Goal: Information Seeking & Learning: Learn about a topic

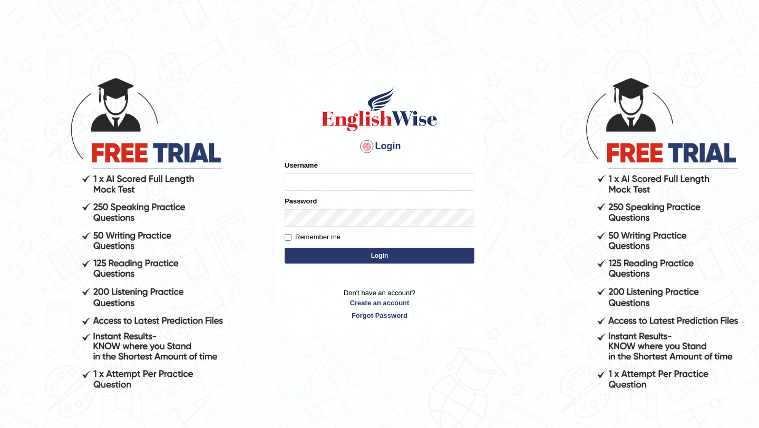
type input "burcin"
click at [418, 256] on button "Login" at bounding box center [380, 256] width 190 height 16
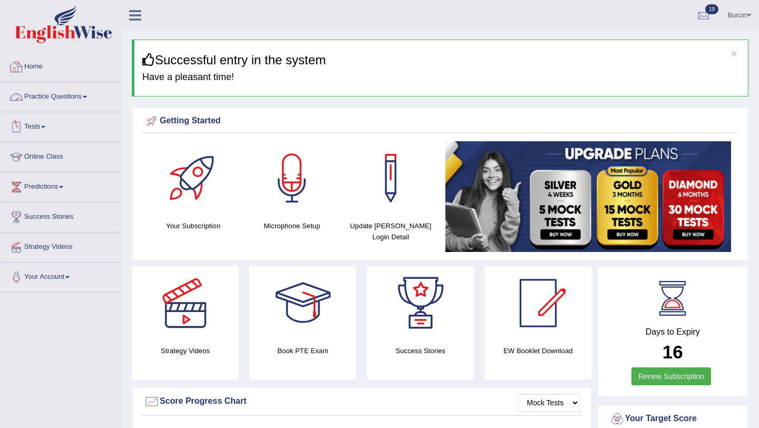
click at [49, 101] on link "Practice Questions" at bounding box center [61, 95] width 120 height 26
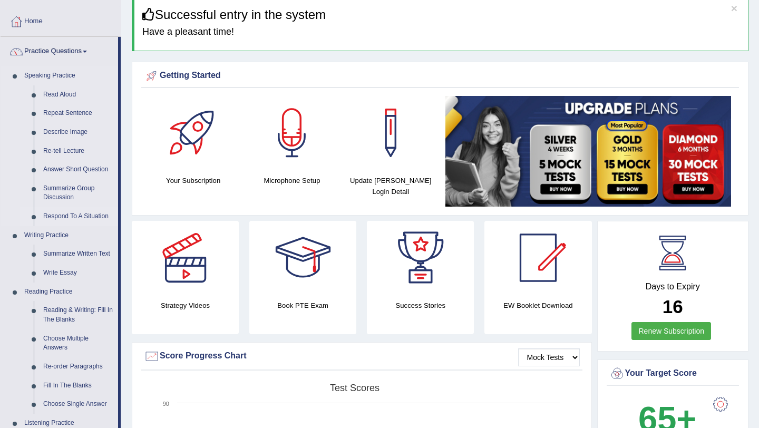
scroll to position [45, 0]
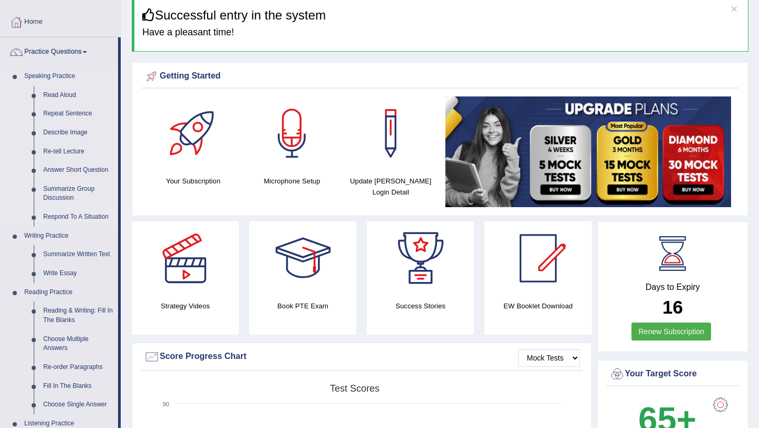
click at [84, 216] on link "Respond To A Situation" at bounding box center [78, 217] width 80 height 19
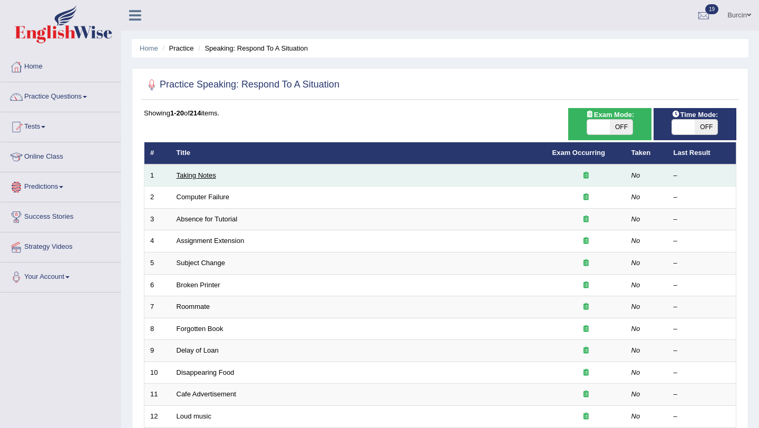
click at [187, 173] on link "Taking Notes" at bounding box center [197, 175] width 40 height 8
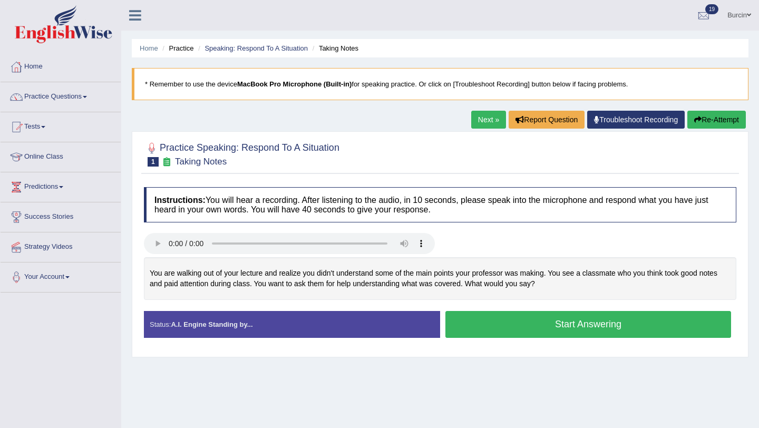
drag, startPoint x: 258, startPoint y: 283, endPoint x: 428, endPoint y: 282, distance: 169.7
click at [428, 282] on div "You are walking out of your lecture and realize you didn't understand some of t…" at bounding box center [440, 278] width 593 height 43
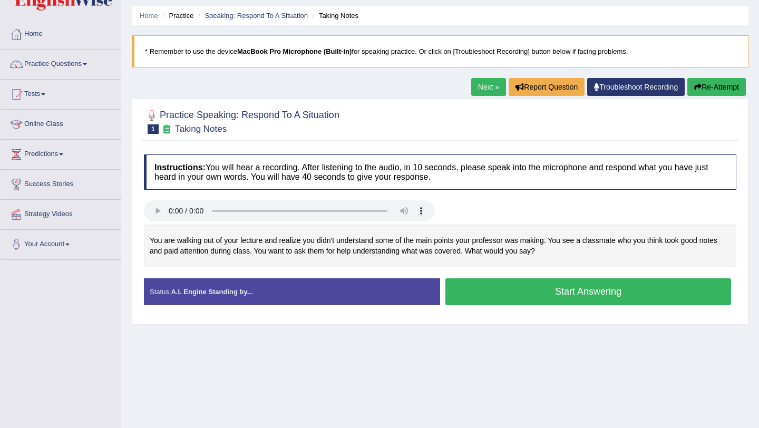
scroll to position [33, 0]
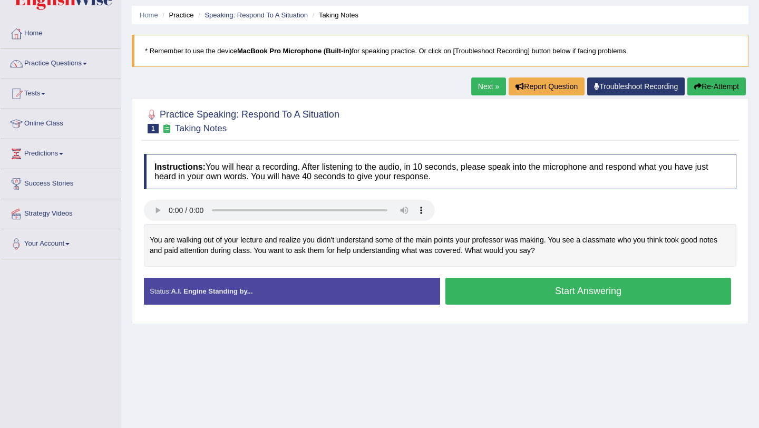
click at [484, 83] on link "Next »" at bounding box center [488, 86] width 35 height 18
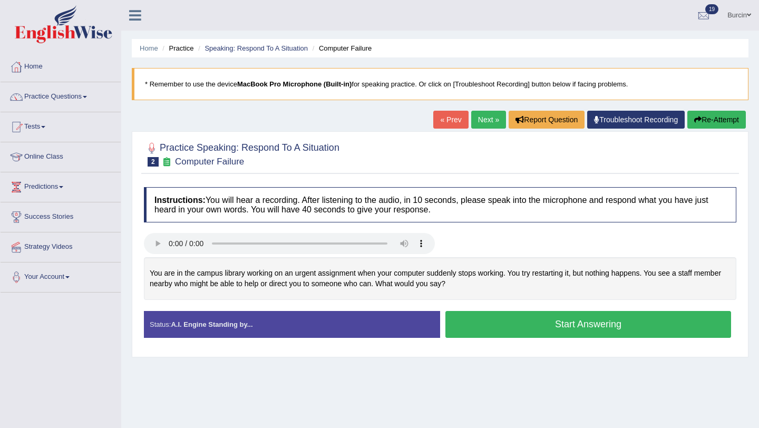
click at [446, 113] on link "« Prev" at bounding box center [450, 120] width 35 height 18
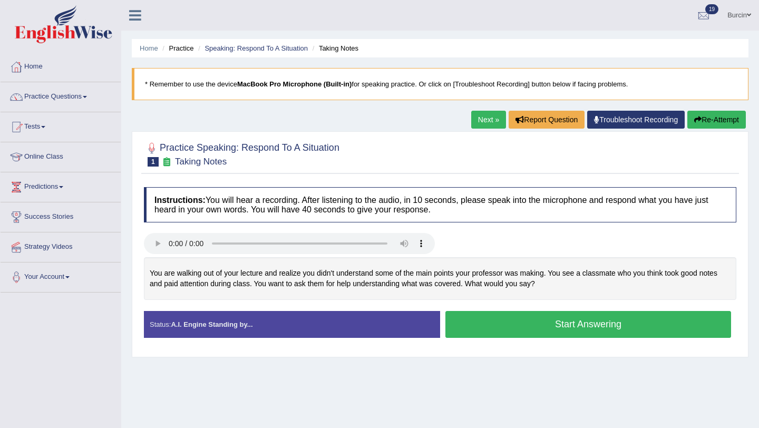
click at [483, 324] on button "Start Answering" at bounding box center [588, 324] width 286 height 27
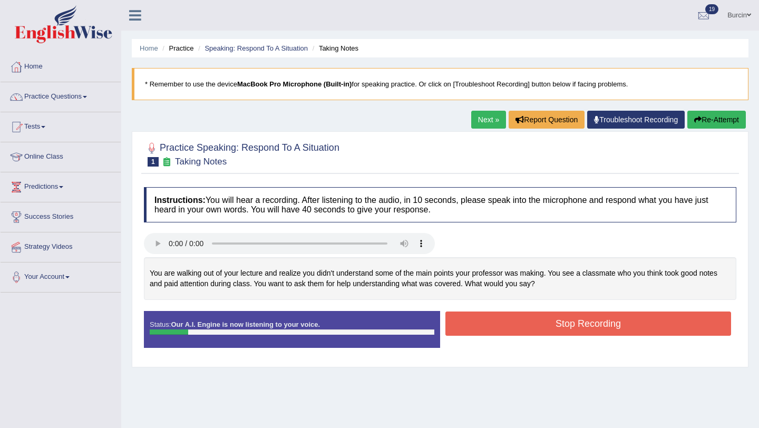
click at [501, 327] on button "Stop Recording" at bounding box center [588, 324] width 286 height 24
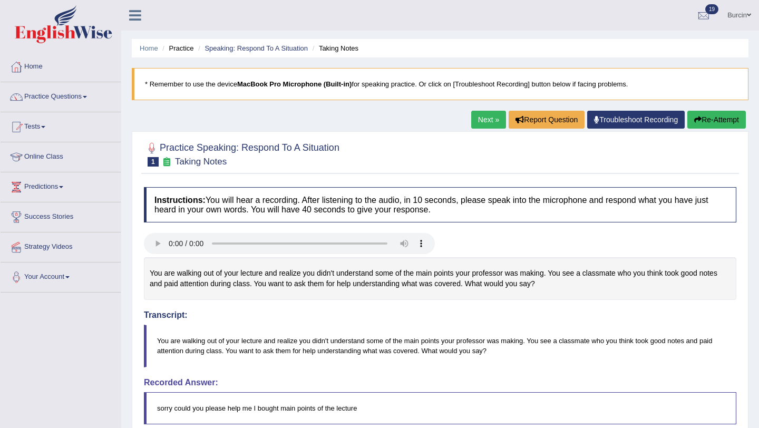
click at [486, 118] on link "Next »" at bounding box center [488, 120] width 35 height 18
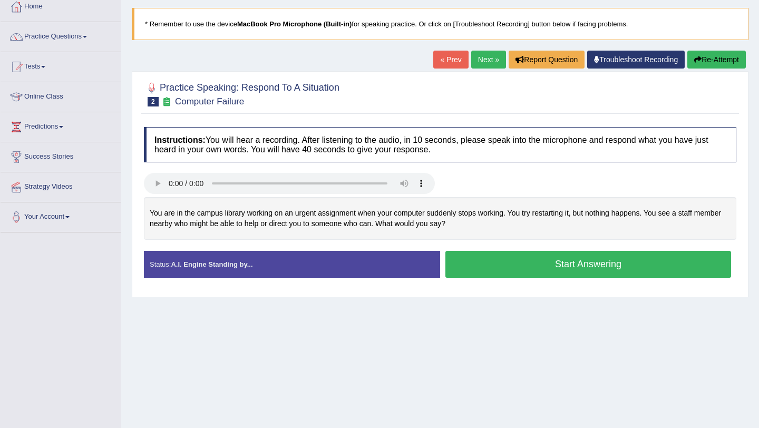
scroll to position [62, 0]
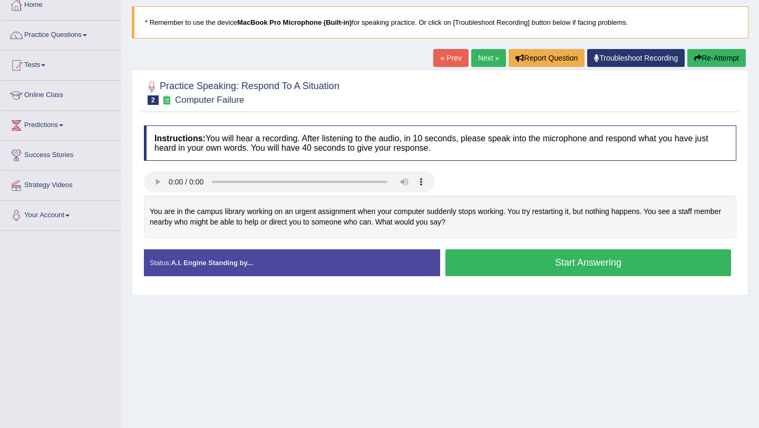
click at [458, 258] on button "Start Answering" at bounding box center [588, 262] width 286 height 27
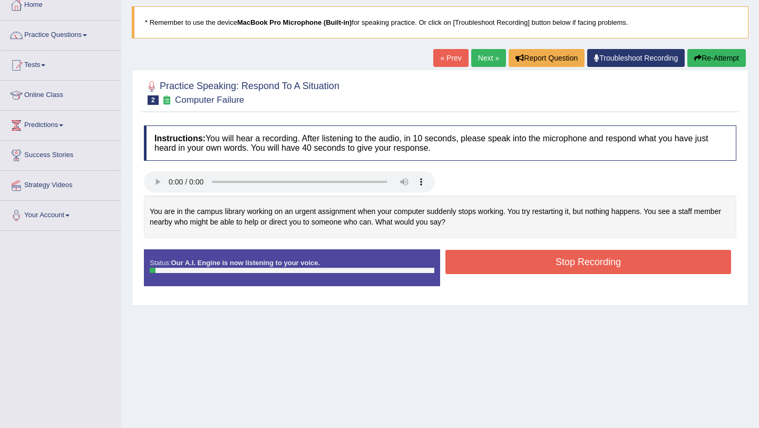
click at [458, 258] on button "Stop Recording" at bounding box center [588, 262] width 286 height 24
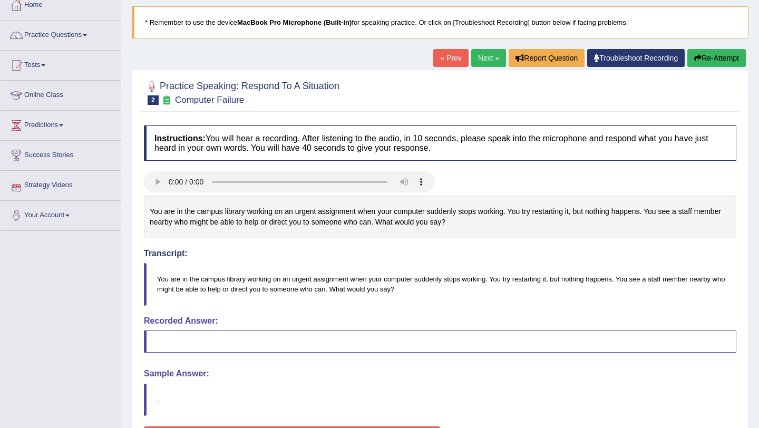
click at [721, 56] on button "Re-Attempt" at bounding box center [716, 58] width 59 height 18
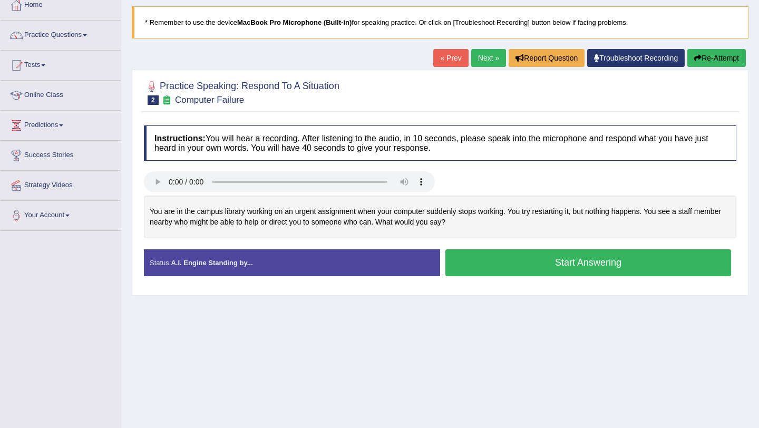
click at [498, 263] on button "Start Answering" at bounding box center [588, 262] width 286 height 27
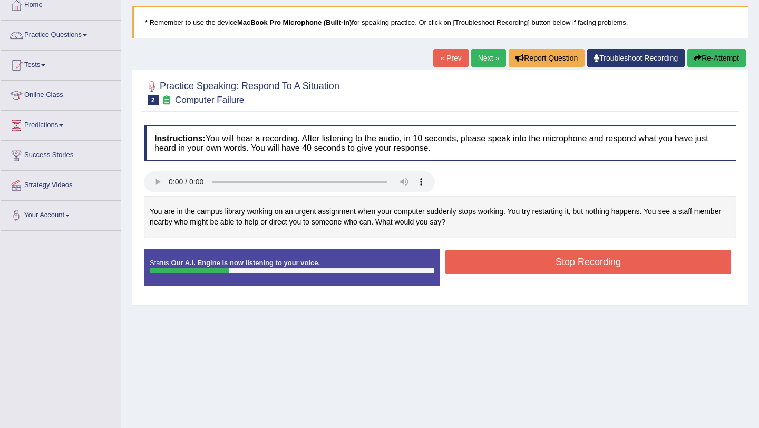
click at [498, 263] on button "Stop Recording" at bounding box center [588, 262] width 286 height 24
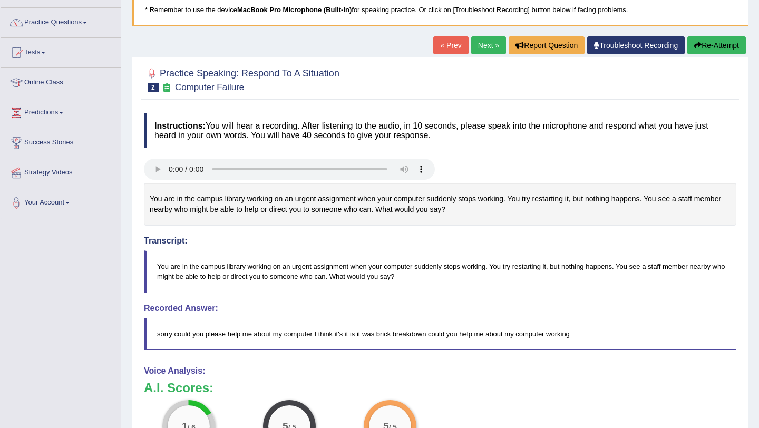
scroll to position [75, 0]
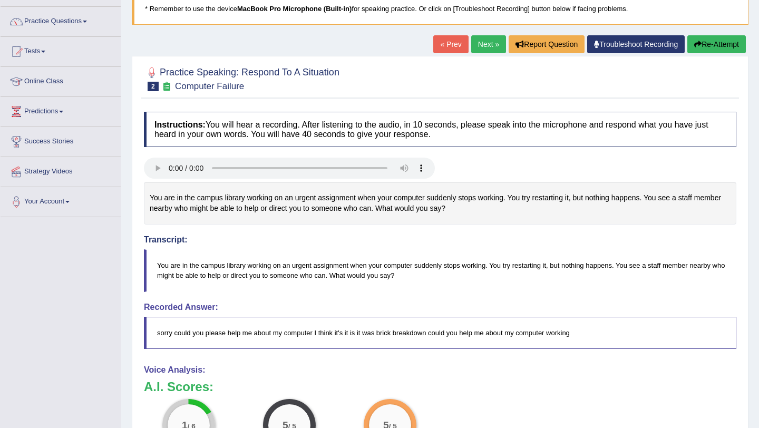
click at [483, 44] on link "Next »" at bounding box center [488, 44] width 35 height 18
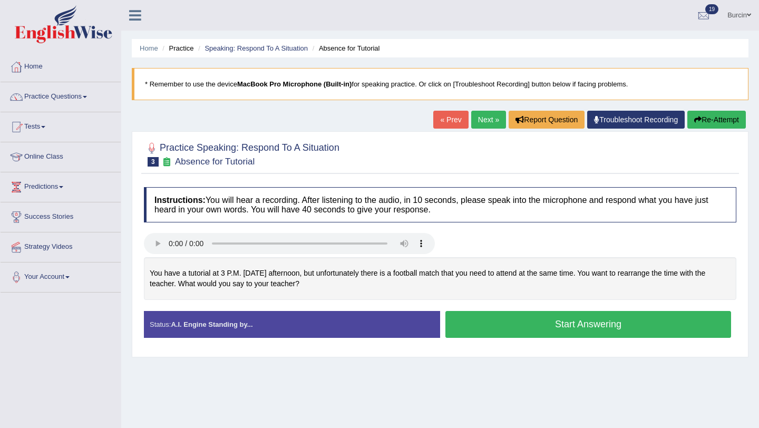
click at [511, 315] on button "Start Answering" at bounding box center [588, 324] width 286 height 27
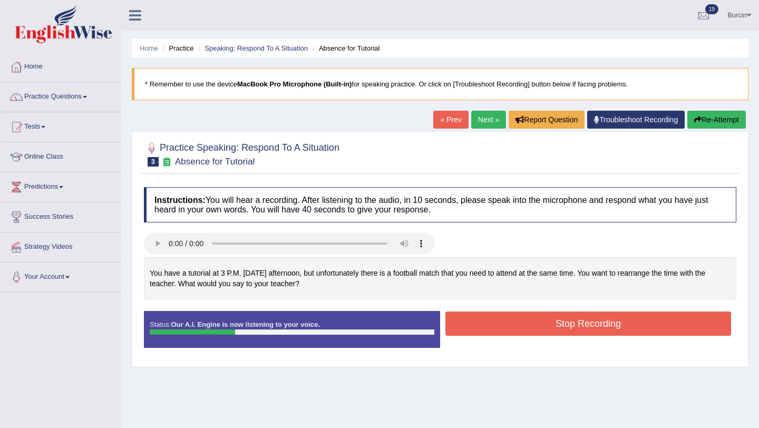
click at [514, 329] on button "Stop Recording" at bounding box center [588, 324] width 286 height 24
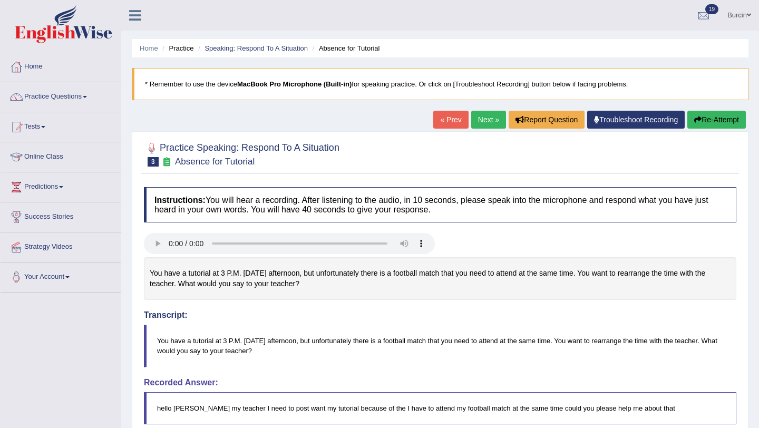
click at [482, 116] on link "Next »" at bounding box center [488, 120] width 35 height 18
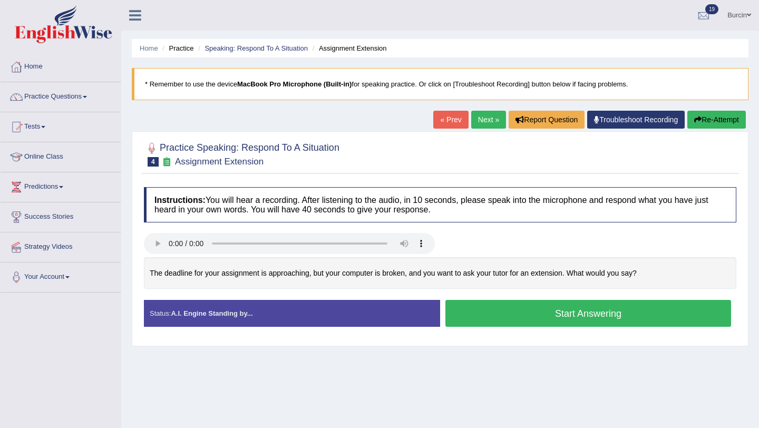
click at [469, 314] on button "Start Answering" at bounding box center [588, 313] width 286 height 27
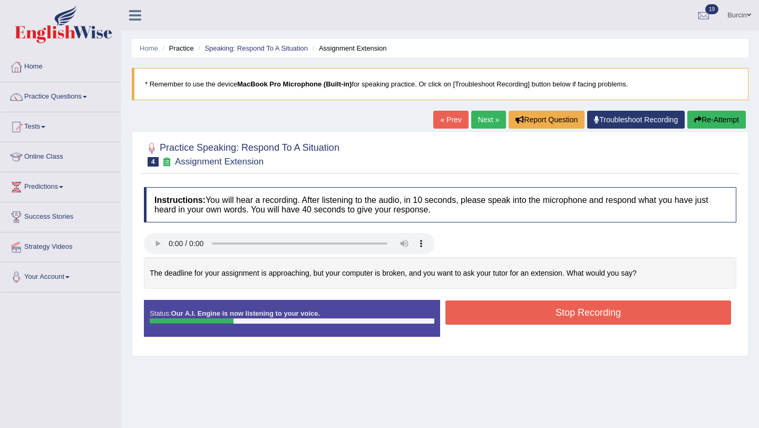
click at [469, 314] on button "Stop Recording" at bounding box center [588, 312] width 286 height 24
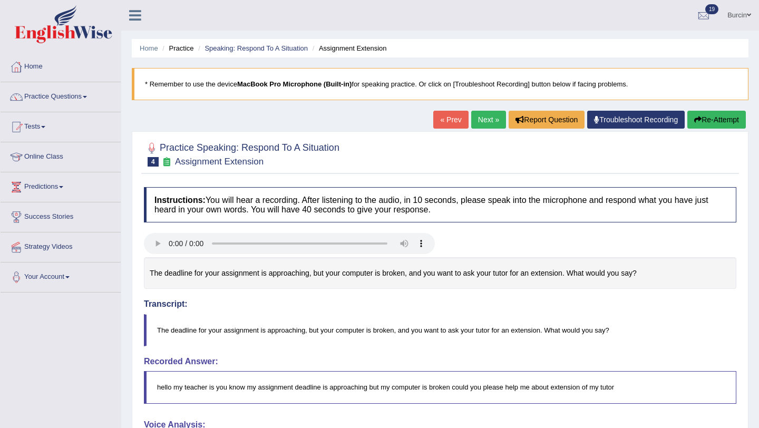
click at [486, 119] on link "Next »" at bounding box center [488, 120] width 35 height 18
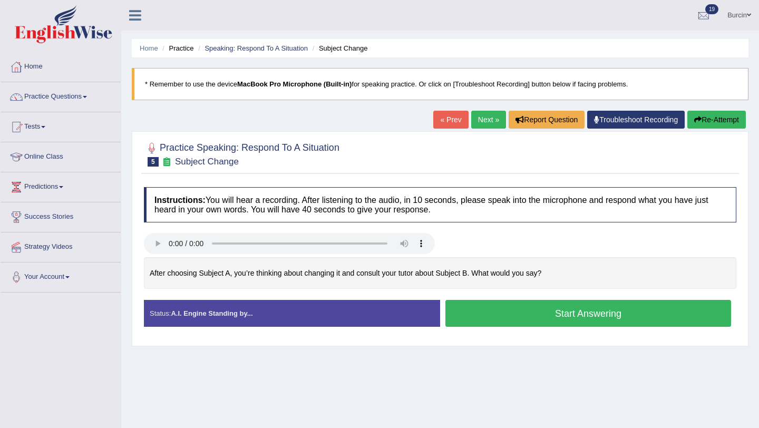
click at [468, 318] on button "Start Answering" at bounding box center [588, 313] width 286 height 27
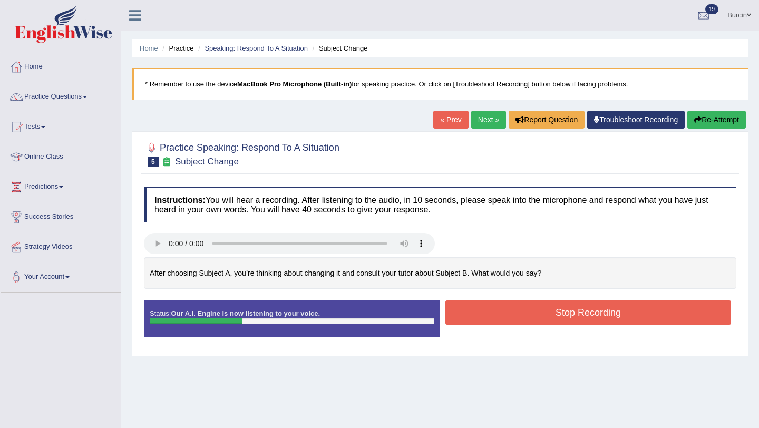
click at [468, 318] on button "Stop Recording" at bounding box center [588, 312] width 286 height 24
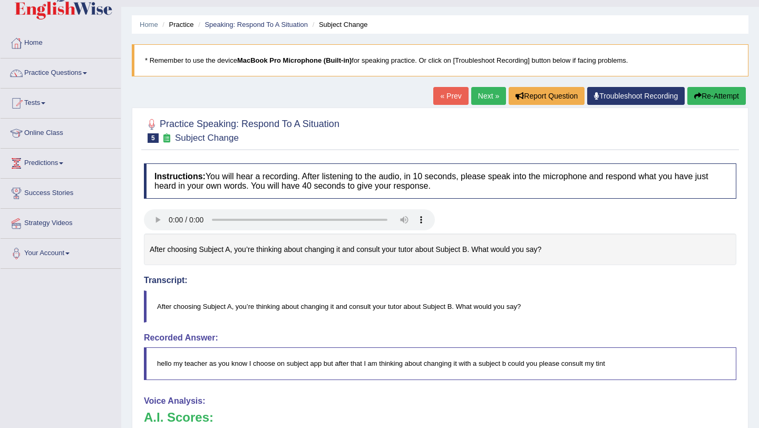
scroll to position [24, 0]
click at [720, 97] on button "Re-Attempt" at bounding box center [716, 95] width 59 height 18
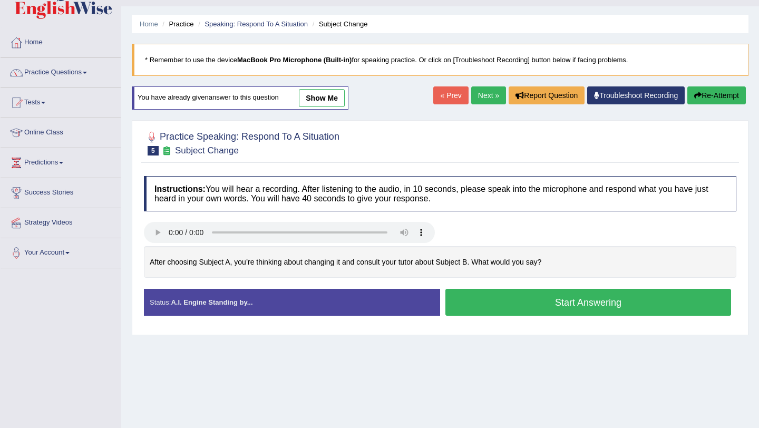
click at [517, 303] on button "Start Answering" at bounding box center [588, 302] width 286 height 27
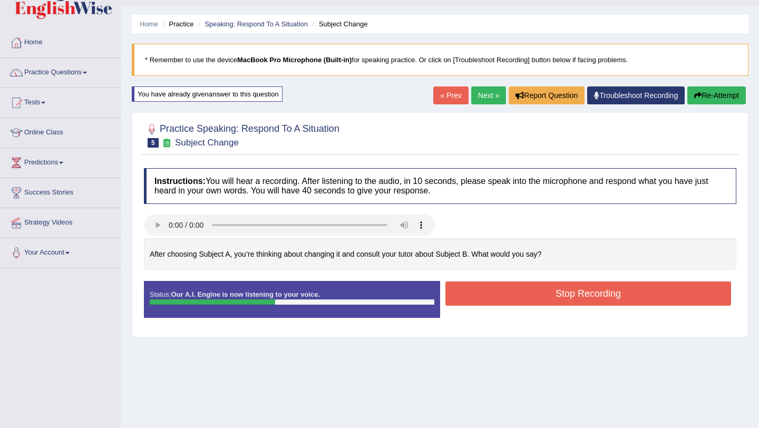
click at [517, 297] on button "Stop Recording" at bounding box center [588, 293] width 286 height 24
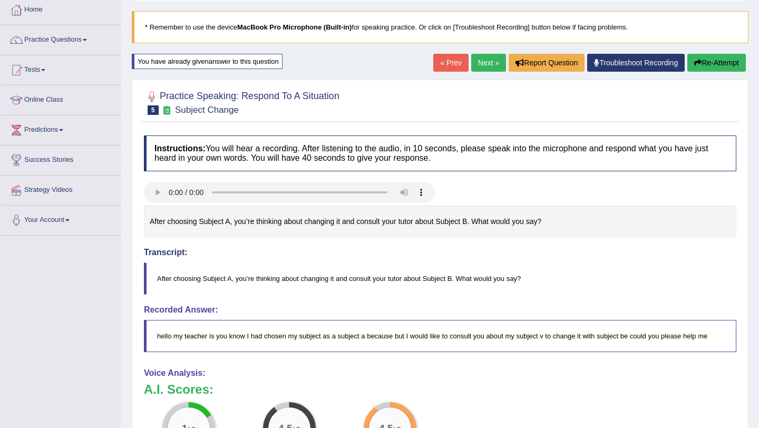
scroll to position [56, 0]
click at [710, 62] on button "Re-Attempt" at bounding box center [716, 63] width 59 height 18
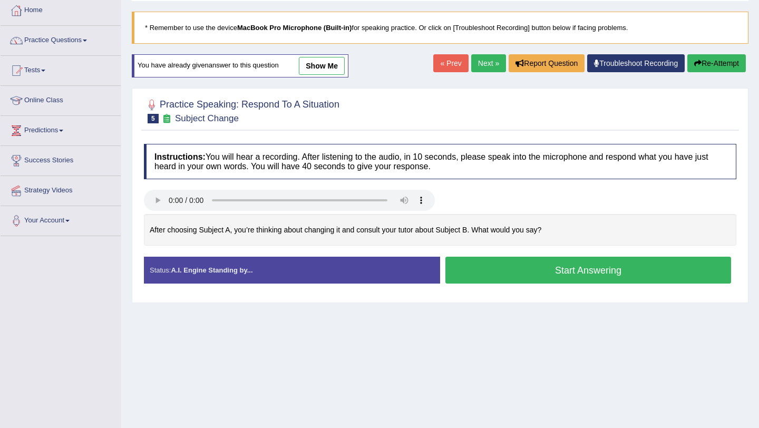
click at [484, 273] on button "Start Answering" at bounding box center [588, 270] width 286 height 27
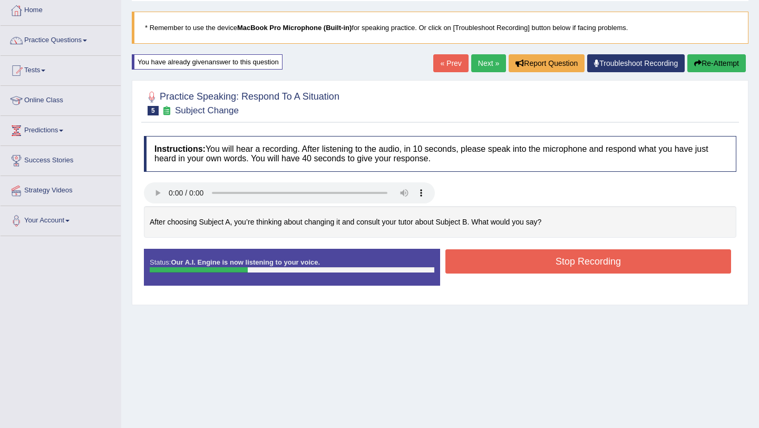
click at [487, 266] on button "Stop Recording" at bounding box center [588, 261] width 286 height 24
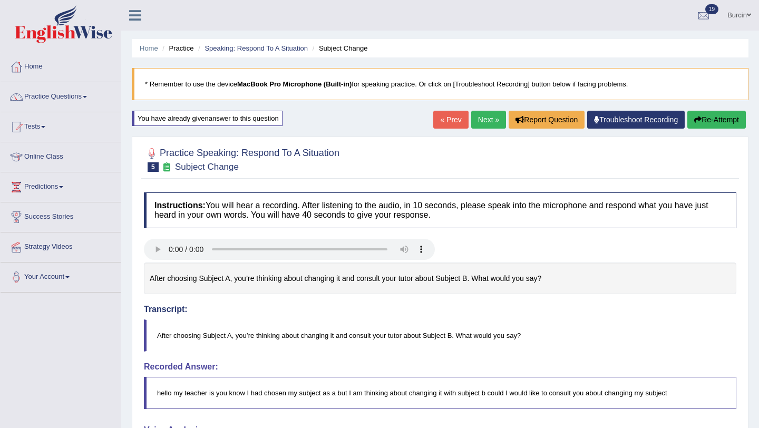
click at [708, 122] on button "Re-Attempt" at bounding box center [716, 120] width 59 height 18
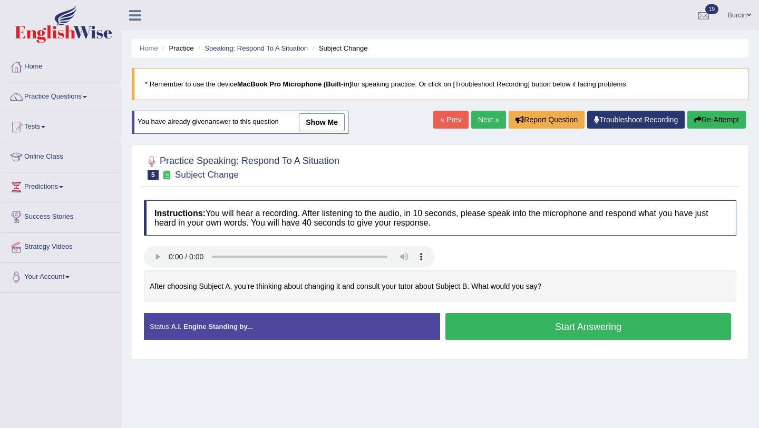
click at [492, 333] on button "Start Answering" at bounding box center [588, 326] width 286 height 27
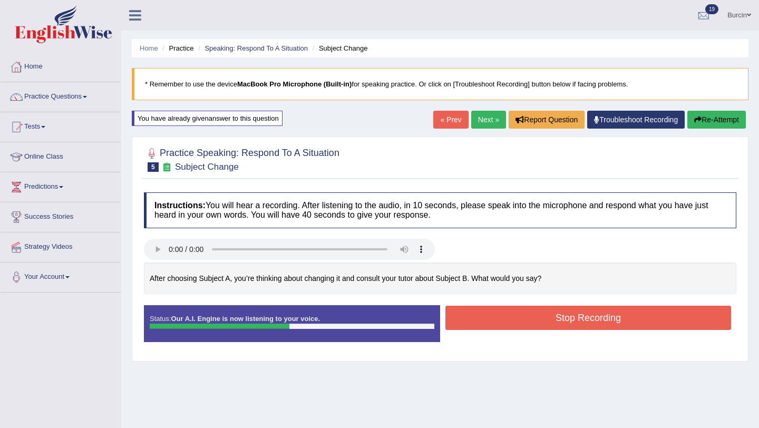
click at [494, 324] on button "Stop Recording" at bounding box center [588, 318] width 286 height 24
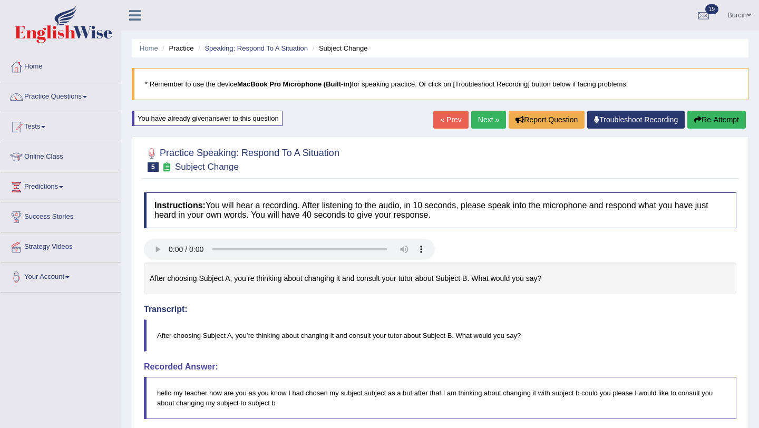
click at [705, 117] on button "Re-Attempt" at bounding box center [716, 120] width 59 height 18
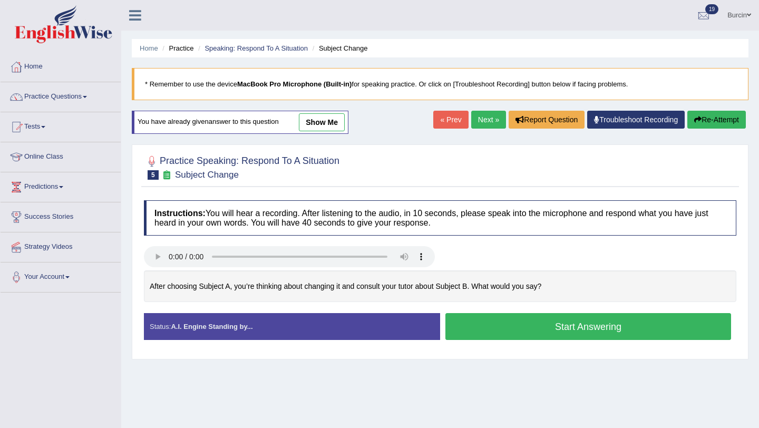
click at [514, 327] on button "Start Answering" at bounding box center [588, 326] width 286 height 27
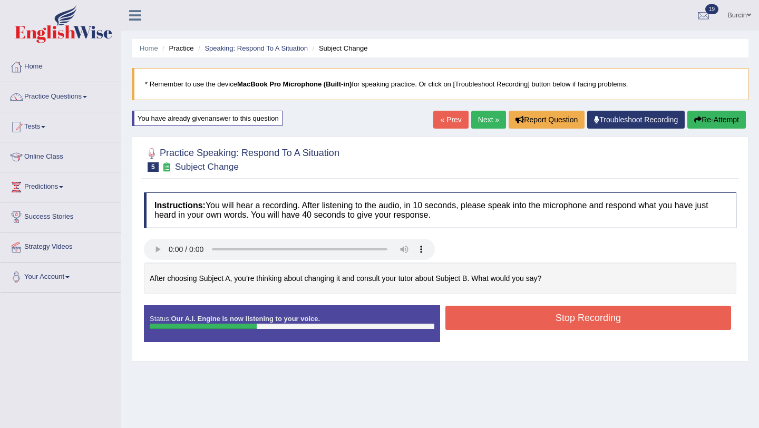
click at [515, 318] on button "Stop Recording" at bounding box center [588, 318] width 286 height 24
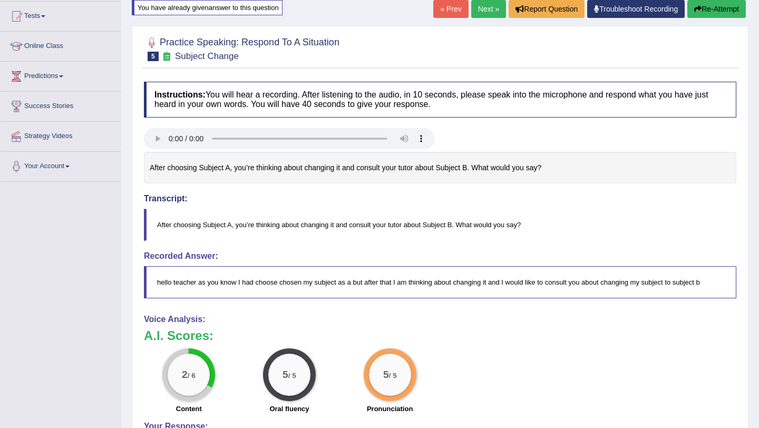
scroll to position [63, 0]
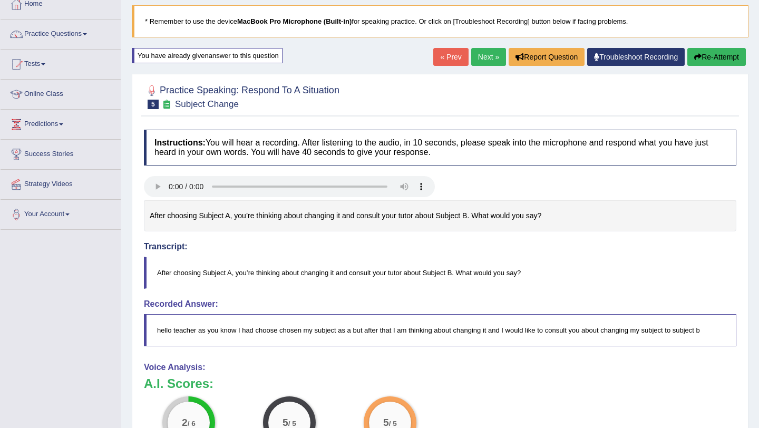
click at [714, 55] on button "Re-Attempt" at bounding box center [716, 57] width 59 height 18
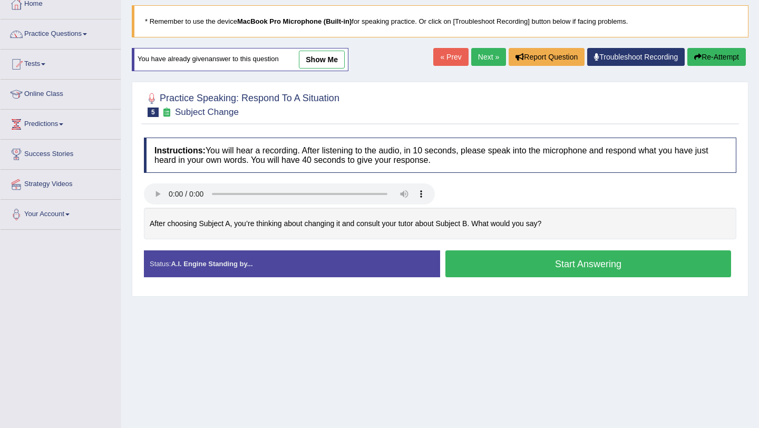
click at [475, 269] on button "Start Answering" at bounding box center [588, 263] width 286 height 27
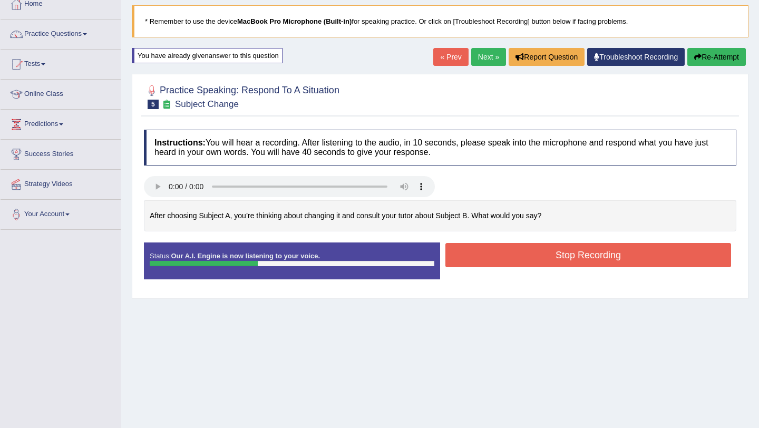
click at [485, 254] on button "Stop Recording" at bounding box center [588, 255] width 286 height 24
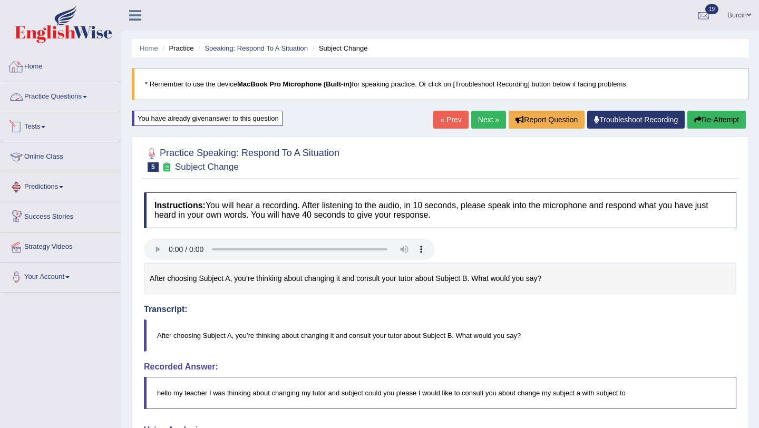
click at [29, 69] on link "Home" at bounding box center [61, 65] width 120 height 26
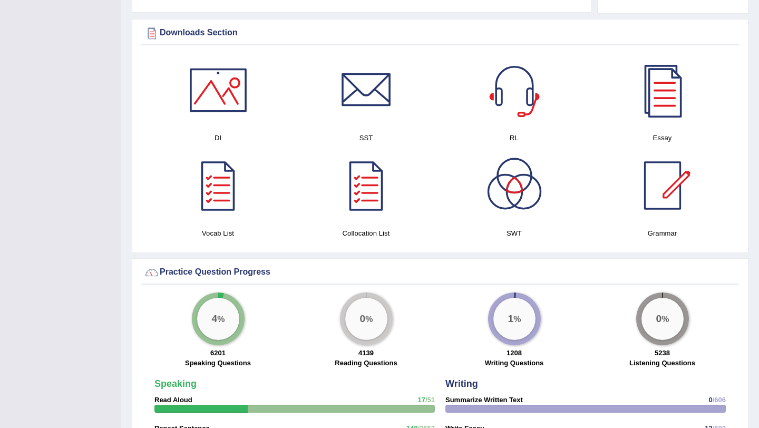
scroll to position [514, 0]
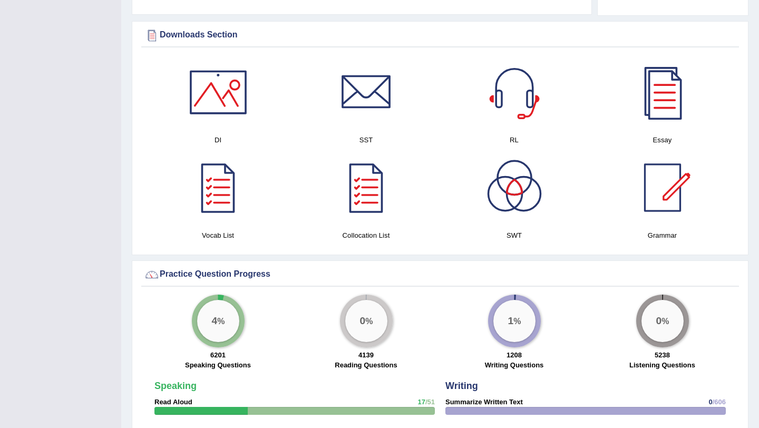
click at [511, 211] on div at bounding box center [515, 188] width 74 height 74
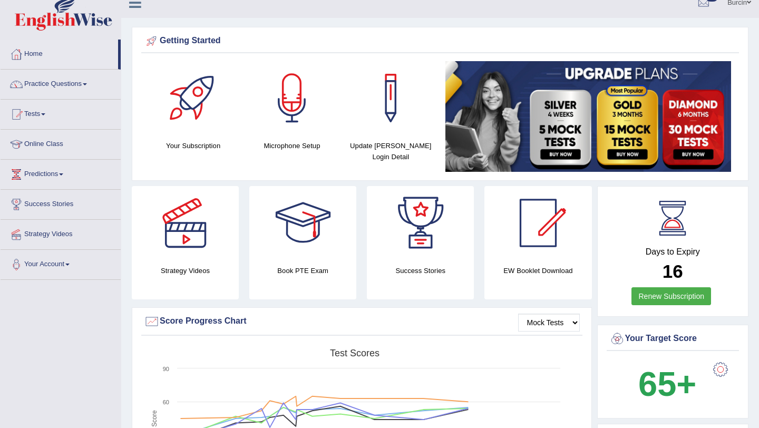
scroll to position [14, 0]
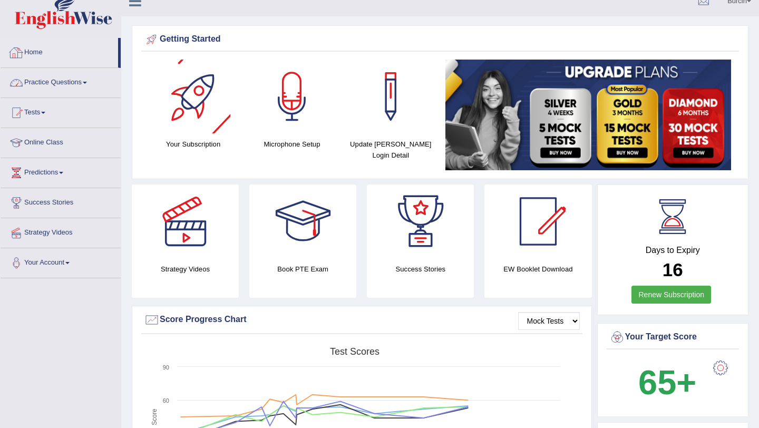
click at [39, 76] on link "Practice Questions" at bounding box center [61, 81] width 120 height 26
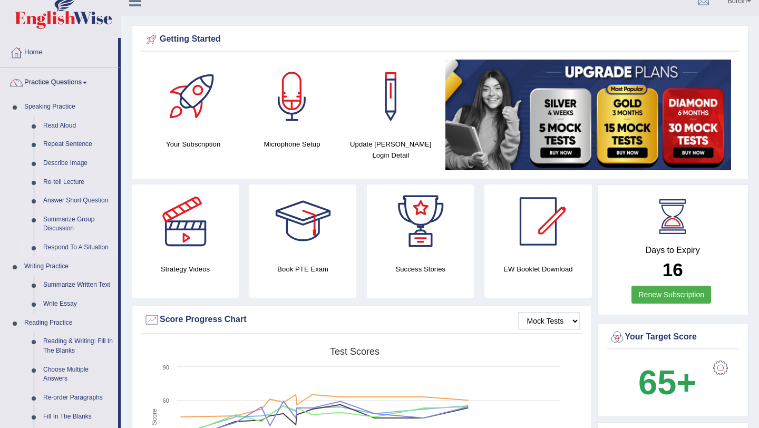
click at [75, 244] on link "Respond To A Situation" at bounding box center [78, 247] width 80 height 19
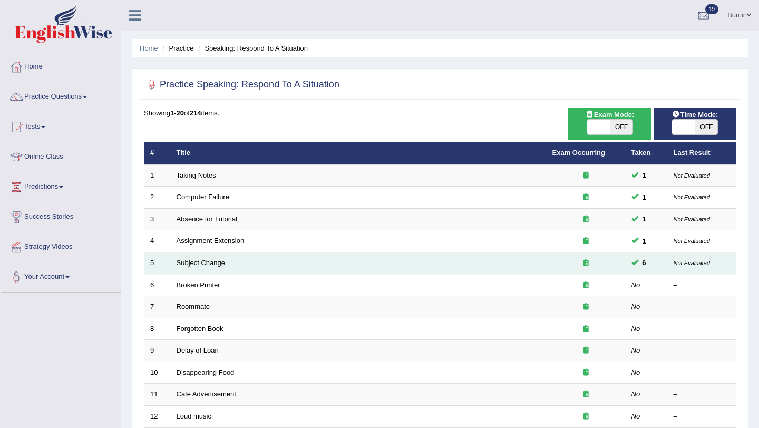
click at [216, 264] on link "Subject Change" at bounding box center [201, 263] width 49 height 8
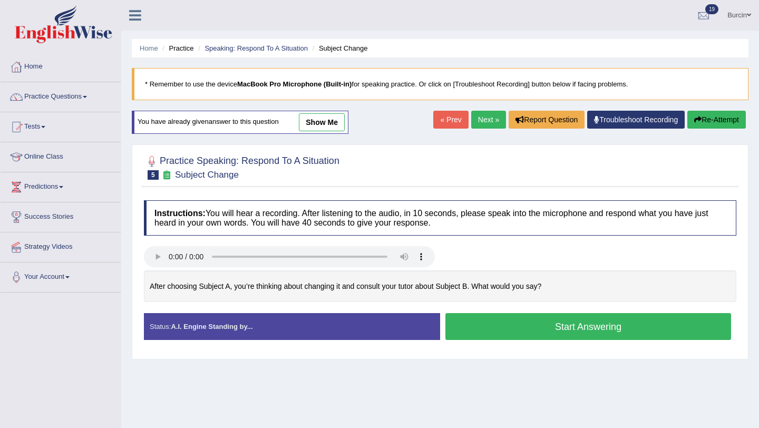
click at [559, 326] on button "Start Answering" at bounding box center [588, 326] width 286 height 27
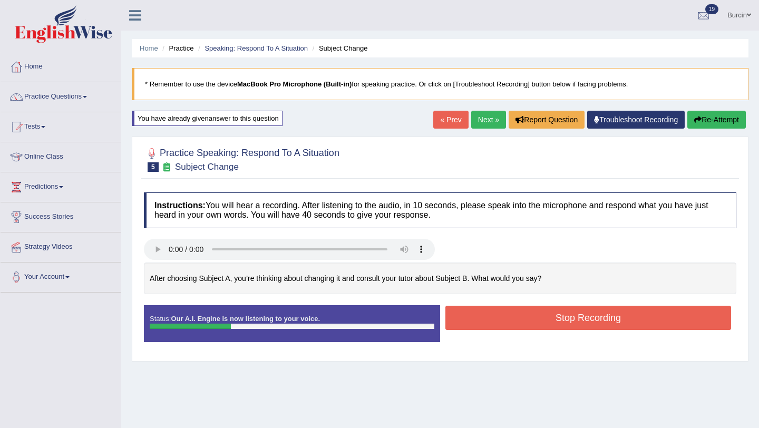
click at [562, 321] on button "Stop Recording" at bounding box center [588, 318] width 286 height 24
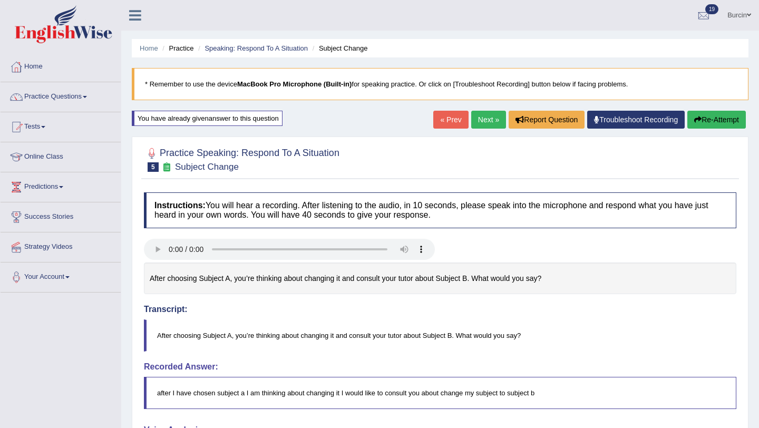
click at [731, 120] on button "Re-Attempt" at bounding box center [716, 120] width 59 height 18
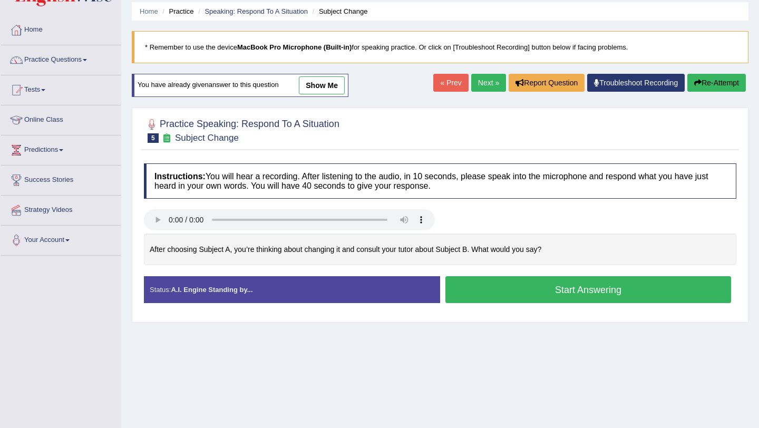
scroll to position [46, 0]
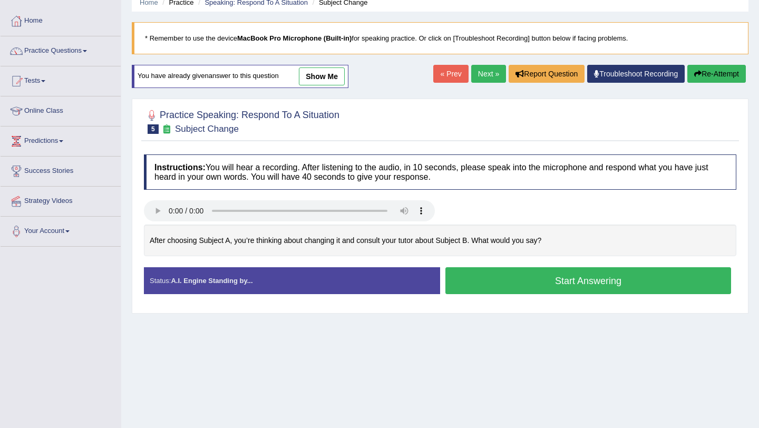
click at [469, 283] on button "Start Answering" at bounding box center [588, 280] width 286 height 27
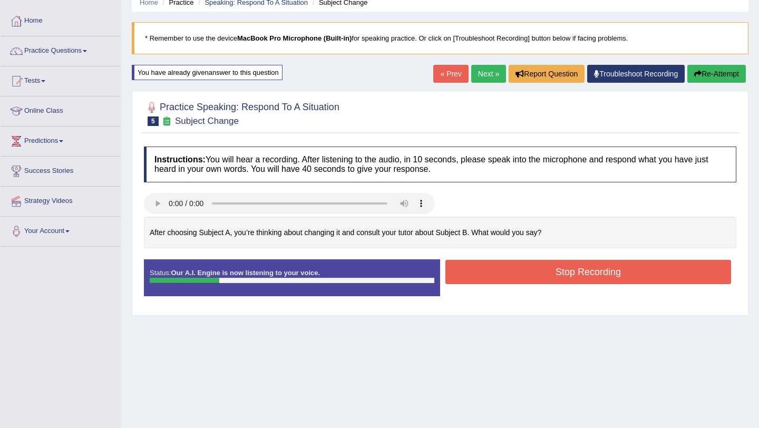
click at [475, 275] on button "Stop Recording" at bounding box center [588, 272] width 286 height 24
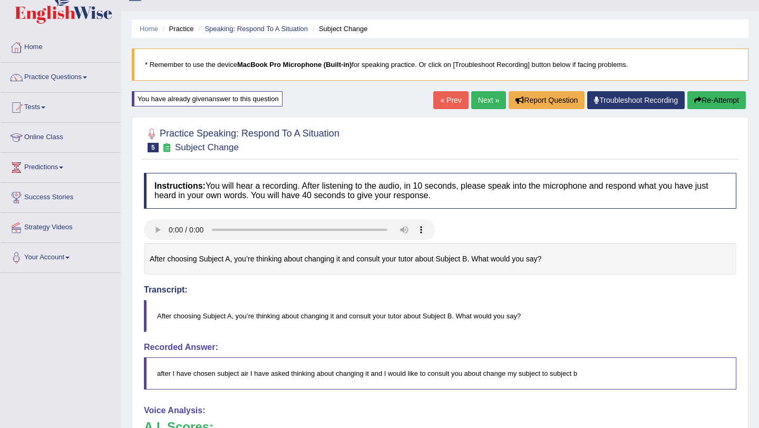
scroll to position [0, 0]
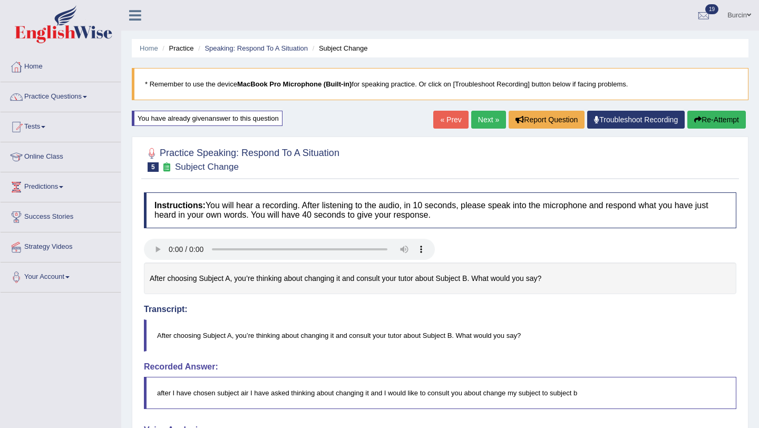
click at [710, 116] on button "Re-Attempt" at bounding box center [716, 120] width 59 height 18
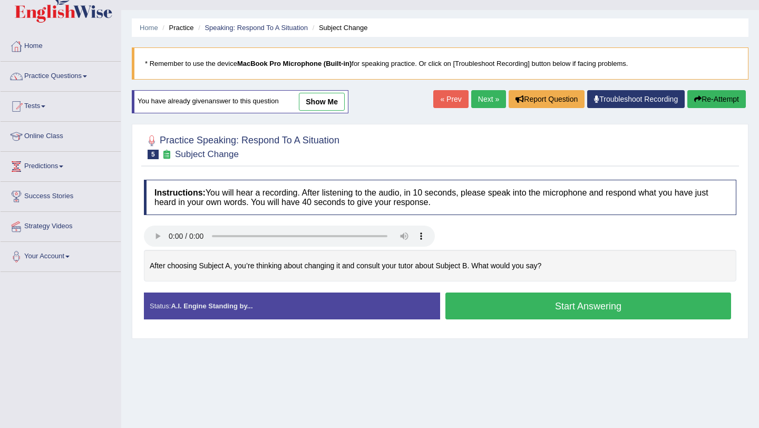
scroll to position [25, 0]
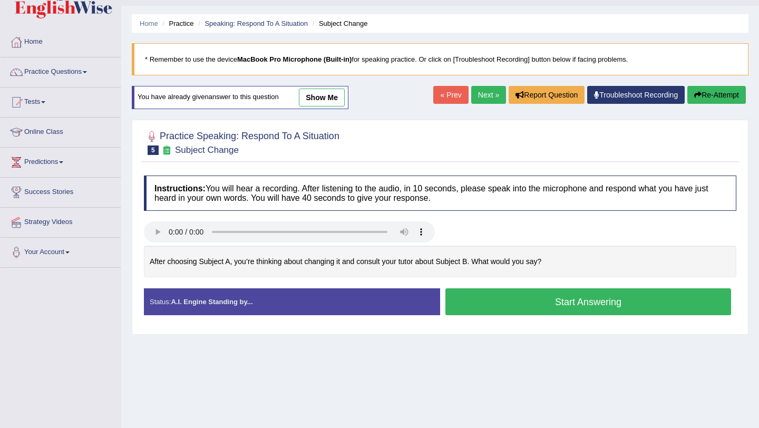
click at [510, 297] on button "Start Answering" at bounding box center [588, 301] width 286 height 27
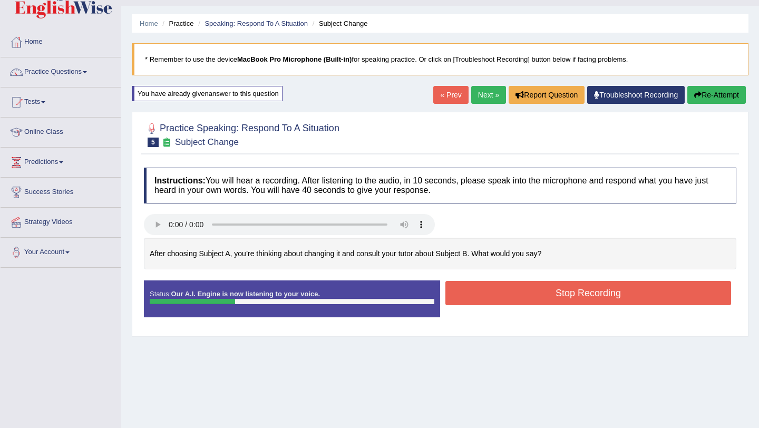
click at [510, 297] on button "Stop Recording" at bounding box center [588, 293] width 286 height 24
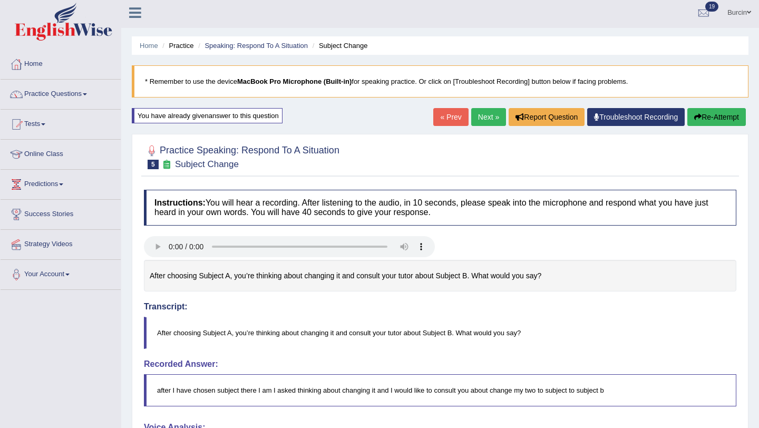
scroll to position [0, 0]
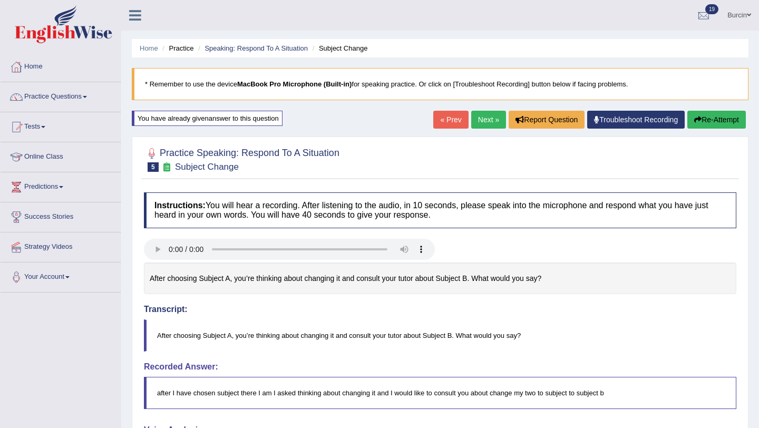
click at [480, 118] on link "Next »" at bounding box center [488, 120] width 35 height 18
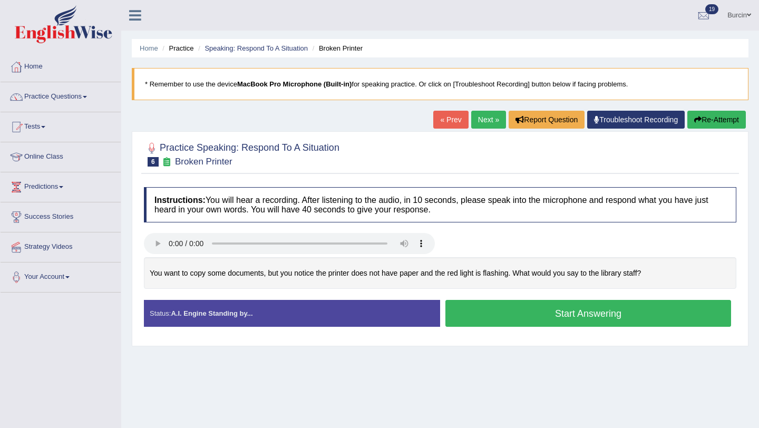
click at [521, 321] on button "Start Answering" at bounding box center [588, 313] width 286 height 27
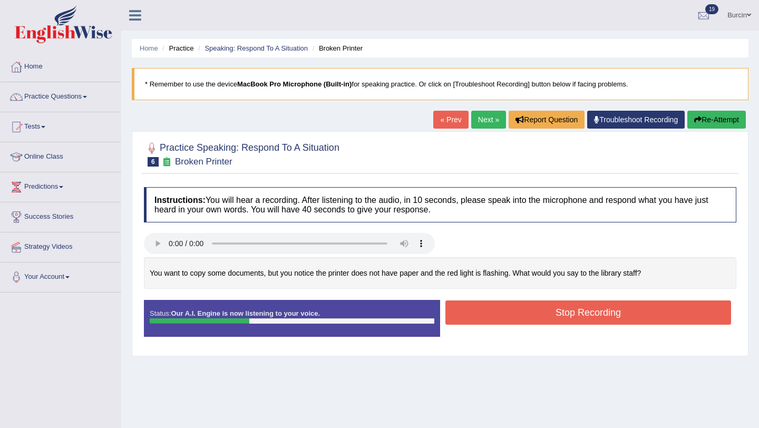
click at [521, 321] on button "Stop Recording" at bounding box center [588, 312] width 286 height 24
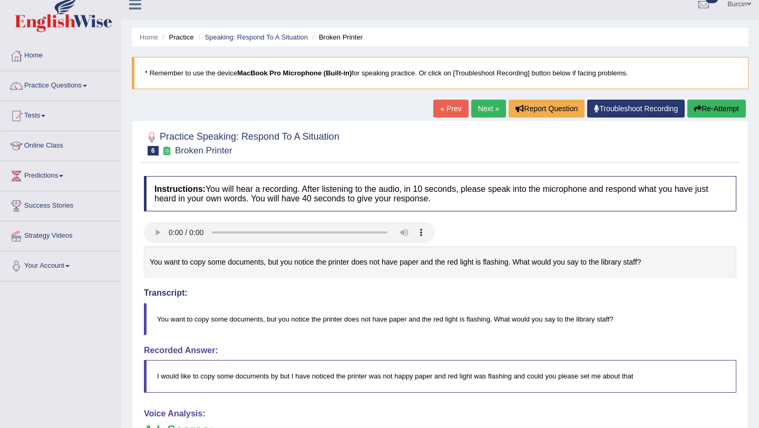
scroll to position [12, 0]
click at [475, 110] on link "Next »" at bounding box center [488, 108] width 35 height 18
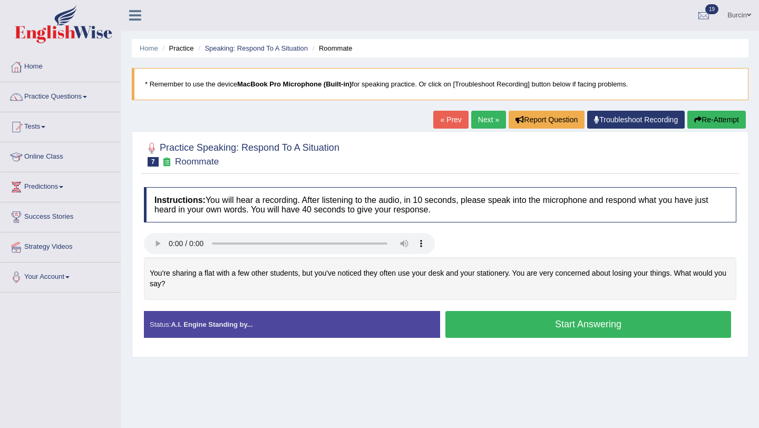
click at [508, 324] on button "Start Answering" at bounding box center [588, 324] width 286 height 27
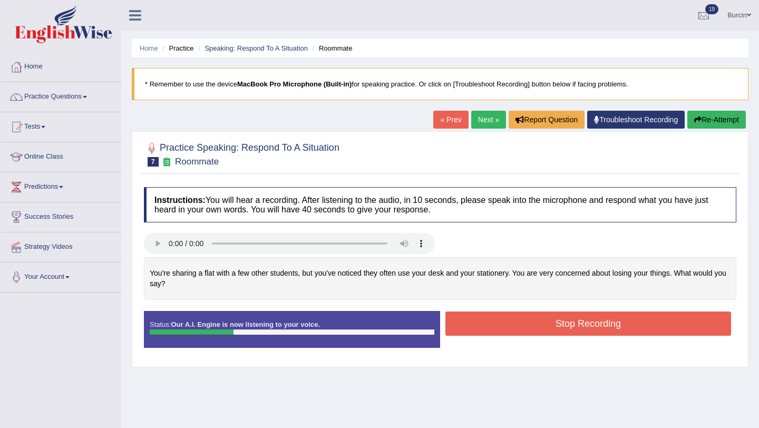
click at [508, 324] on button "Stop Recording" at bounding box center [588, 324] width 286 height 24
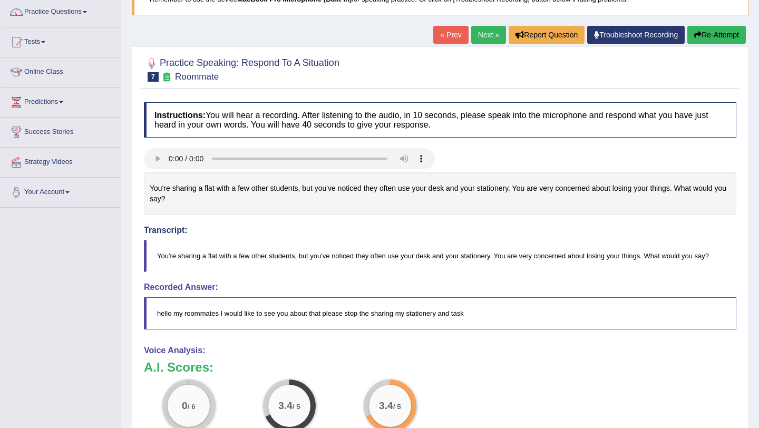
scroll to position [31, 0]
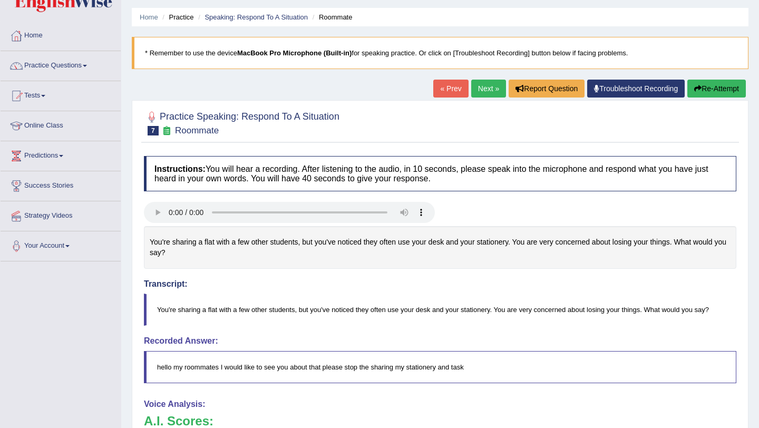
click at [716, 93] on button "Re-Attempt" at bounding box center [716, 89] width 59 height 18
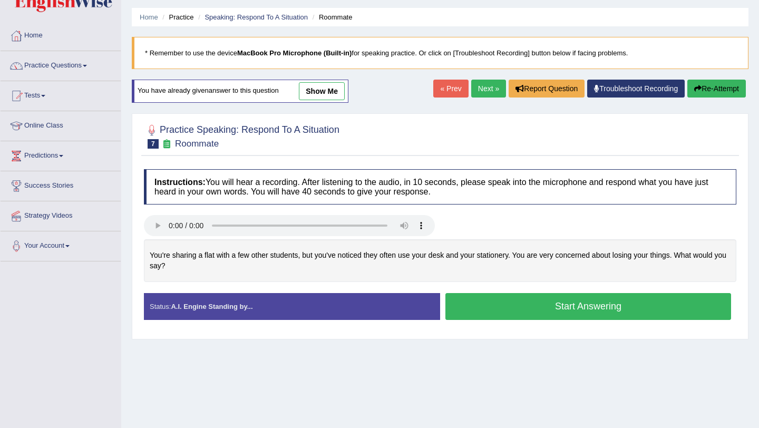
click at [489, 299] on button "Start Answering" at bounding box center [588, 306] width 286 height 27
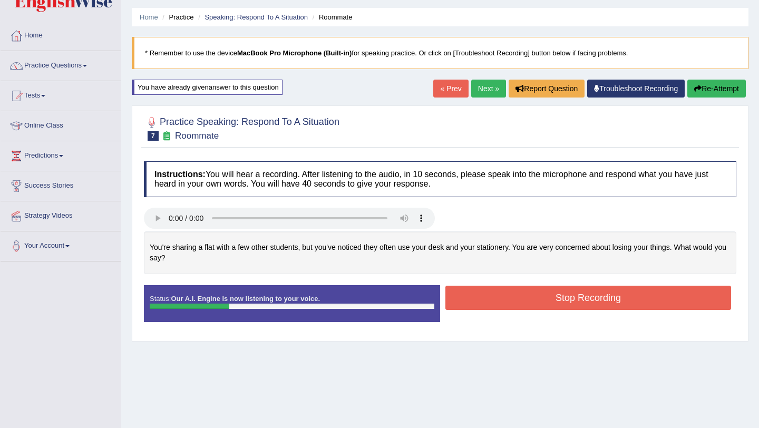
click at [489, 299] on button "Stop Recording" at bounding box center [588, 298] width 286 height 24
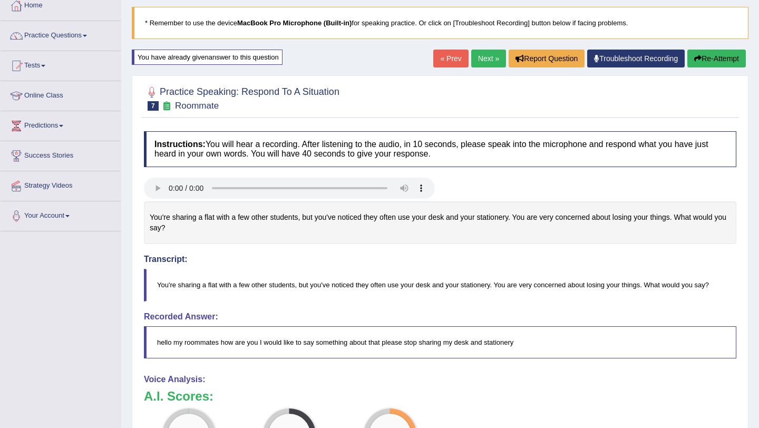
scroll to position [59, 0]
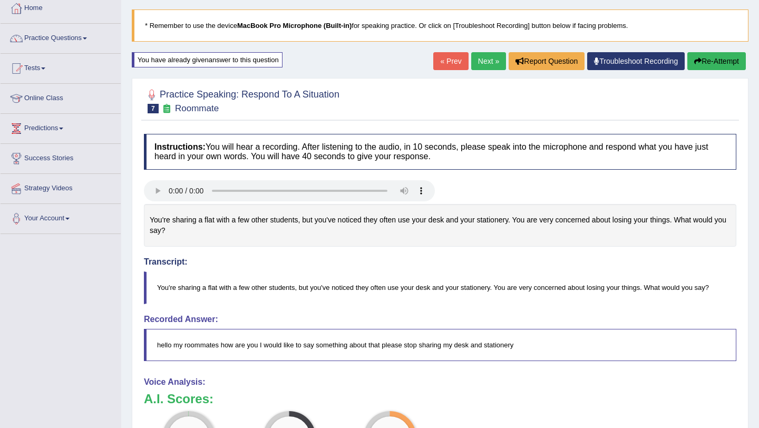
click at [712, 64] on button "Re-Attempt" at bounding box center [716, 61] width 59 height 18
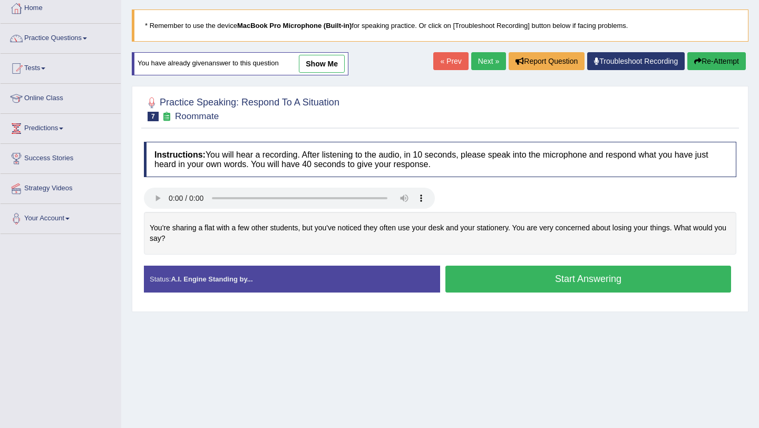
click at [581, 283] on button "Start Answering" at bounding box center [588, 279] width 286 height 27
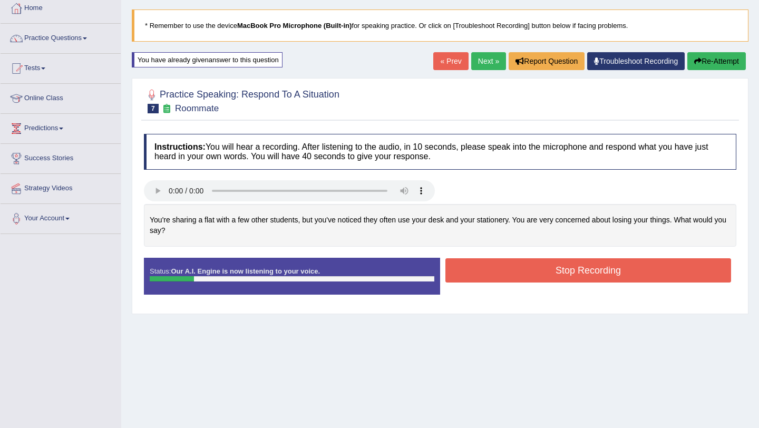
click at [607, 268] on button "Stop Recording" at bounding box center [588, 270] width 286 height 24
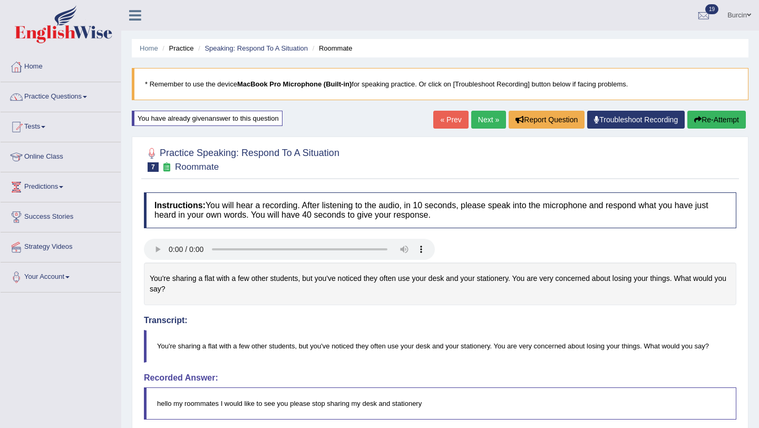
click at [695, 123] on icon "button" at bounding box center [697, 119] width 7 height 7
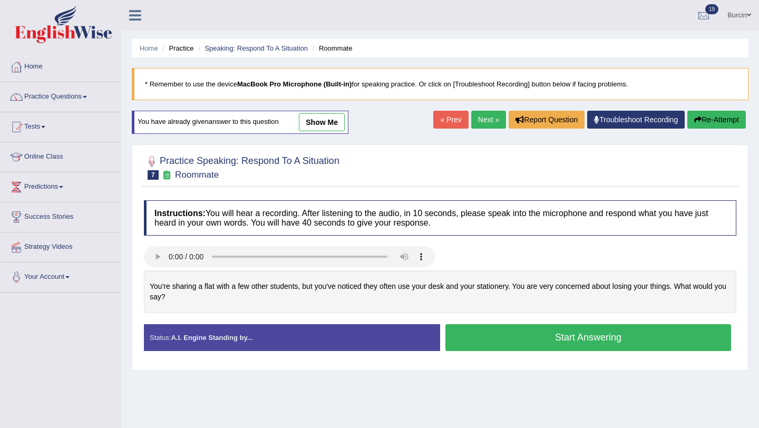
click at [508, 335] on button "Start Answering" at bounding box center [588, 337] width 286 height 27
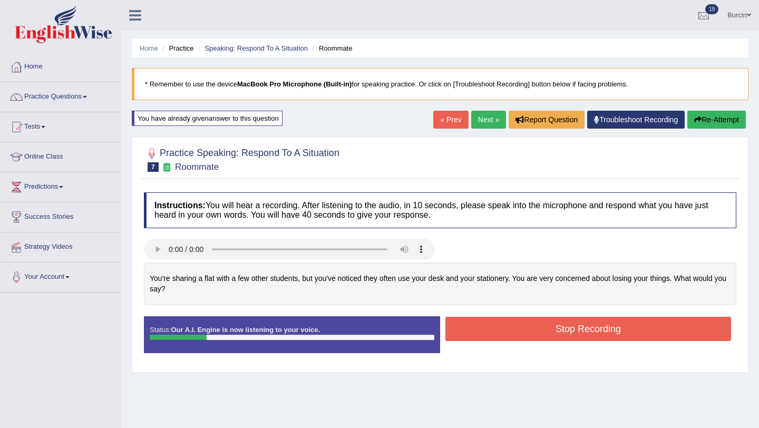
click at [508, 335] on button "Stop Recording" at bounding box center [588, 329] width 286 height 24
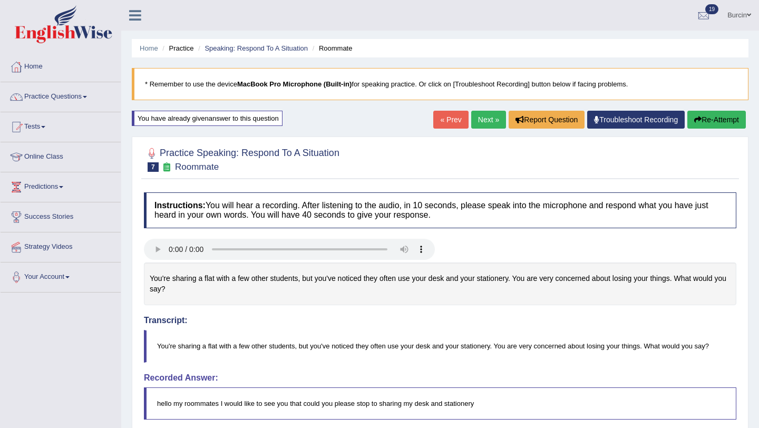
click at [727, 116] on button "Re-Attempt" at bounding box center [716, 120] width 59 height 18
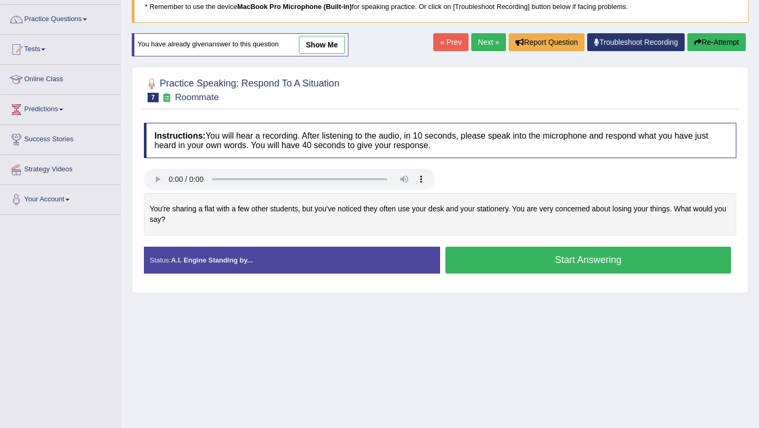
scroll to position [90, 0]
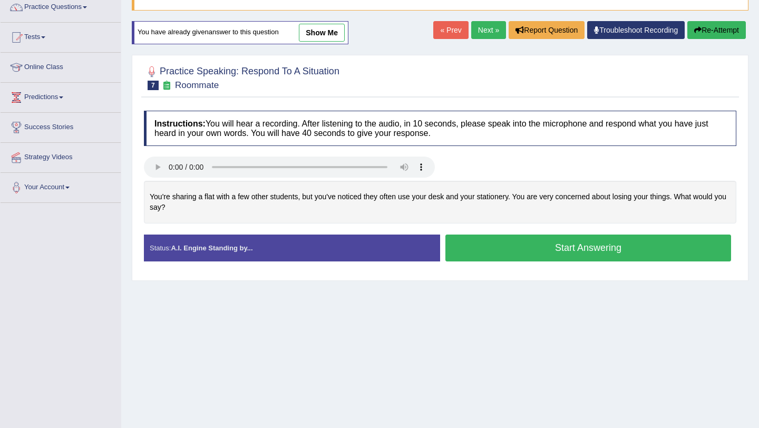
click at [506, 252] on button "Start Answering" at bounding box center [588, 248] width 286 height 27
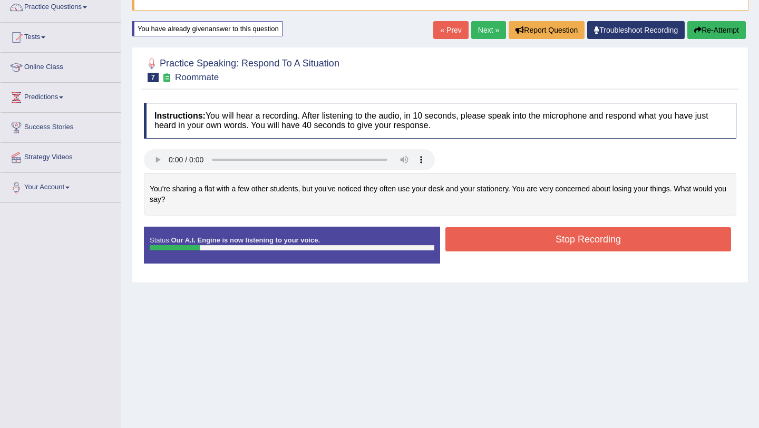
click at [510, 240] on button "Stop Recording" at bounding box center [588, 239] width 286 height 24
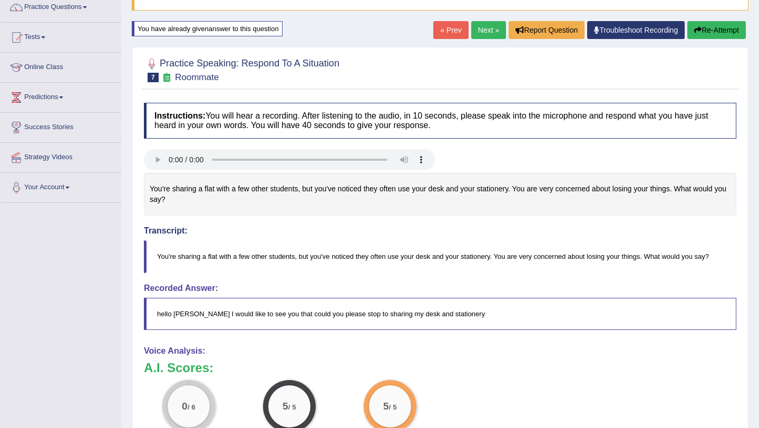
click at [722, 27] on button "Re-Attempt" at bounding box center [716, 30] width 59 height 18
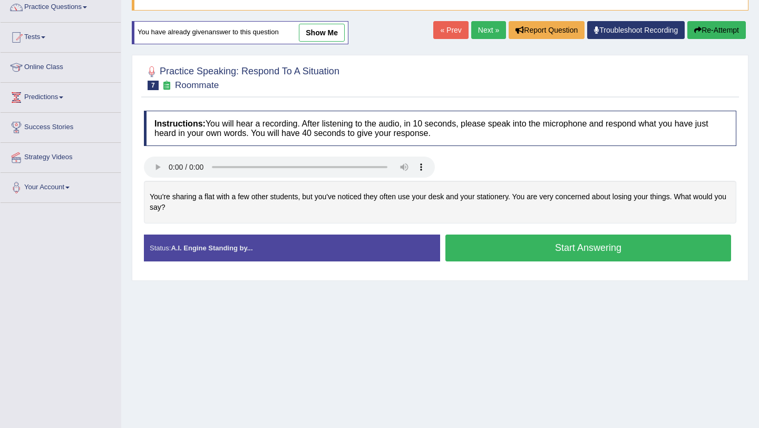
click at [504, 254] on button "Start Answering" at bounding box center [588, 248] width 286 height 27
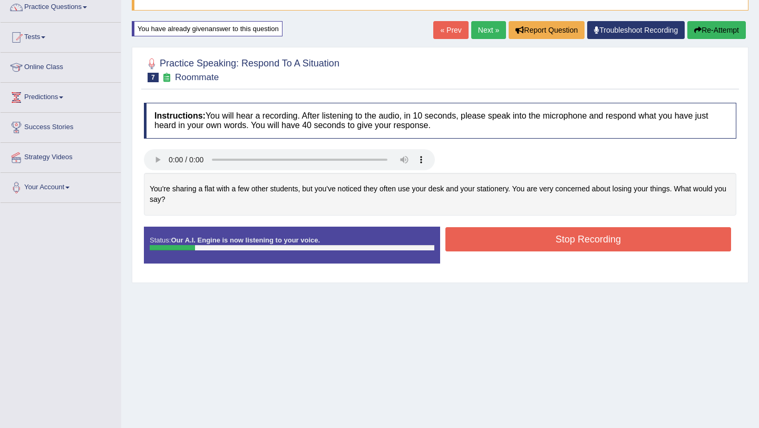
click at [516, 240] on button "Stop Recording" at bounding box center [588, 239] width 286 height 24
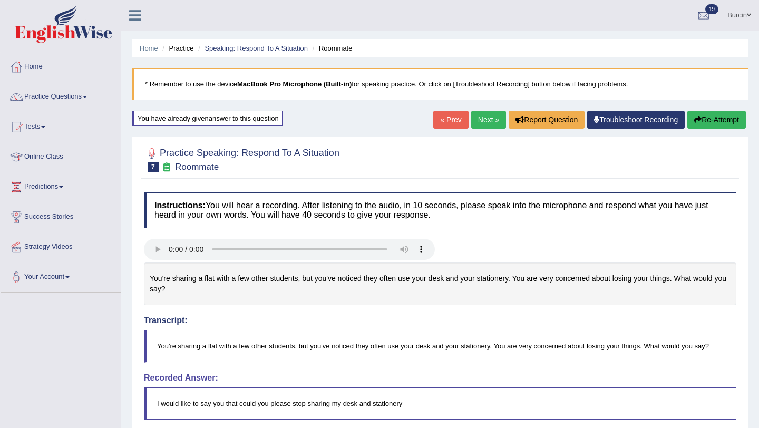
click at [712, 119] on button "Re-Attempt" at bounding box center [716, 120] width 59 height 18
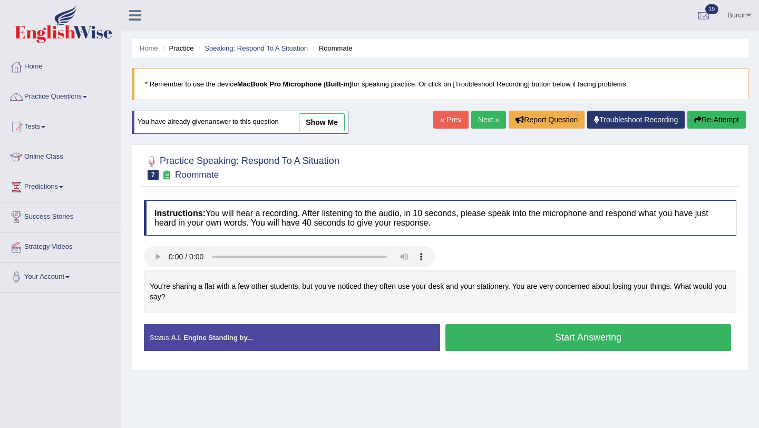
click at [482, 335] on button "Start Answering" at bounding box center [588, 337] width 286 height 27
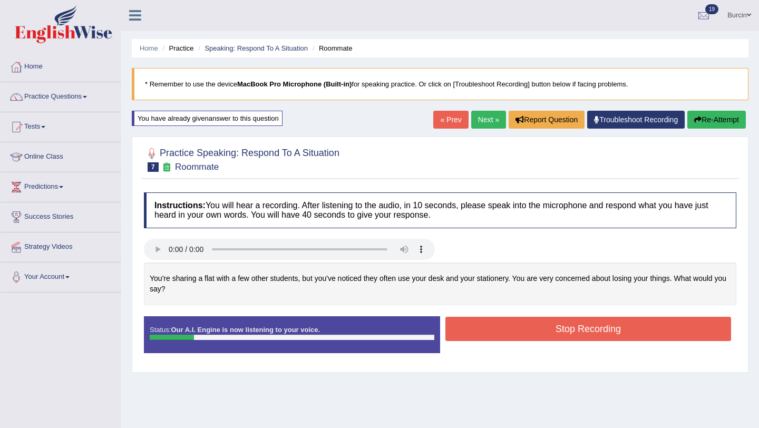
click at [482, 335] on button "Stop Recording" at bounding box center [588, 329] width 286 height 24
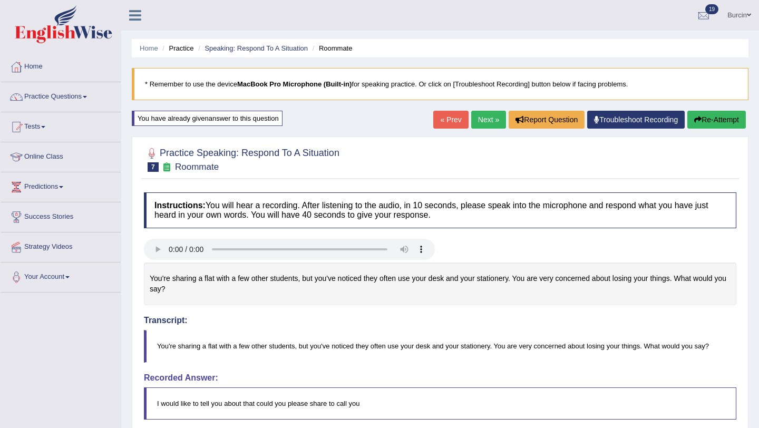
click at [695, 118] on icon "button" at bounding box center [697, 119] width 7 height 7
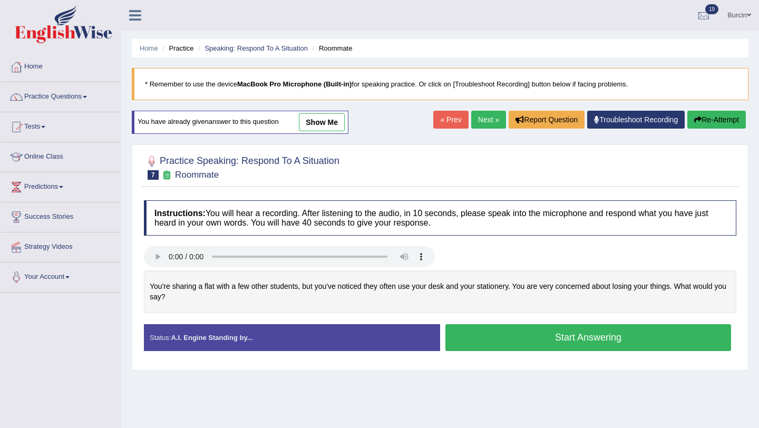
click at [490, 334] on button "Start Answering" at bounding box center [588, 337] width 286 height 27
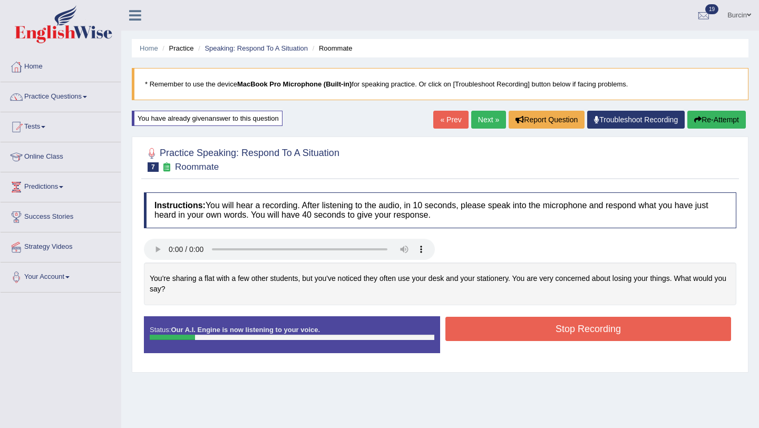
click at [490, 334] on button "Stop Recording" at bounding box center [588, 329] width 286 height 24
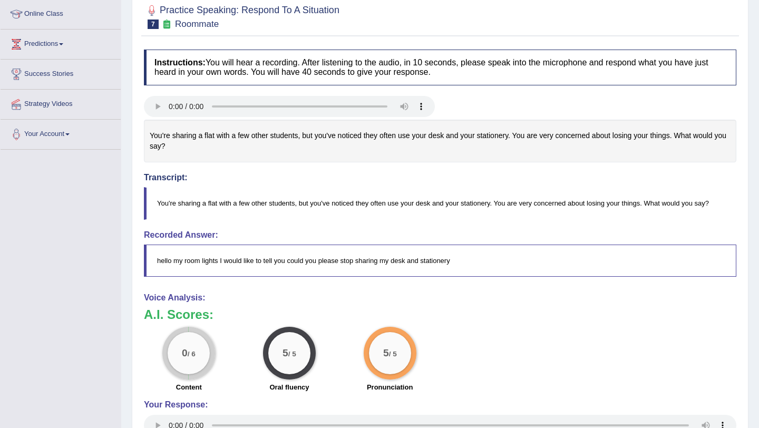
scroll to position [186, 0]
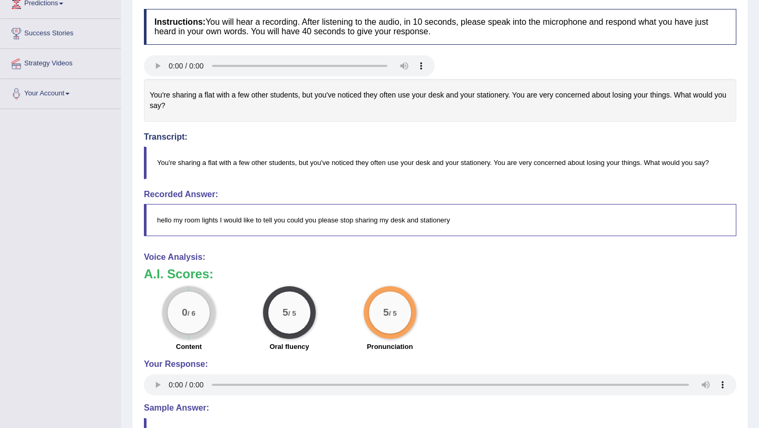
drag, startPoint x: 637, startPoint y: 198, endPoint x: 637, endPoint y: 287, distance: 88.6
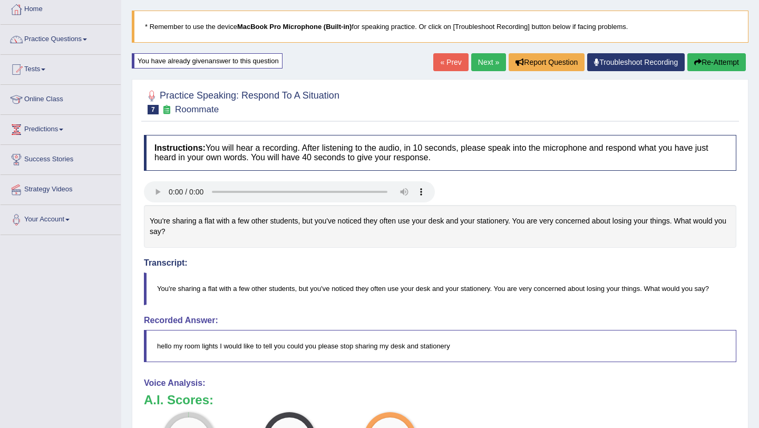
scroll to position [60, 0]
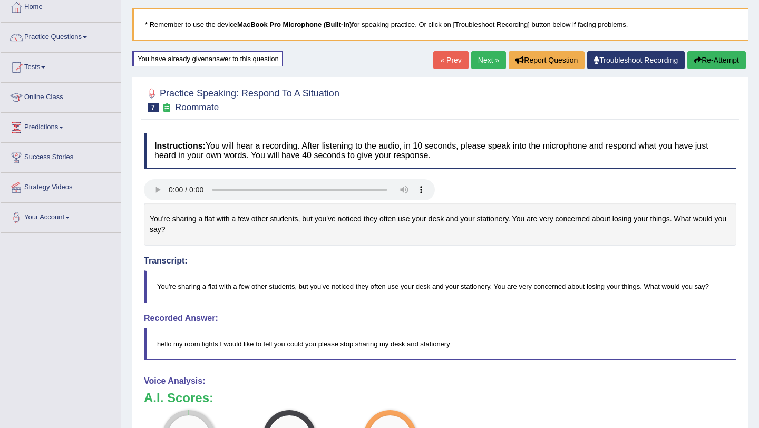
click at [731, 57] on button "Re-Attempt" at bounding box center [716, 60] width 59 height 18
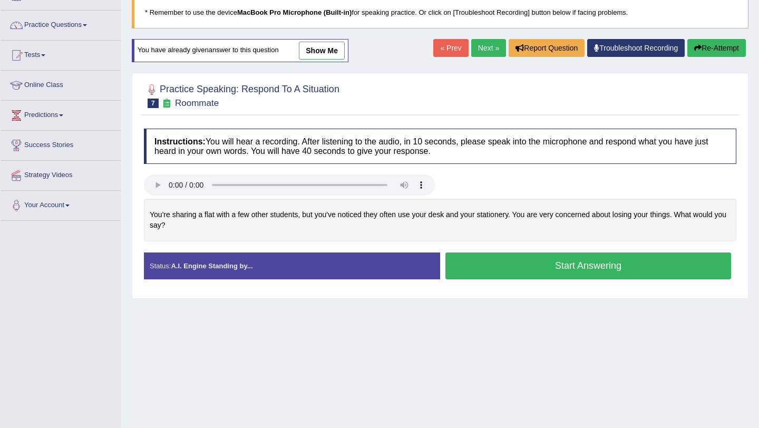
scroll to position [125, 0]
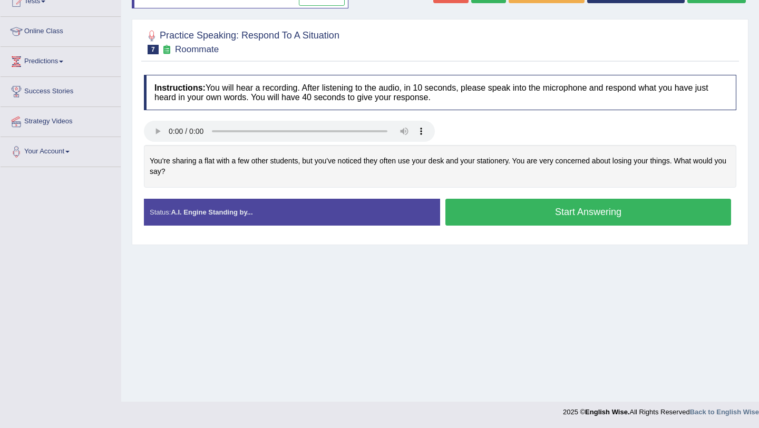
click at [493, 194] on div "Created with Highcharts 7.1.2 Too low Too high Time Pitch meter: 0 10 20 30 40 …" at bounding box center [440, 172] width 603 height 54
click at [487, 210] on button "Start Answering" at bounding box center [588, 212] width 286 height 27
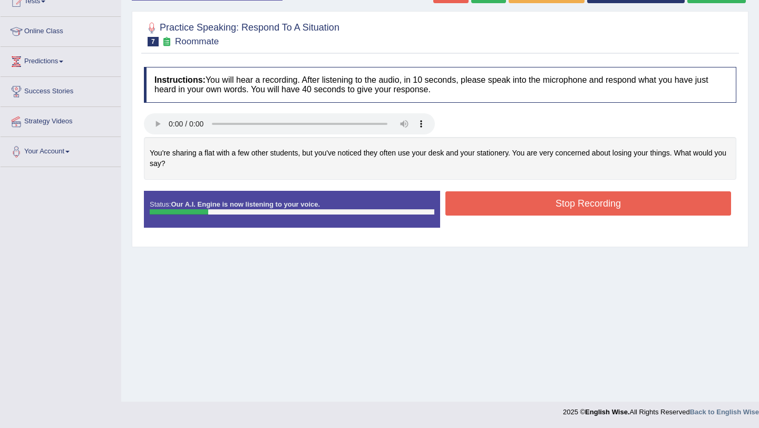
click at [487, 210] on button "Stop Recording" at bounding box center [588, 203] width 286 height 24
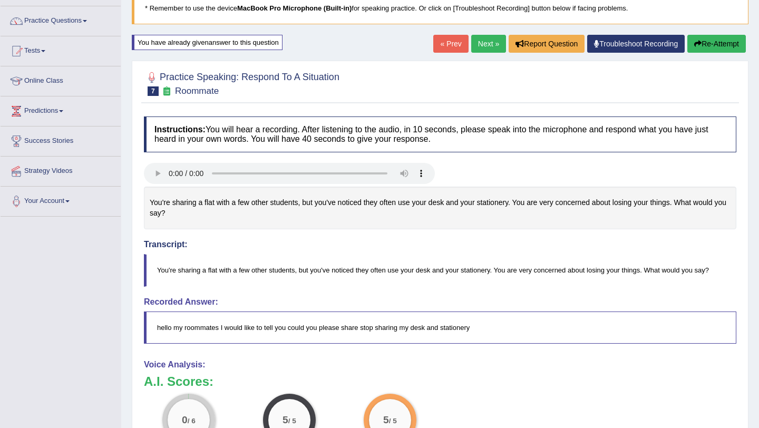
scroll to position [0, 0]
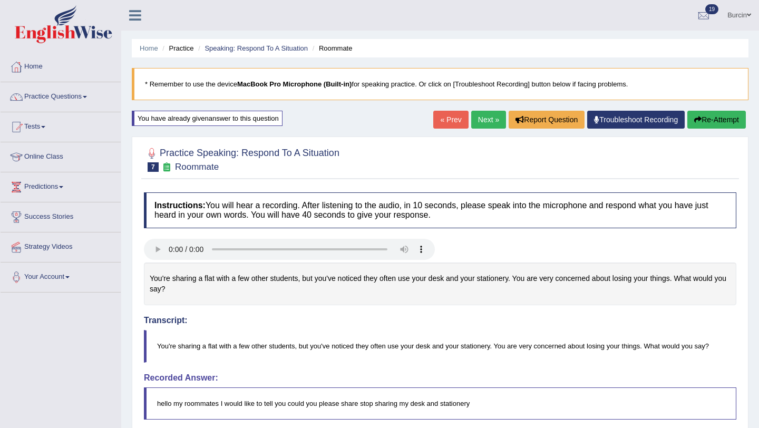
click at [726, 123] on button "Re-Attempt" at bounding box center [716, 120] width 59 height 18
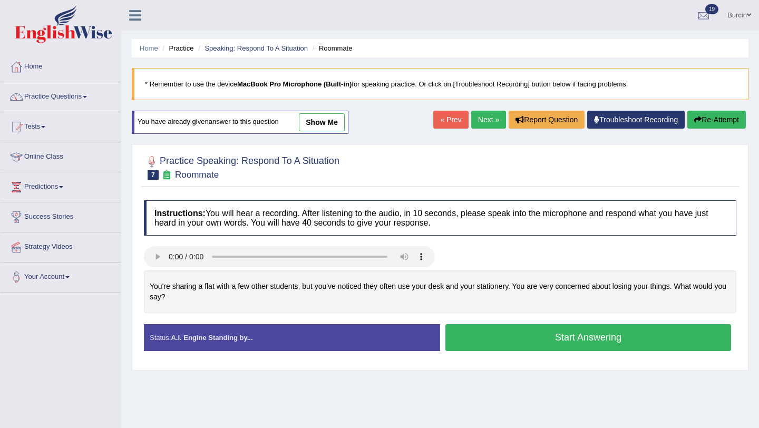
click at [541, 337] on button "Start Answering" at bounding box center [588, 337] width 286 height 27
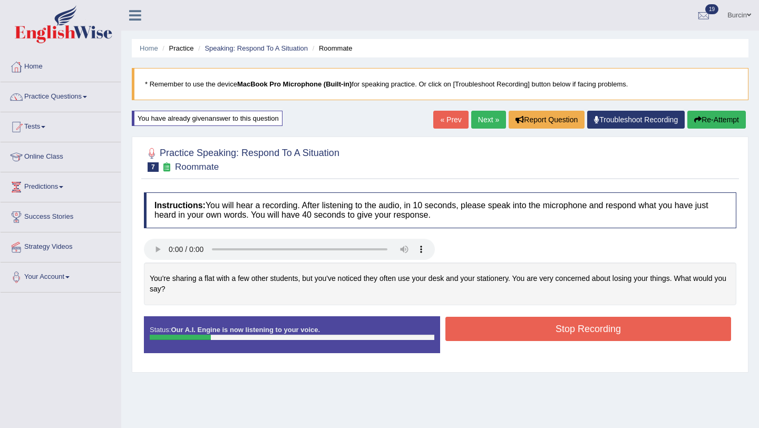
click at [545, 333] on button "Stop Recording" at bounding box center [588, 329] width 286 height 24
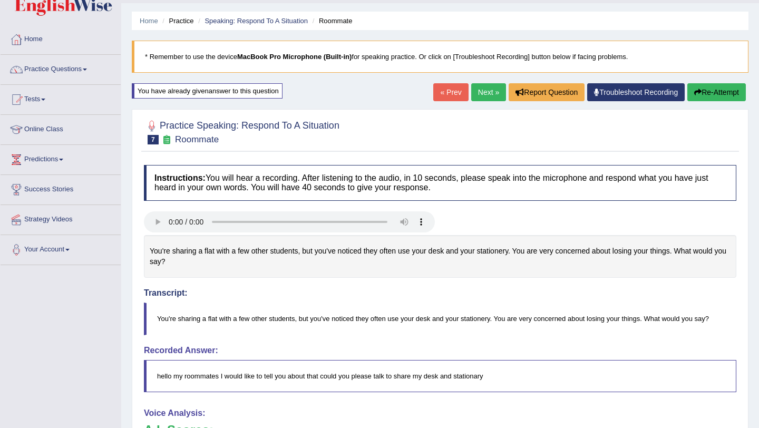
scroll to position [16, 0]
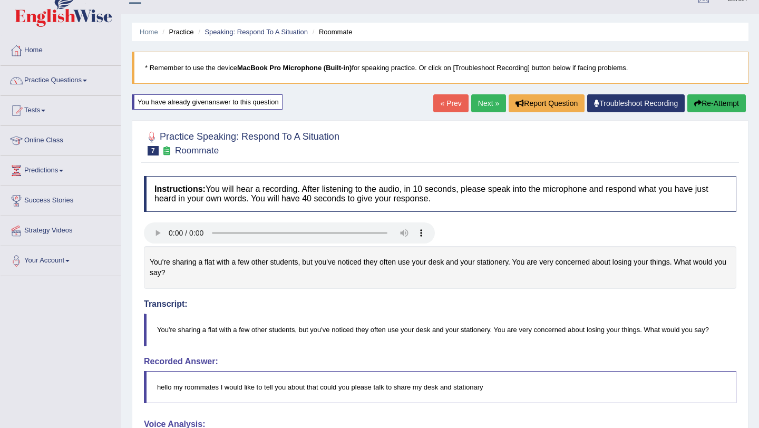
click at [714, 103] on button "Re-Attempt" at bounding box center [716, 103] width 59 height 18
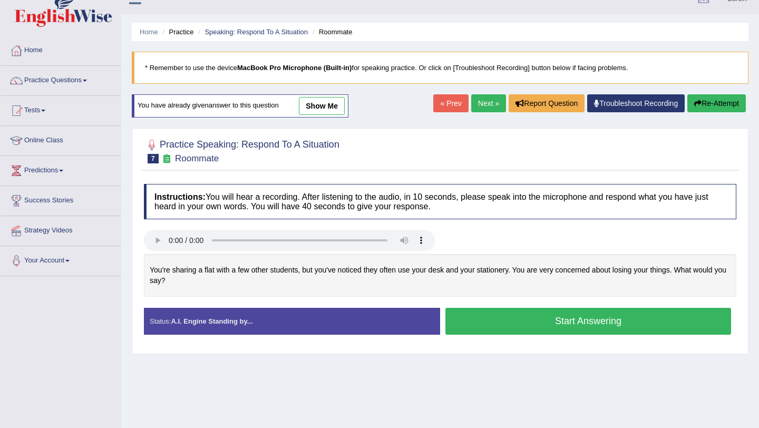
click at [569, 321] on button "Start Answering" at bounding box center [588, 321] width 286 height 27
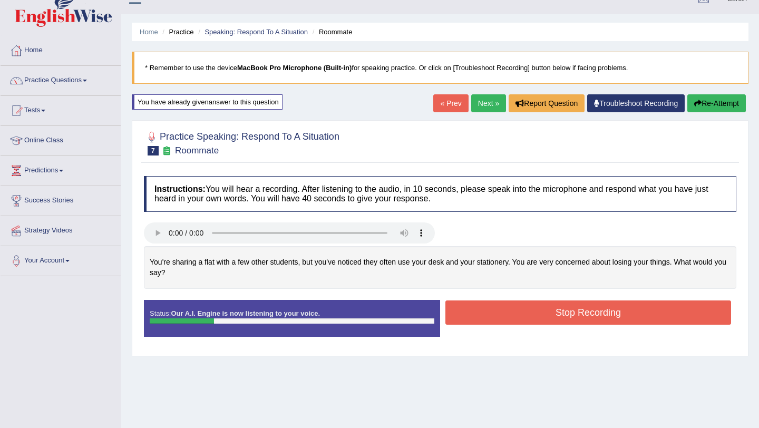
click at [569, 321] on button "Stop Recording" at bounding box center [588, 312] width 286 height 24
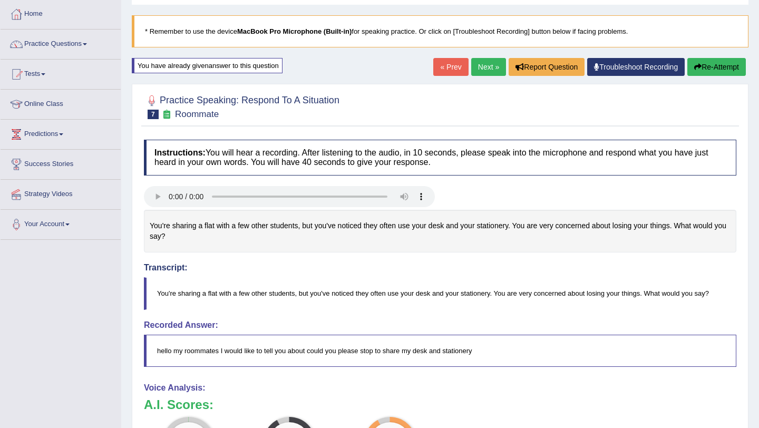
scroll to position [38, 0]
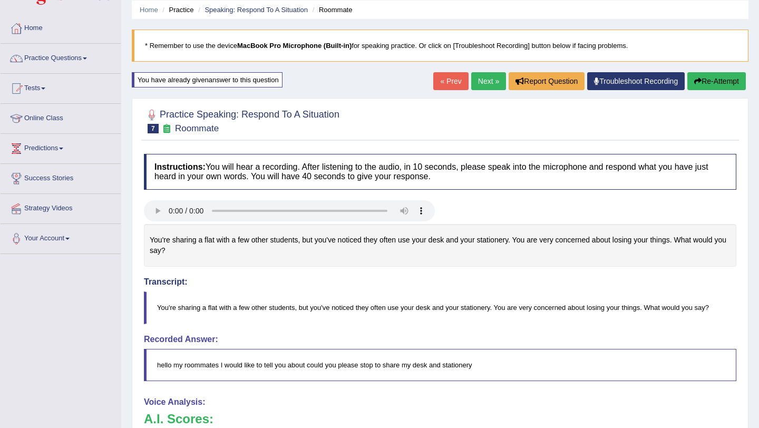
click at [712, 84] on button "Re-Attempt" at bounding box center [716, 81] width 59 height 18
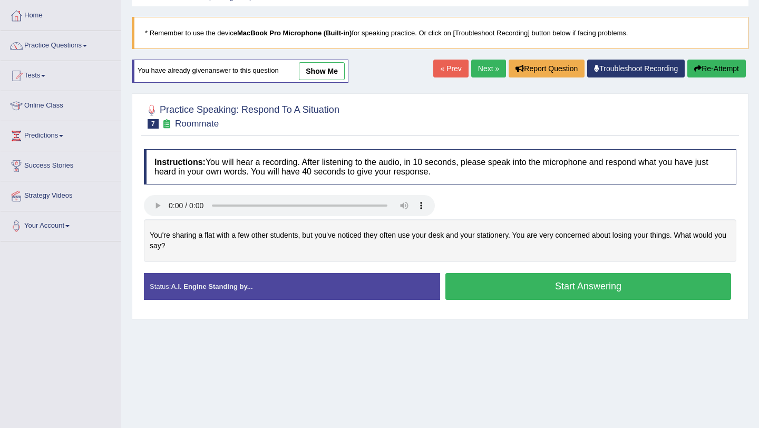
scroll to position [82, 0]
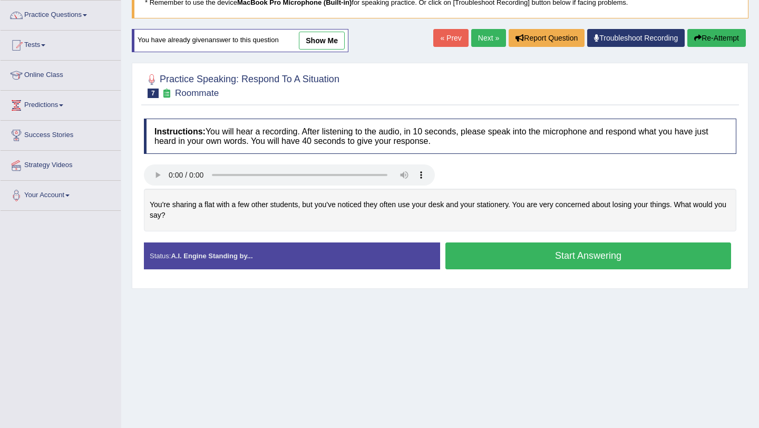
click at [502, 251] on button "Start Answering" at bounding box center [588, 255] width 286 height 27
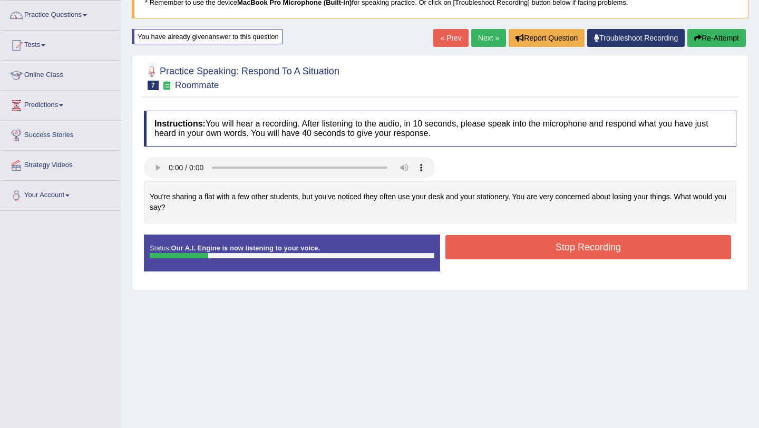
click at [502, 251] on button "Stop Recording" at bounding box center [588, 247] width 286 height 24
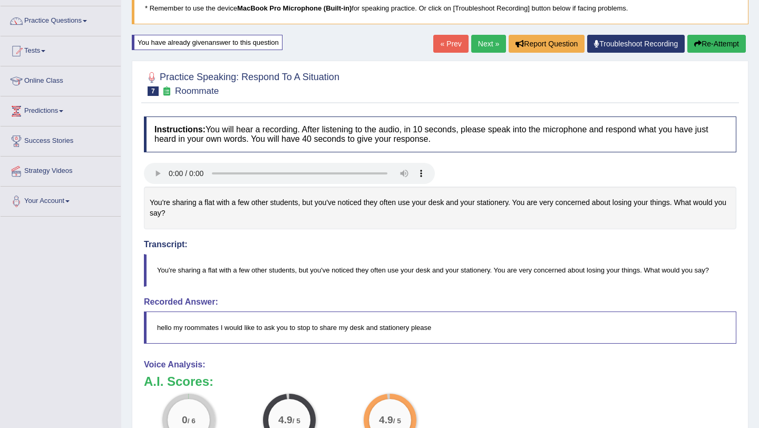
scroll to position [65, 0]
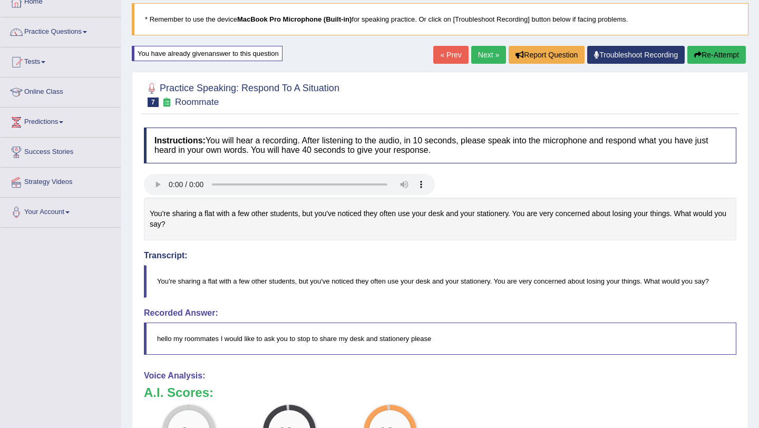
click at [720, 57] on button "Re-Attempt" at bounding box center [716, 55] width 59 height 18
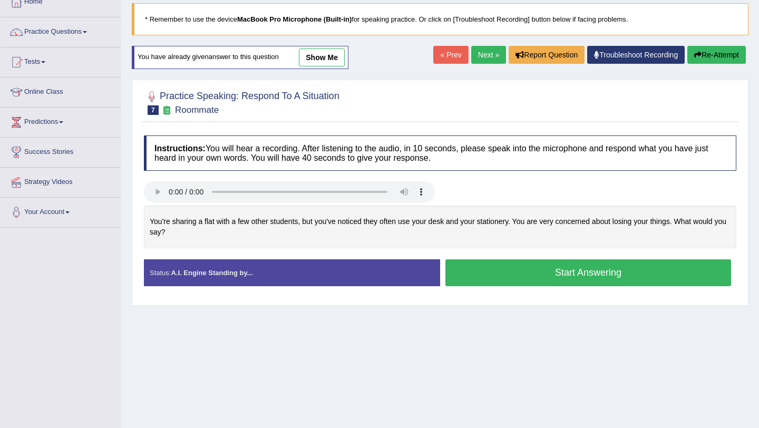
click at [534, 273] on button "Start Answering" at bounding box center [588, 272] width 286 height 27
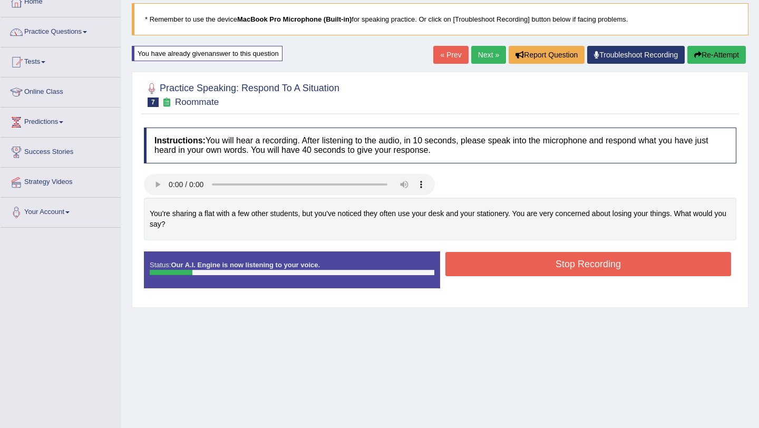
click at [537, 264] on button "Stop Recording" at bounding box center [588, 264] width 286 height 24
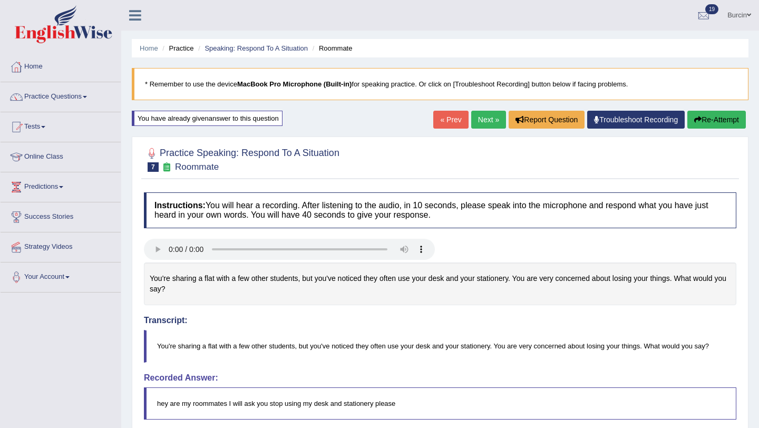
click at [718, 115] on button "Re-Attempt" at bounding box center [716, 120] width 59 height 18
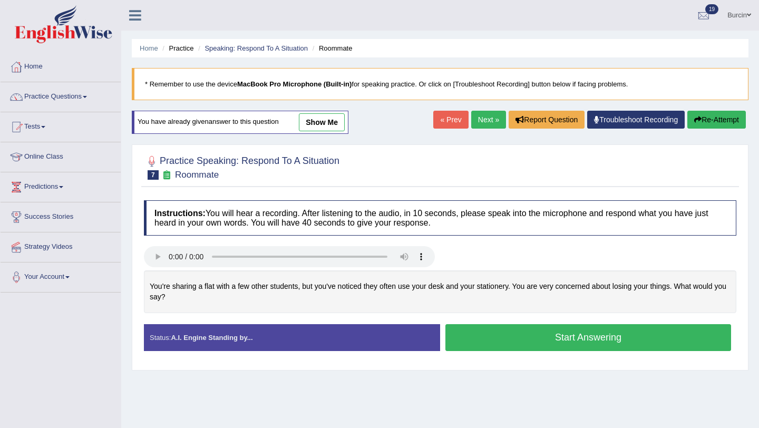
click at [601, 334] on button "Start Answering" at bounding box center [588, 337] width 286 height 27
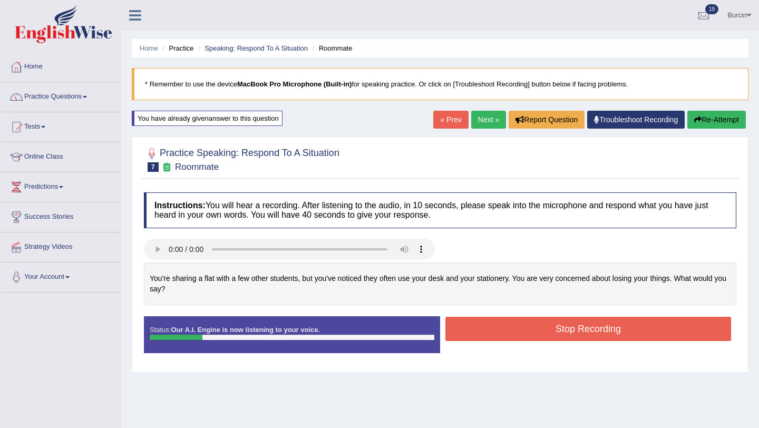
click at [606, 329] on button "Stop Recording" at bounding box center [588, 329] width 286 height 24
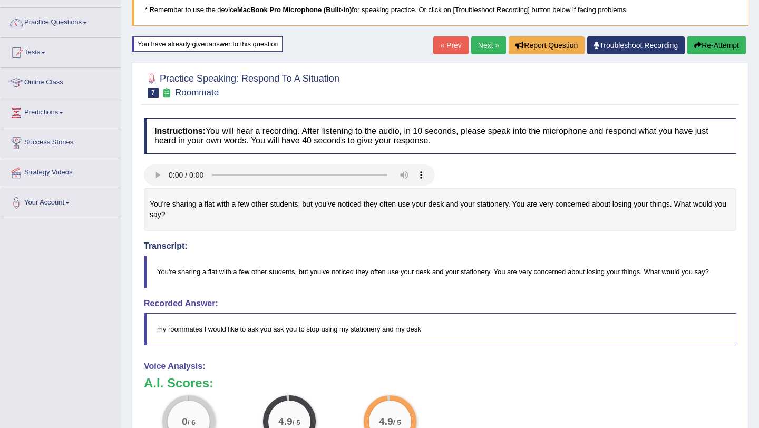
scroll to position [55, 0]
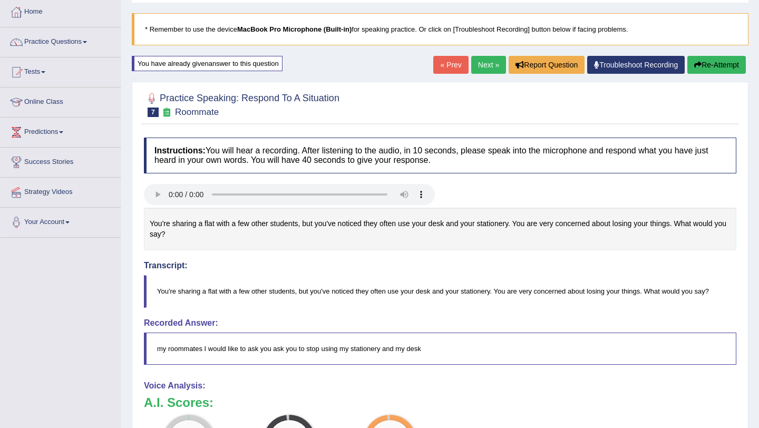
click at [701, 61] on button "Re-Attempt" at bounding box center [716, 65] width 59 height 18
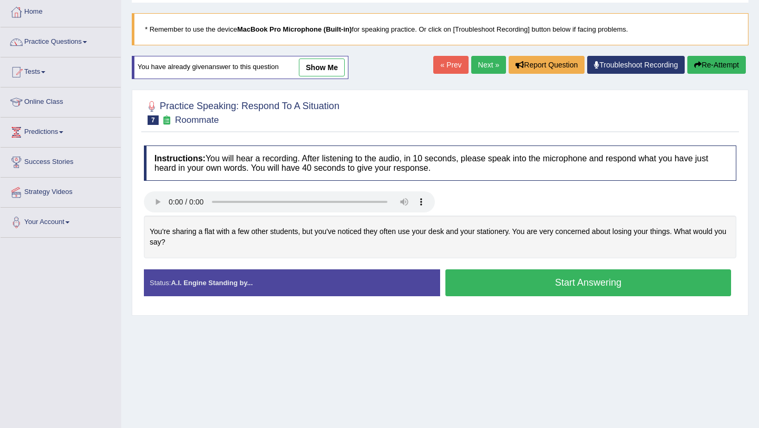
scroll to position [55, 0]
click at [494, 288] on button "Start Answering" at bounding box center [588, 282] width 286 height 27
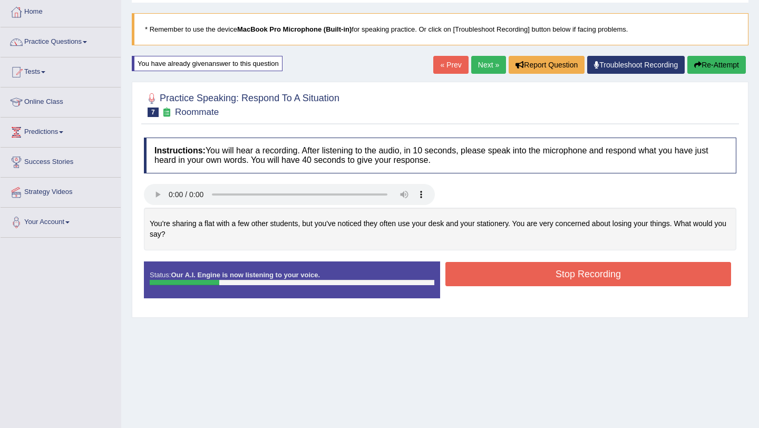
click at [498, 279] on button "Stop Recording" at bounding box center [588, 274] width 286 height 24
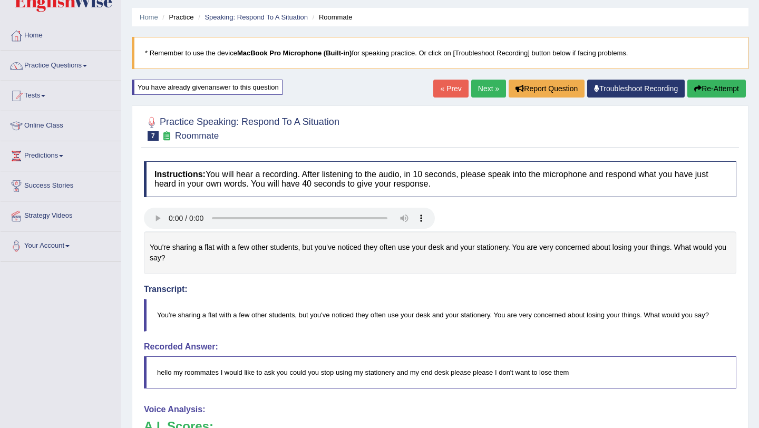
scroll to position [34, 0]
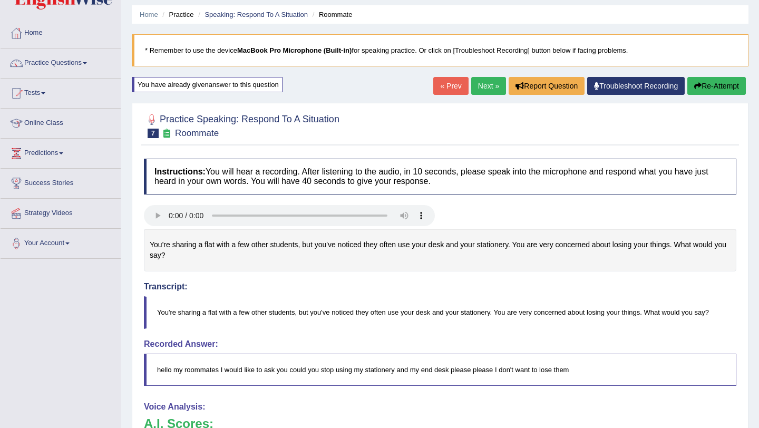
click at [705, 79] on button "Re-Attempt" at bounding box center [716, 86] width 59 height 18
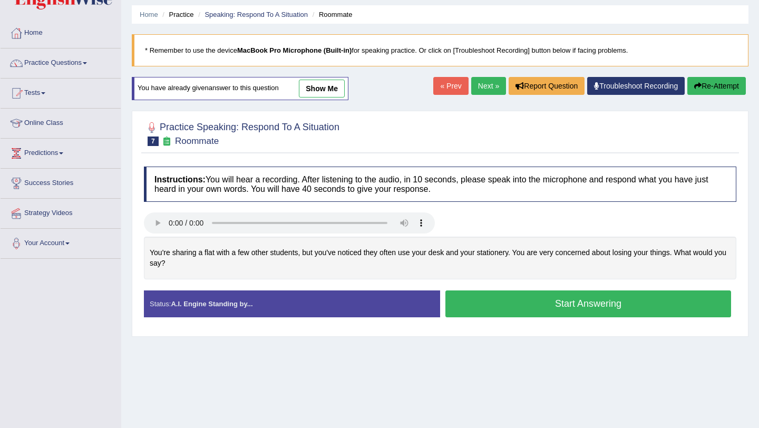
click at [534, 304] on button "Start Answering" at bounding box center [588, 303] width 286 height 27
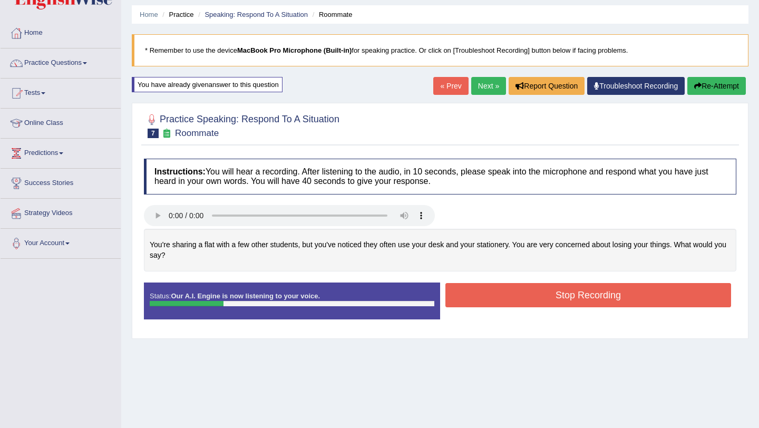
click at [538, 295] on button "Stop Recording" at bounding box center [588, 295] width 286 height 24
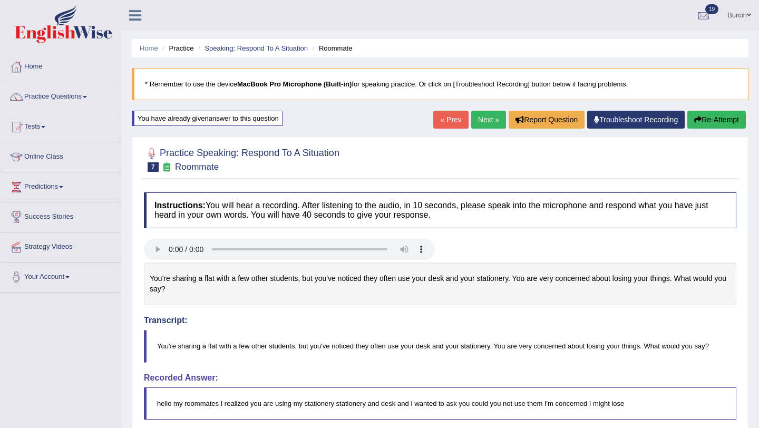
click at [703, 123] on button "Re-Attempt" at bounding box center [716, 120] width 59 height 18
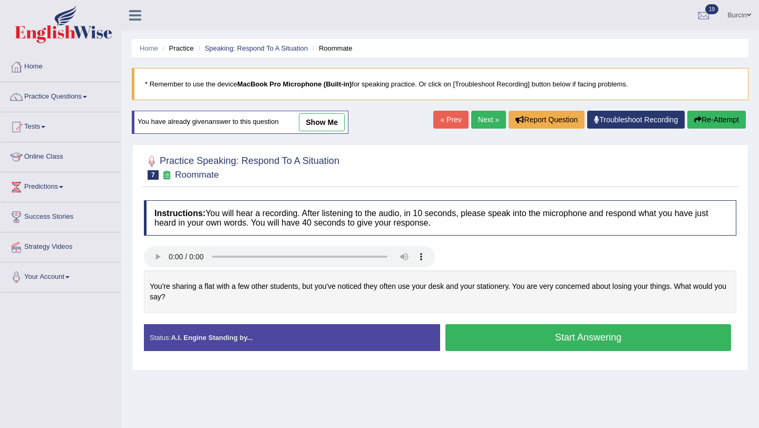
click at [517, 332] on button "Start Answering" at bounding box center [588, 337] width 286 height 27
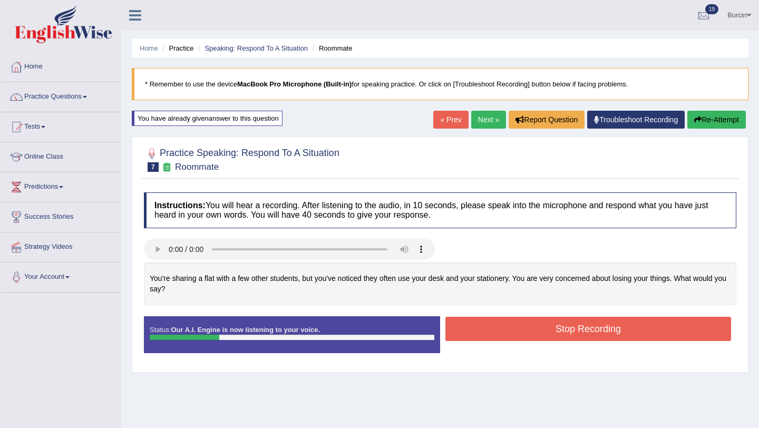
click at [517, 332] on button "Stop Recording" at bounding box center [588, 329] width 286 height 24
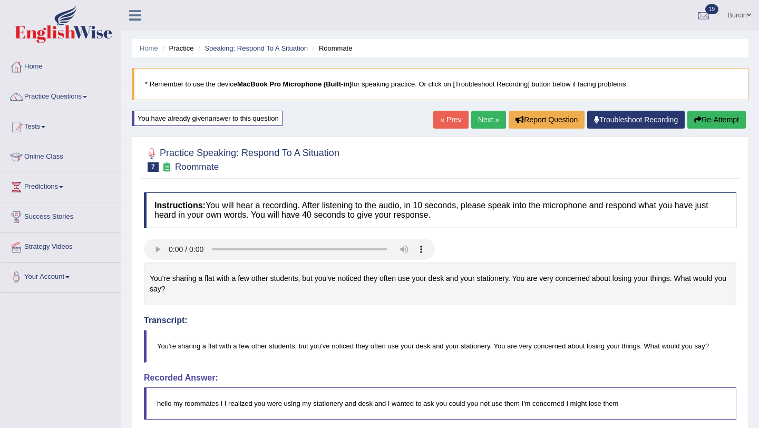
click at [708, 118] on button "Re-Attempt" at bounding box center [716, 120] width 59 height 18
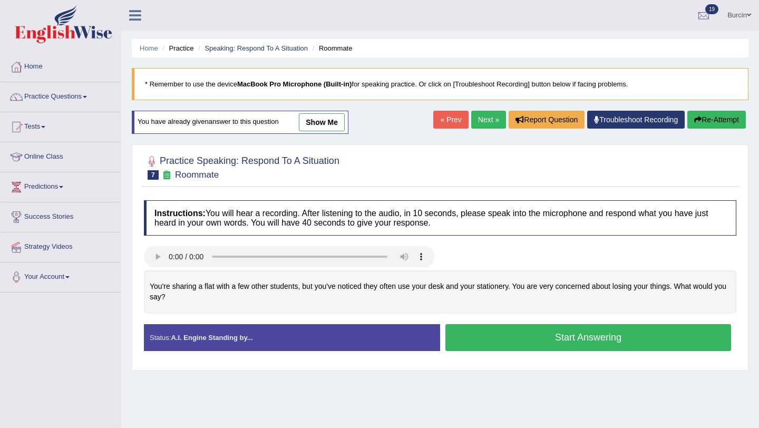
click at [513, 341] on button "Start Answering" at bounding box center [588, 337] width 286 height 27
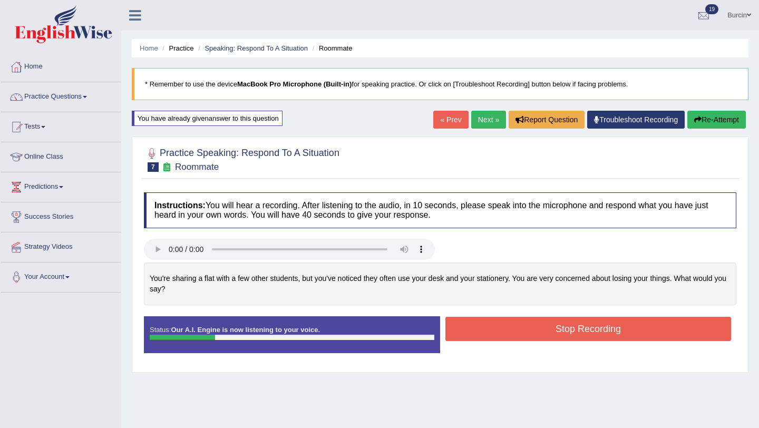
click at [528, 328] on button "Stop Recording" at bounding box center [588, 329] width 286 height 24
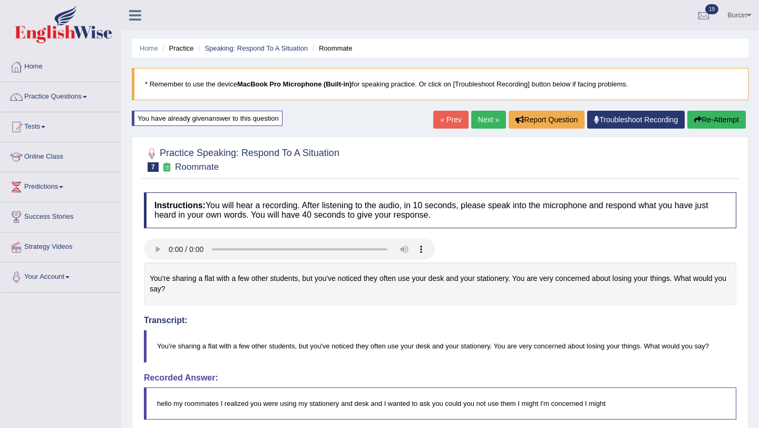
click at [700, 119] on button "Re-Attempt" at bounding box center [716, 120] width 59 height 18
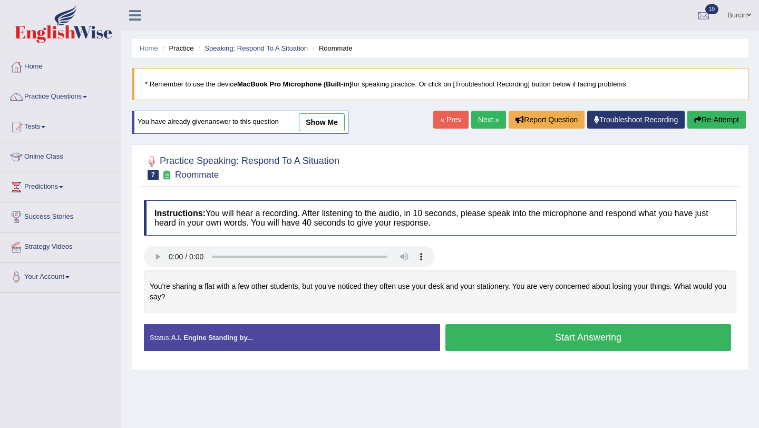
click at [553, 332] on button "Start Answering" at bounding box center [588, 337] width 286 height 27
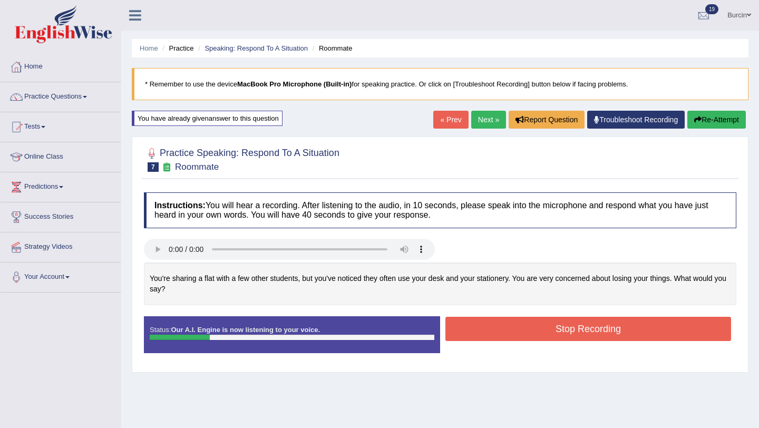
click at [565, 331] on button "Stop Recording" at bounding box center [588, 329] width 286 height 24
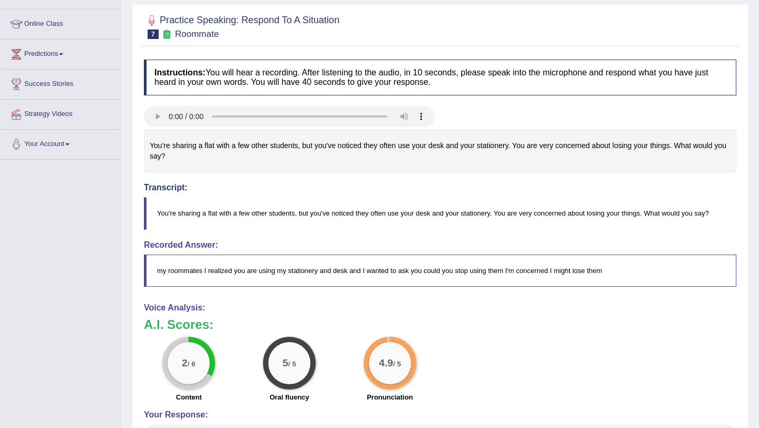
scroll to position [116, 0]
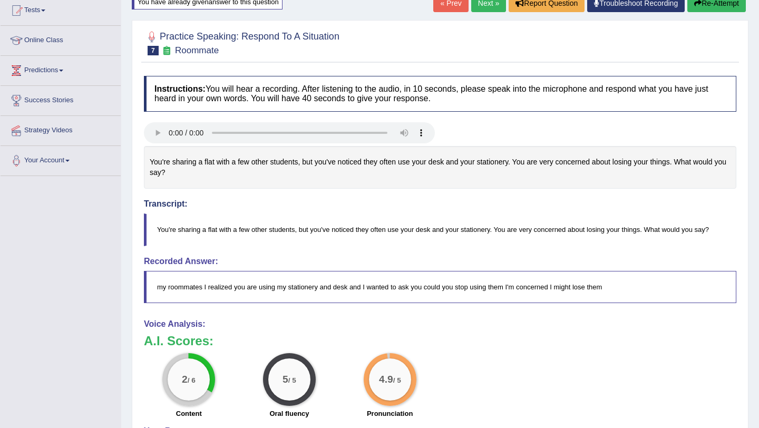
click at [730, 5] on button "Re-Attempt" at bounding box center [716, 3] width 59 height 18
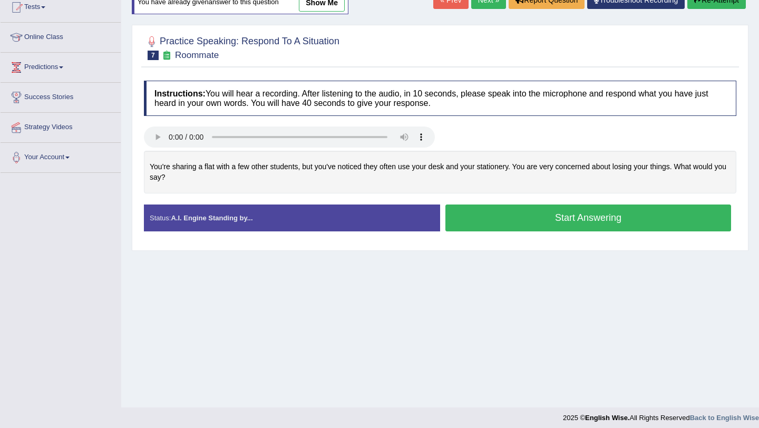
scroll to position [125, 0]
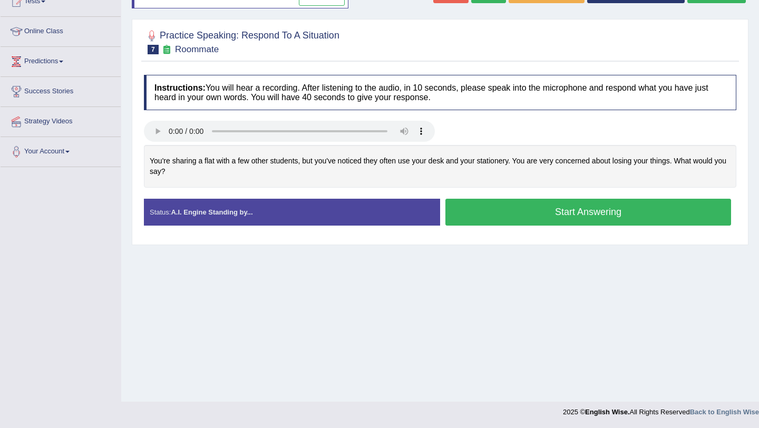
click at [570, 211] on button "Start Answering" at bounding box center [588, 212] width 286 height 27
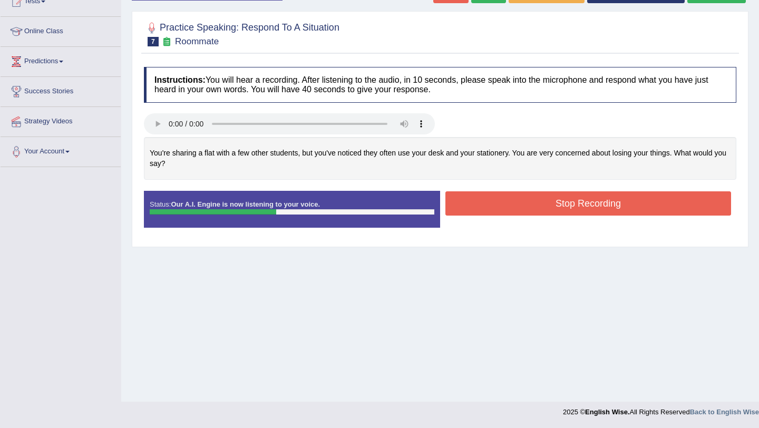
click at [571, 207] on button "Stop Recording" at bounding box center [588, 203] width 286 height 24
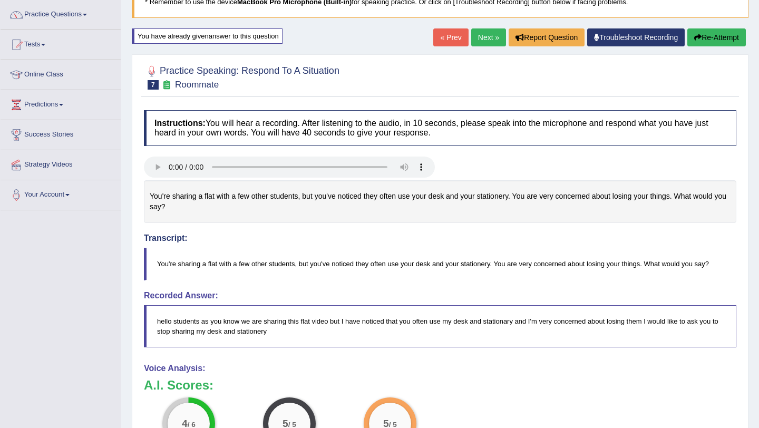
scroll to position [79, 0]
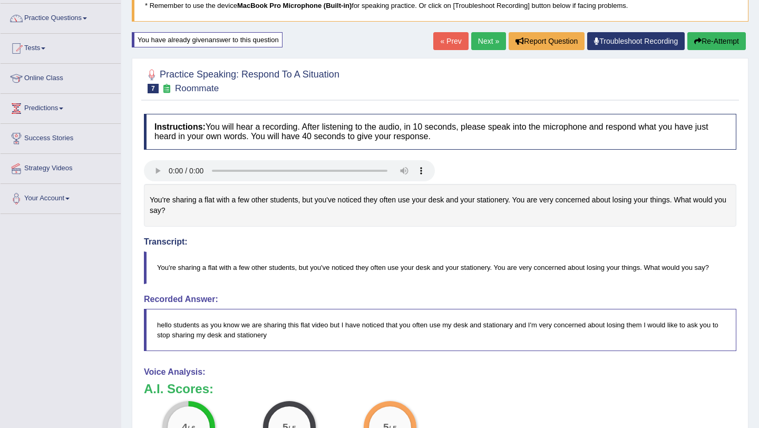
click at [481, 45] on link "Next »" at bounding box center [488, 41] width 35 height 18
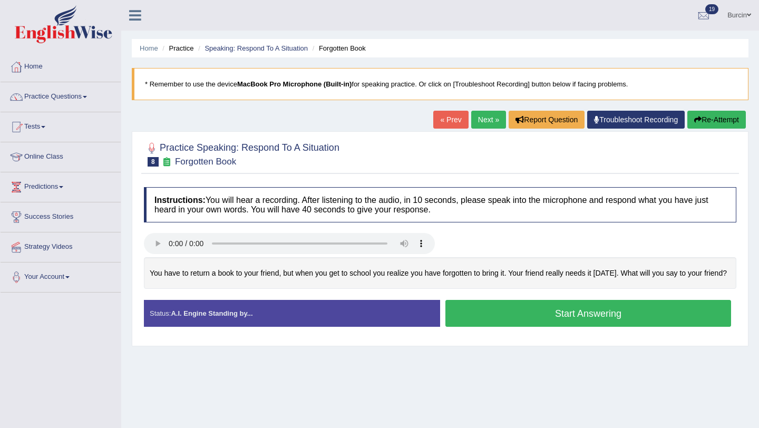
click at [475, 321] on button "Start Answering" at bounding box center [588, 313] width 286 height 27
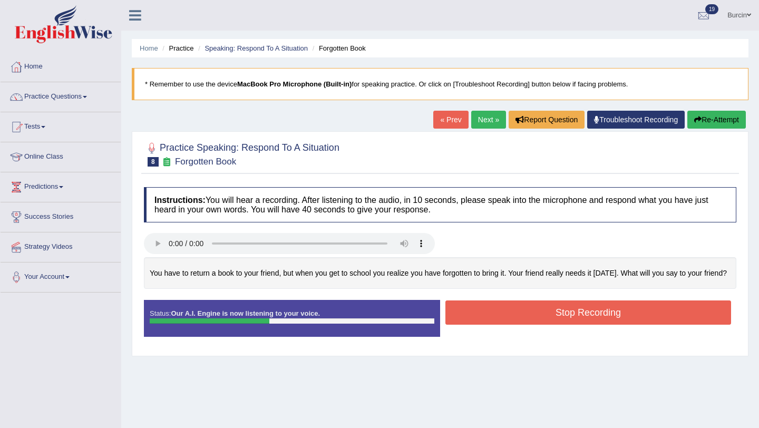
click at [483, 317] on button "Stop Recording" at bounding box center [588, 312] width 286 height 24
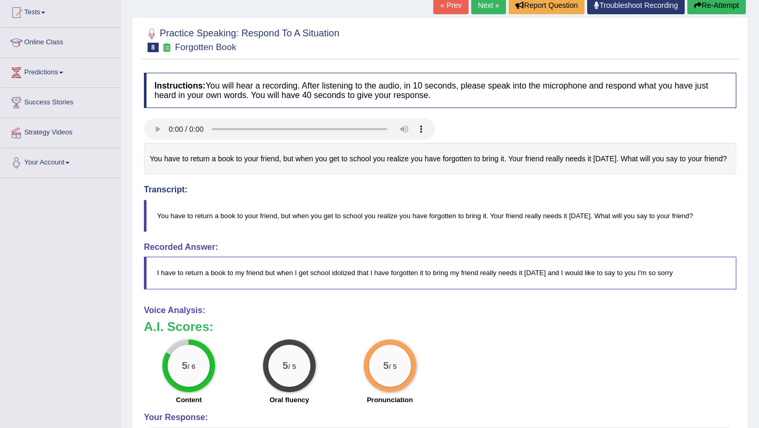
scroll to position [112, 0]
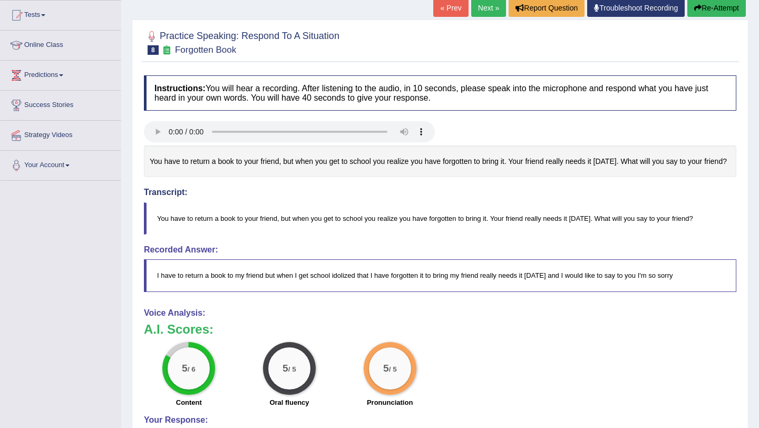
click at [475, 12] on link "Next »" at bounding box center [488, 8] width 35 height 18
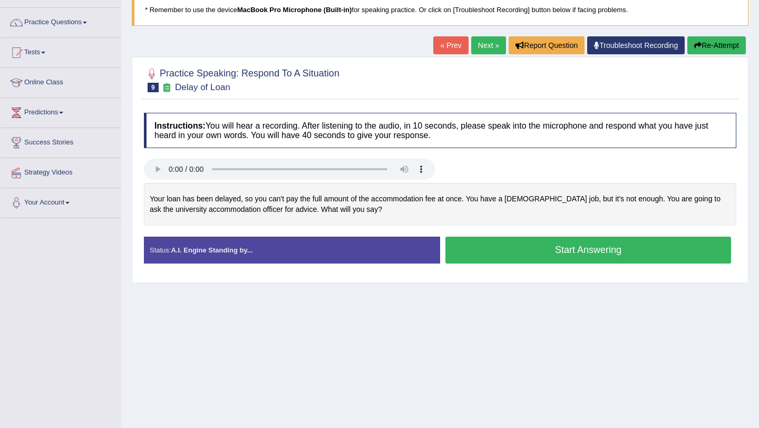
scroll to position [77, 0]
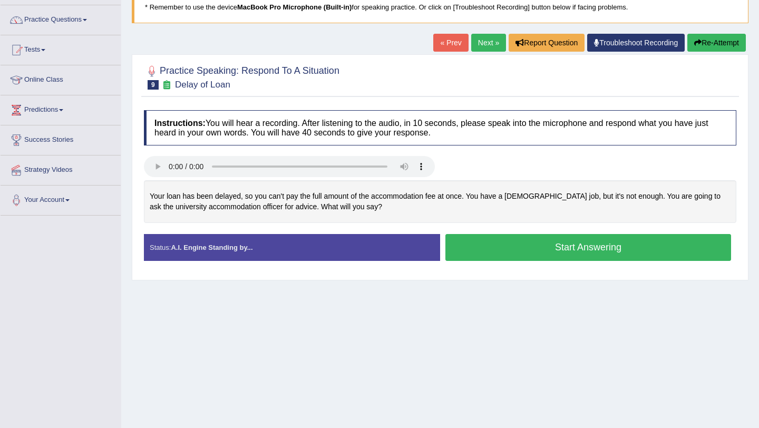
click at [498, 246] on button "Start Answering" at bounding box center [588, 247] width 286 height 27
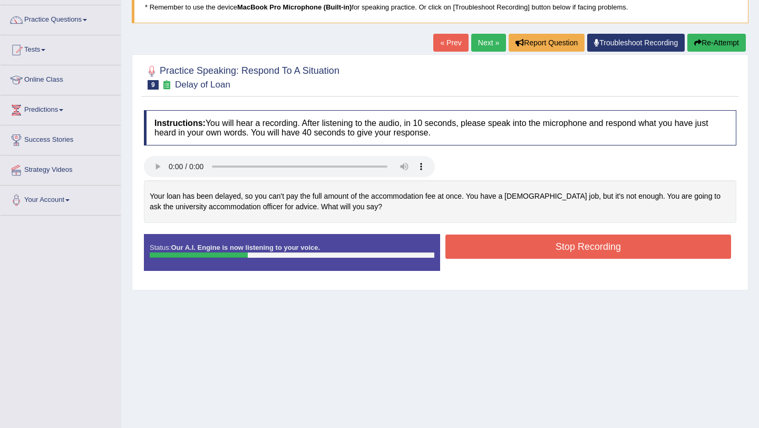
click at [498, 246] on button "Stop Recording" at bounding box center [588, 247] width 286 height 24
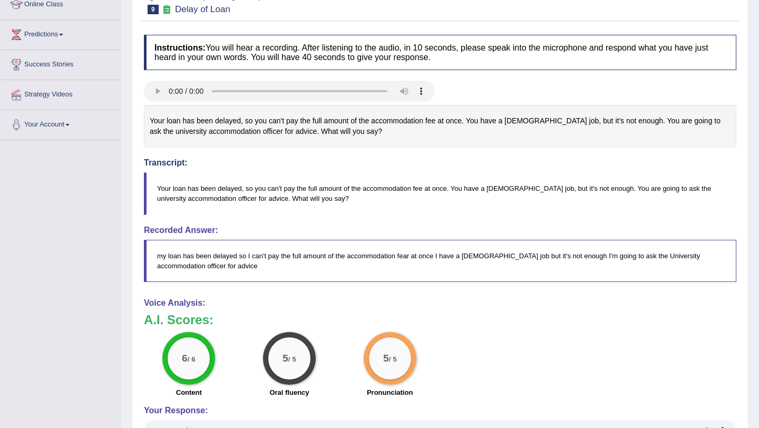
scroll to position [0, 0]
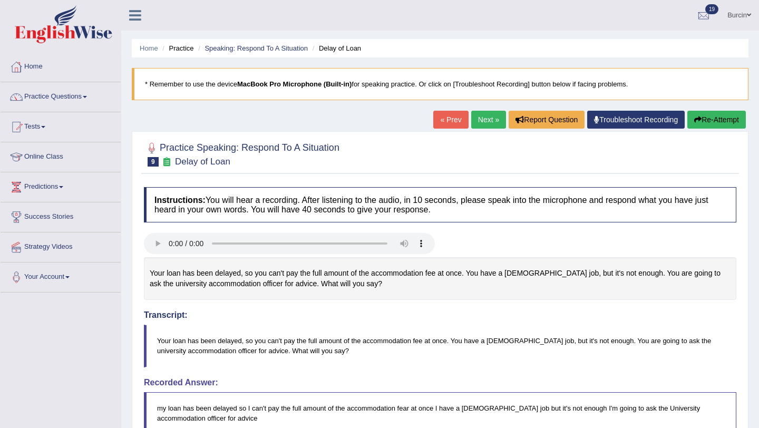
click at [485, 126] on link "Next »" at bounding box center [488, 120] width 35 height 18
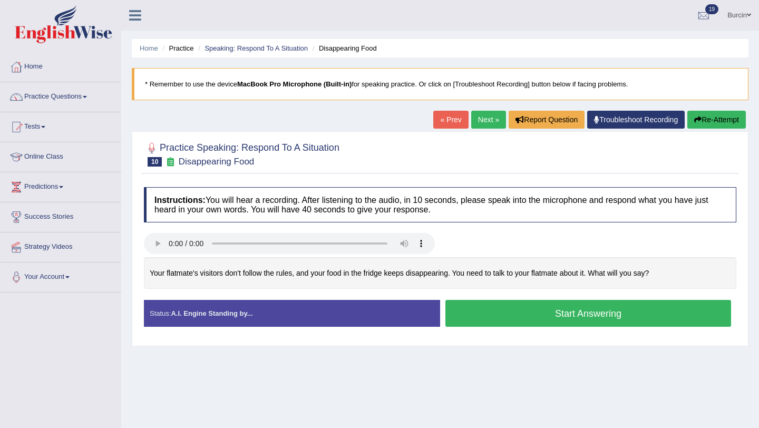
click at [475, 306] on button "Start Answering" at bounding box center [588, 313] width 286 height 27
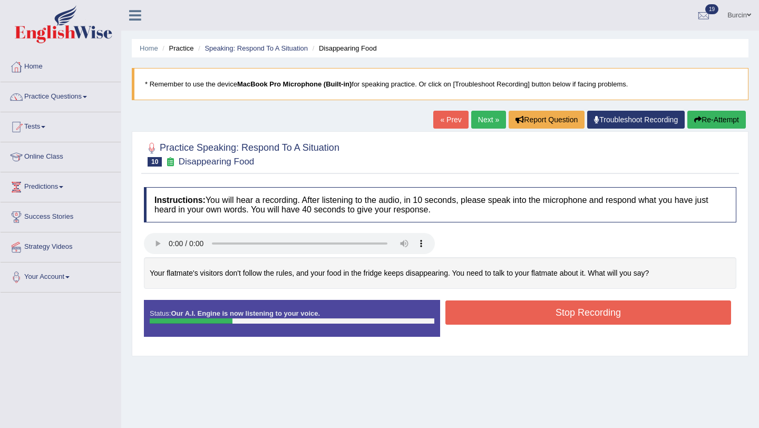
click at [491, 306] on button "Stop Recording" at bounding box center [588, 312] width 286 height 24
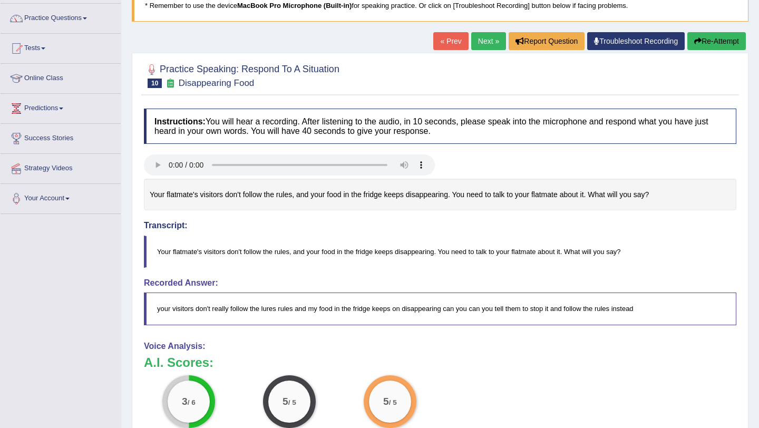
scroll to position [78, 0]
click at [703, 38] on button "Re-Attempt" at bounding box center [716, 42] width 59 height 18
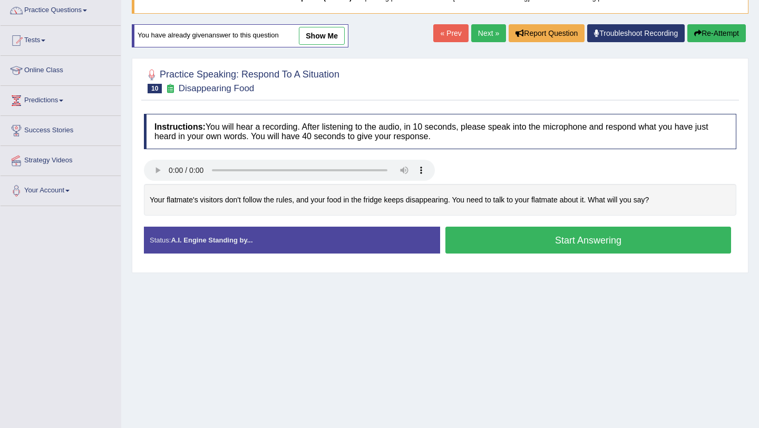
click at [491, 231] on button "Start Answering" at bounding box center [588, 240] width 286 height 27
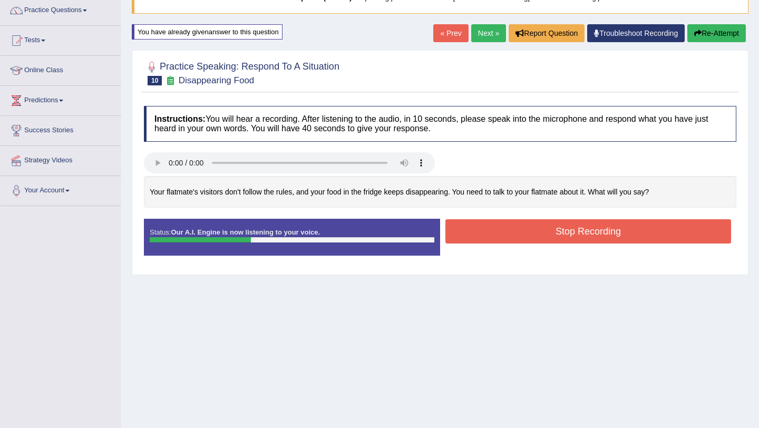
click at [523, 230] on button "Stop Recording" at bounding box center [588, 231] width 286 height 24
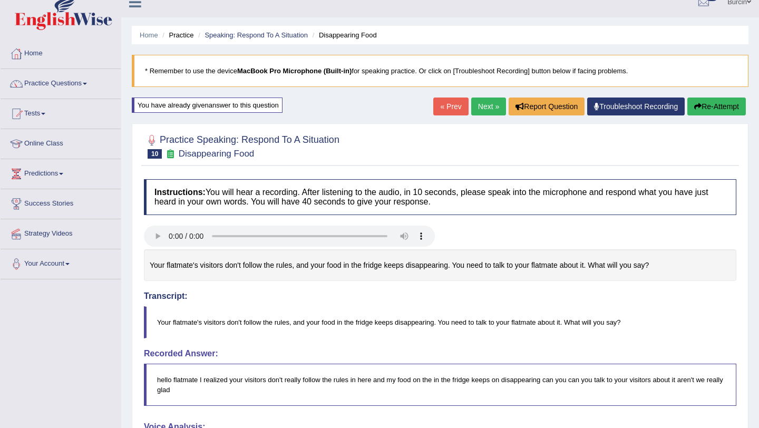
scroll to position [4, 0]
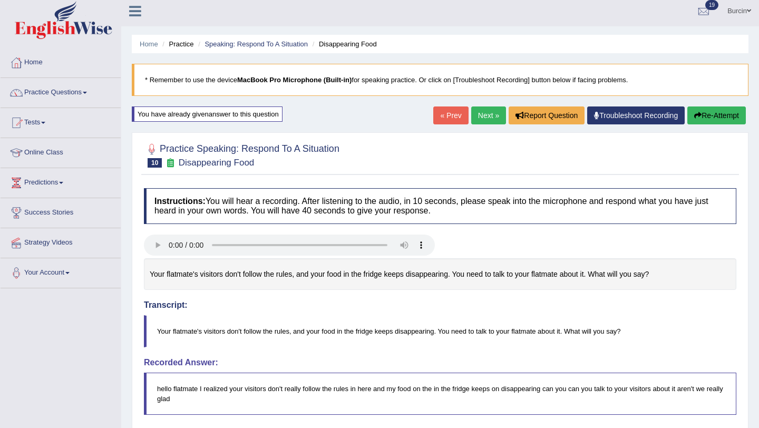
click at [721, 118] on button "Re-Attempt" at bounding box center [716, 115] width 59 height 18
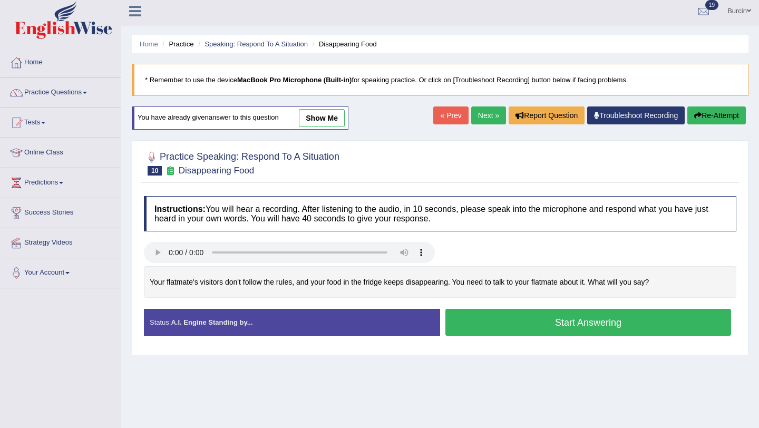
scroll to position [31, 0]
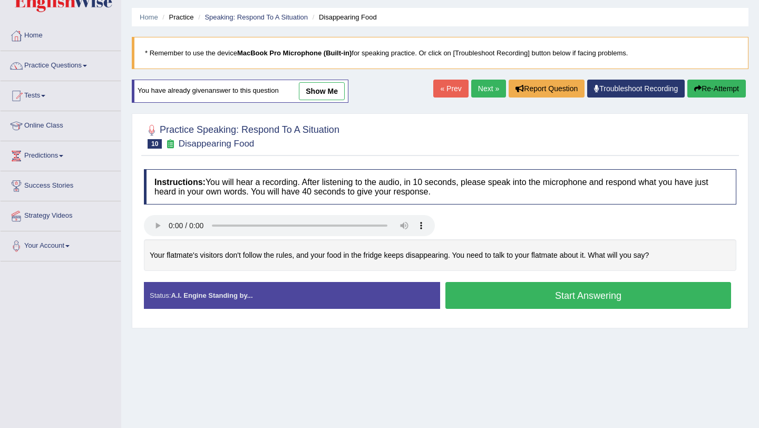
click at [501, 296] on button "Start Answering" at bounding box center [588, 295] width 286 height 27
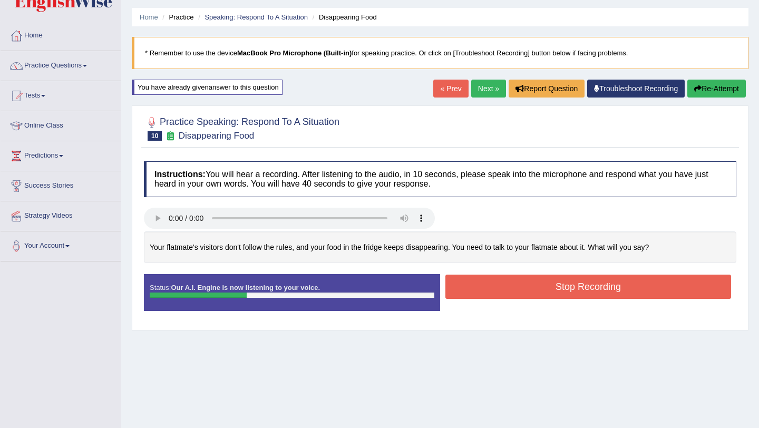
click at [539, 289] on button "Stop Recording" at bounding box center [588, 287] width 286 height 24
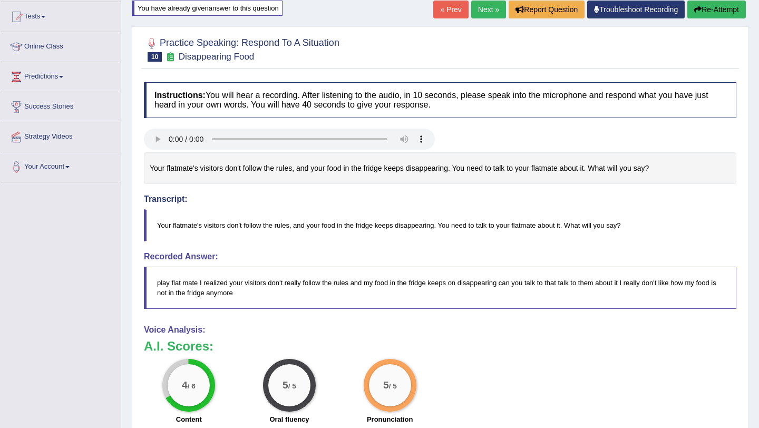
scroll to position [115, 0]
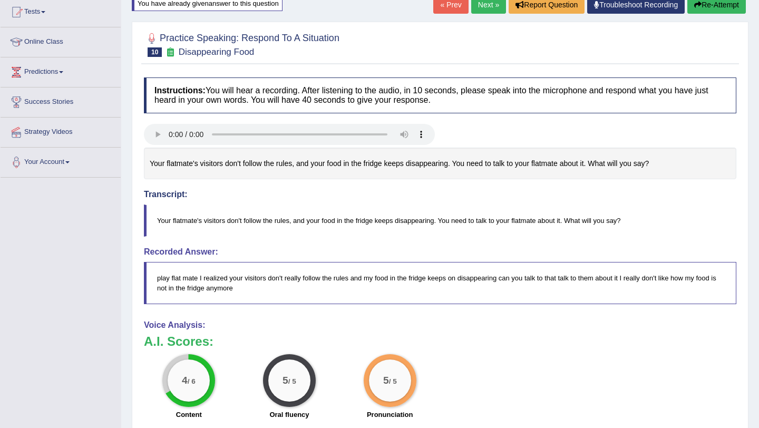
click at [715, 8] on button "Re-Attempt" at bounding box center [716, 5] width 59 height 18
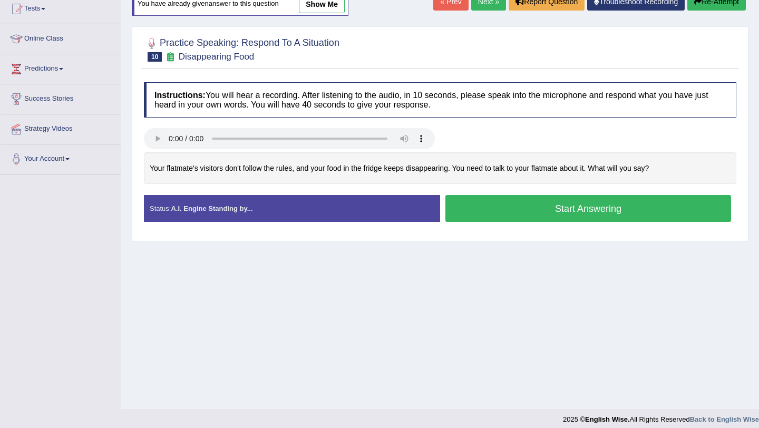
click at [541, 209] on button "Start Answering" at bounding box center [588, 208] width 286 height 27
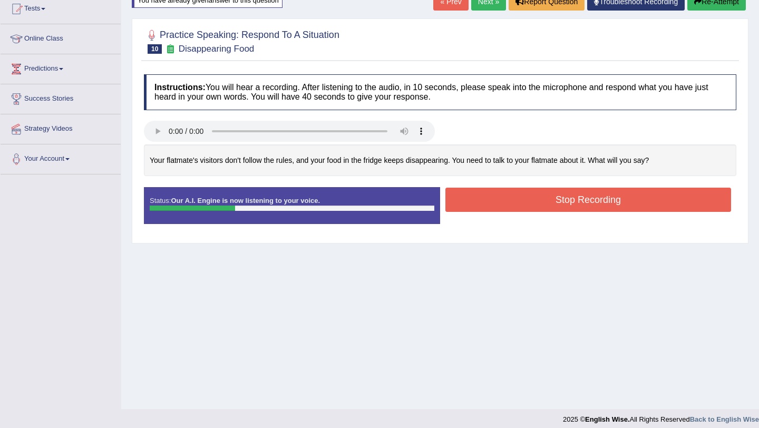
click at [513, 208] on button "Stop Recording" at bounding box center [588, 200] width 286 height 24
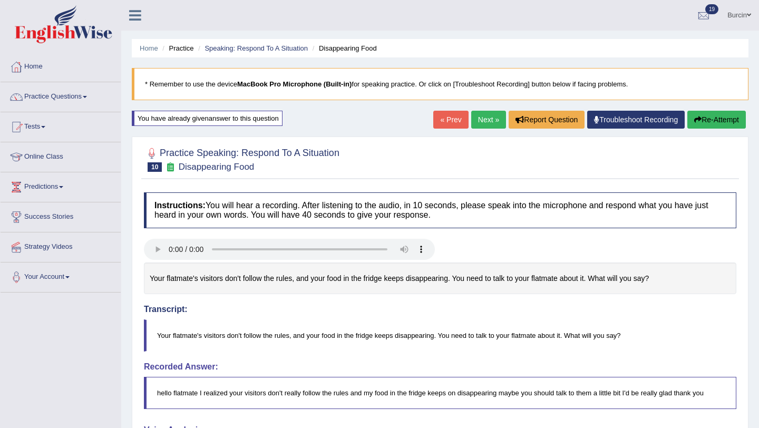
click at [697, 116] on icon "button" at bounding box center [697, 119] width 7 height 7
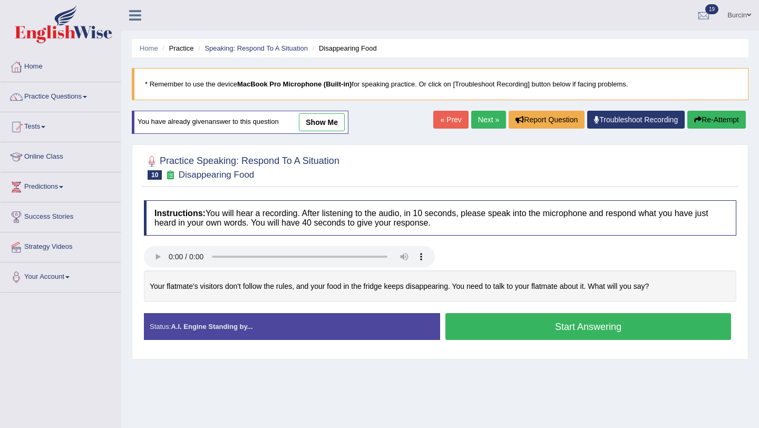
click at [517, 324] on button "Start Answering" at bounding box center [588, 326] width 286 height 27
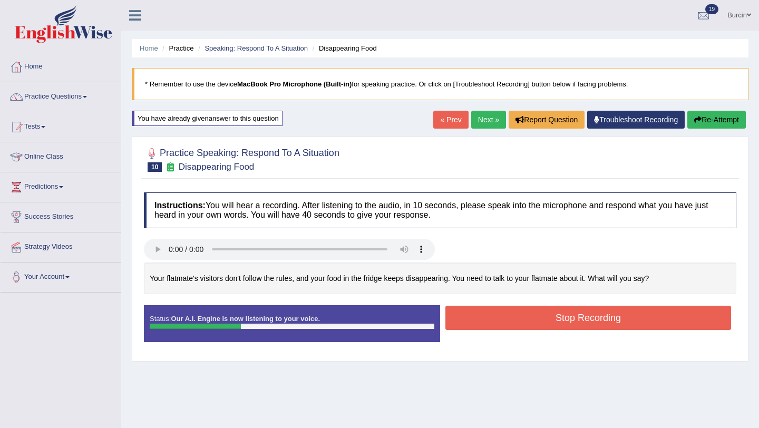
click at [519, 321] on button "Stop Recording" at bounding box center [588, 318] width 286 height 24
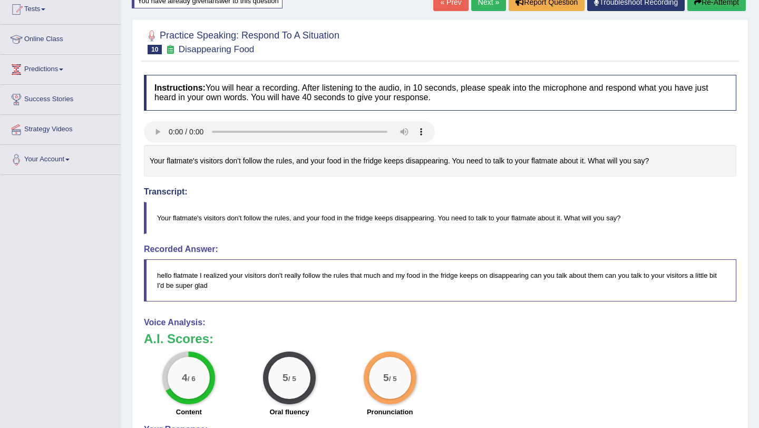
scroll to position [92, 0]
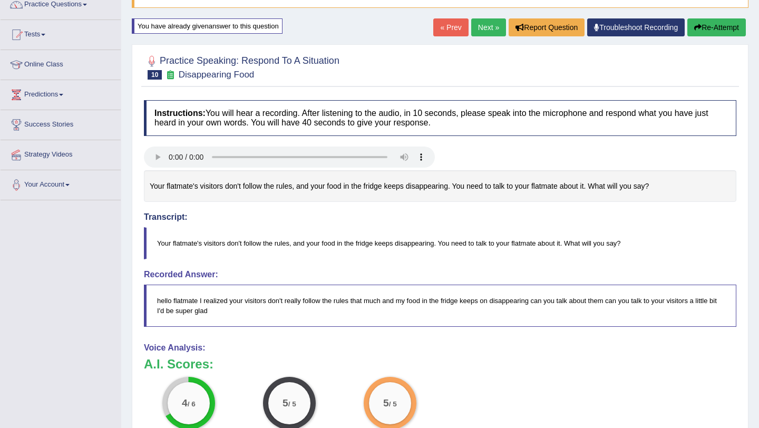
click at [723, 28] on button "Re-Attempt" at bounding box center [716, 27] width 59 height 18
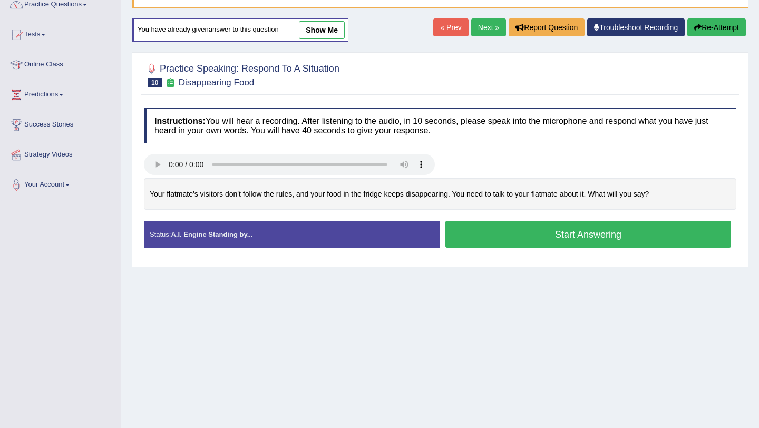
click at [493, 245] on button "Start Answering" at bounding box center [588, 234] width 286 height 27
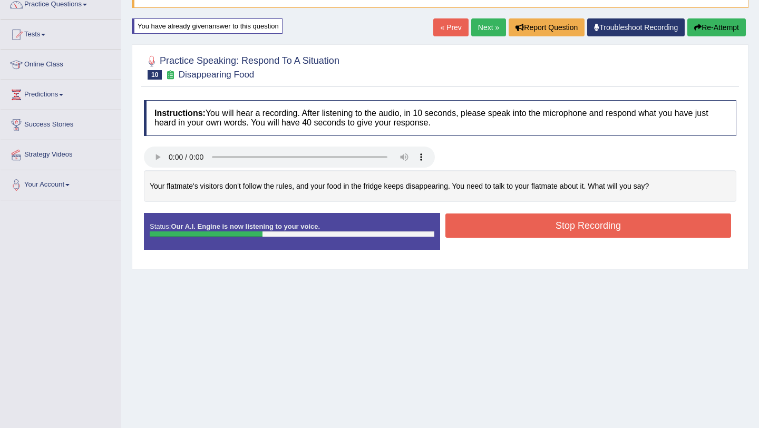
click at [500, 228] on button "Stop Recording" at bounding box center [588, 225] width 286 height 24
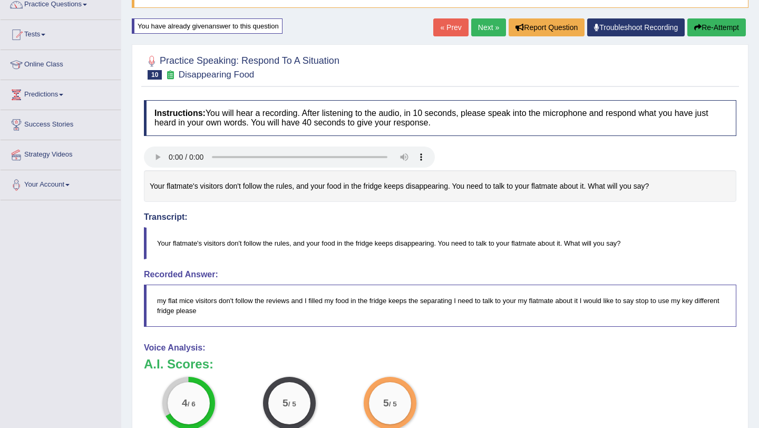
click at [721, 23] on button "Re-Attempt" at bounding box center [716, 27] width 59 height 18
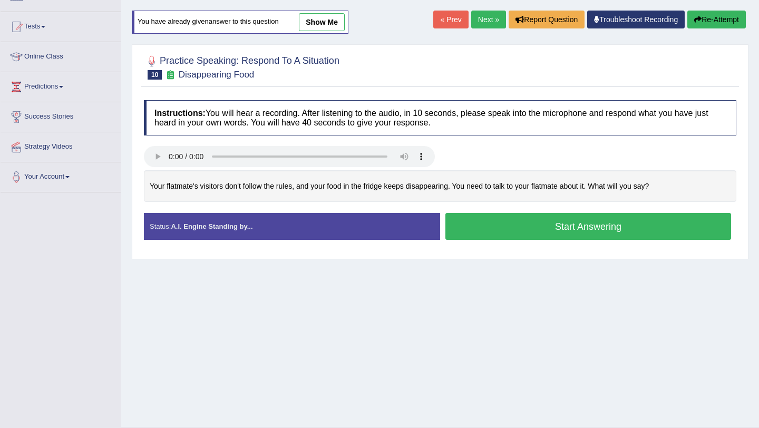
scroll to position [92, 0]
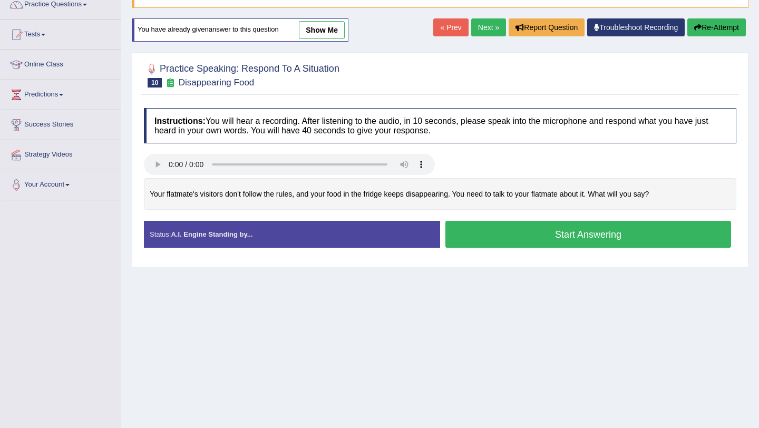
click at [500, 240] on button "Start Answering" at bounding box center [588, 234] width 286 height 27
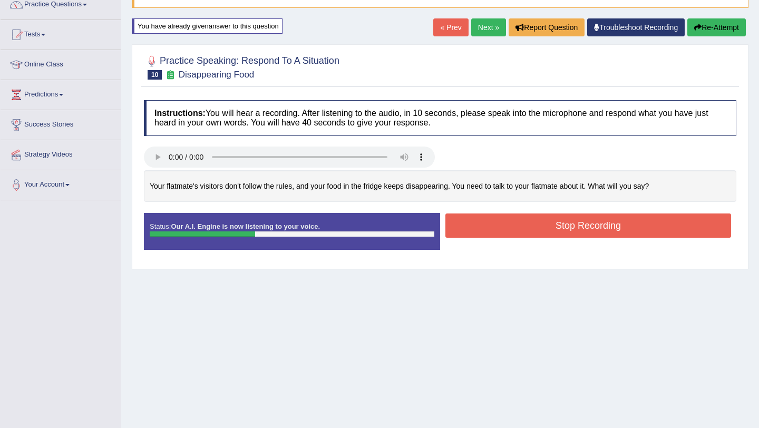
click at [520, 227] on button "Stop Recording" at bounding box center [588, 225] width 286 height 24
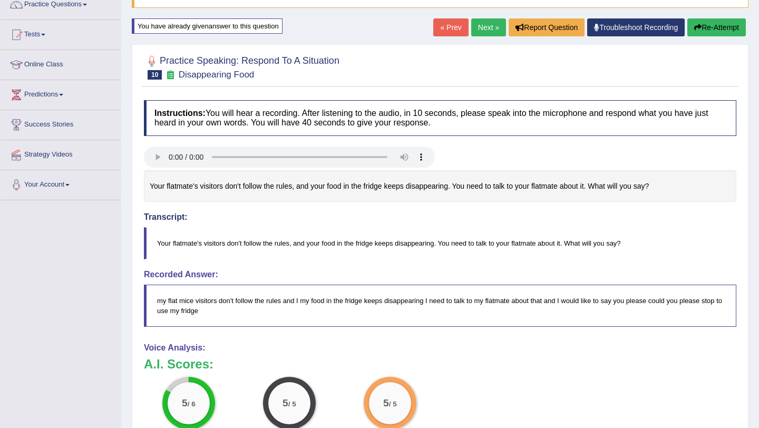
click at [717, 21] on button "Re-Attempt" at bounding box center [716, 27] width 59 height 18
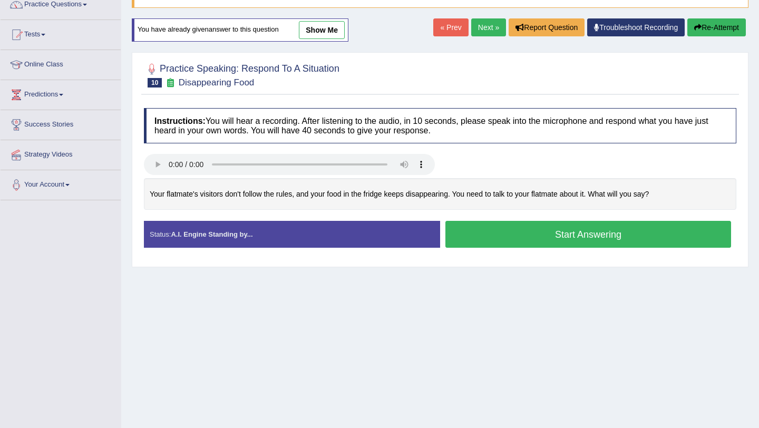
click at [517, 230] on button "Start Answering" at bounding box center [588, 234] width 286 height 27
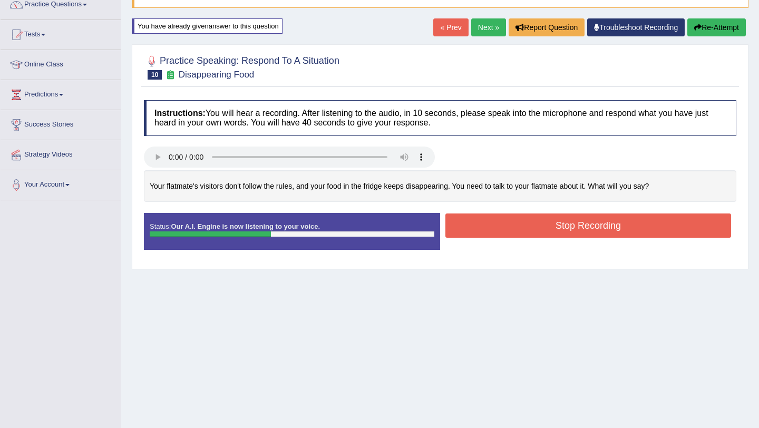
click at [517, 230] on button "Stop Recording" at bounding box center [588, 225] width 286 height 24
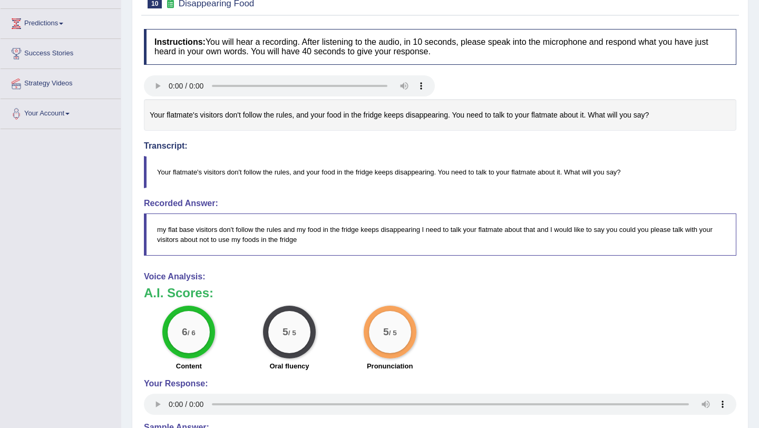
scroll to position [164, 0]
click at [500, 332] on div "6 / 6 Content 5 / 5 Oral fluency 5 / 5 Pronunciation" at bounding box center [440, 339] width 603 height 68
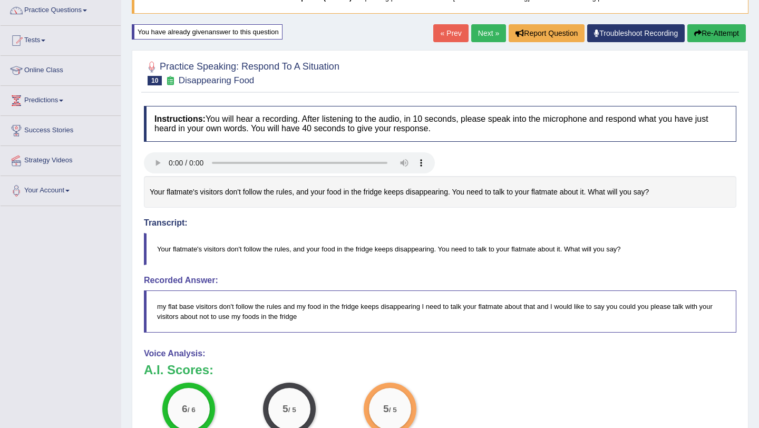
scroll to position [0, 0]
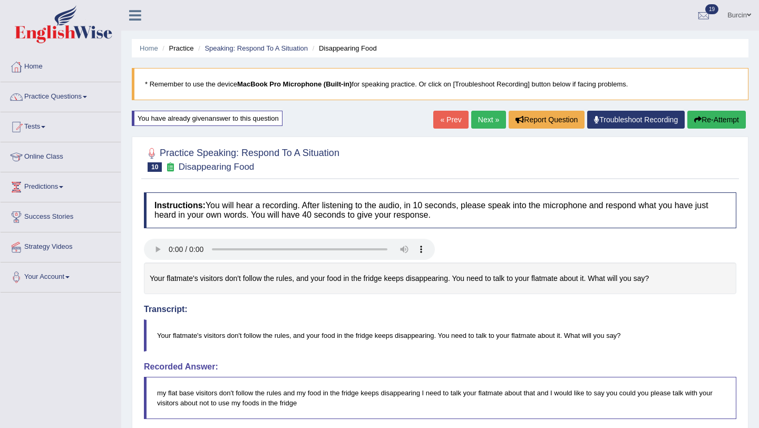
click at [487, 116] on link "Next »" at bounding box center [488, 120] width 35 height 18
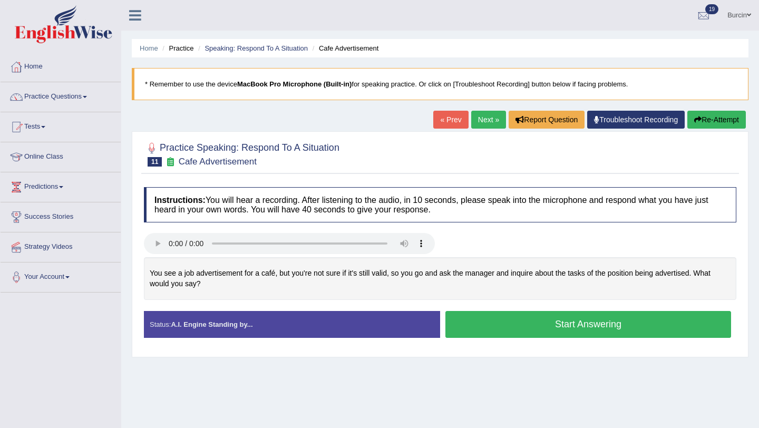
click at [513, 328] on button "Start Answering" at bounding box center [588, 324] width 286 height 27
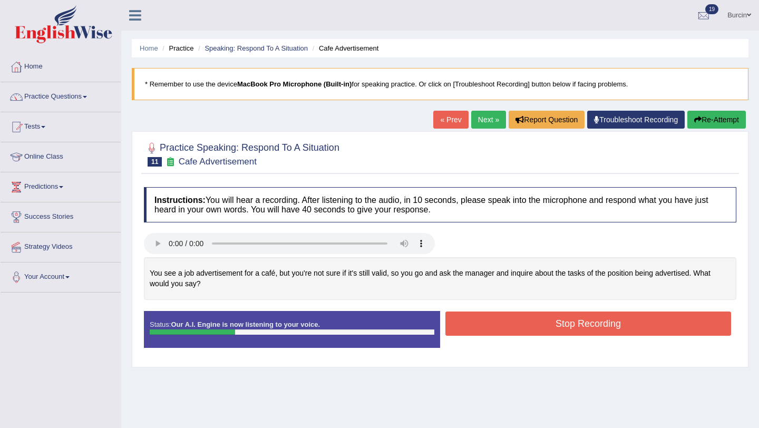
click at [514, 324] on button "Stop Recording" at bounding box center [588, 324] width 286 height 24
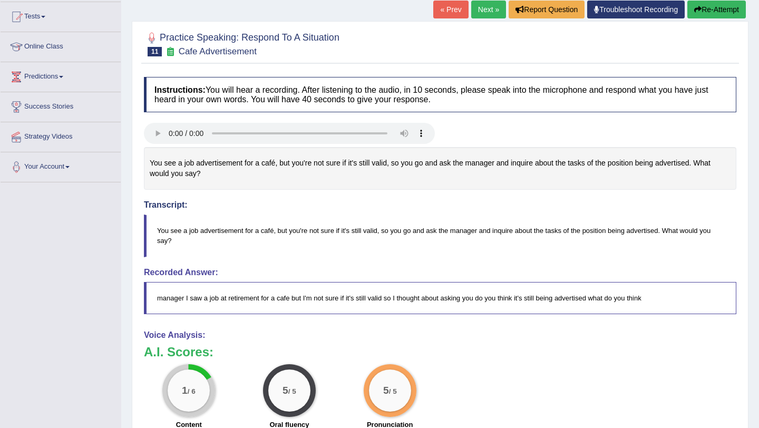
scroll to position [71, 0]
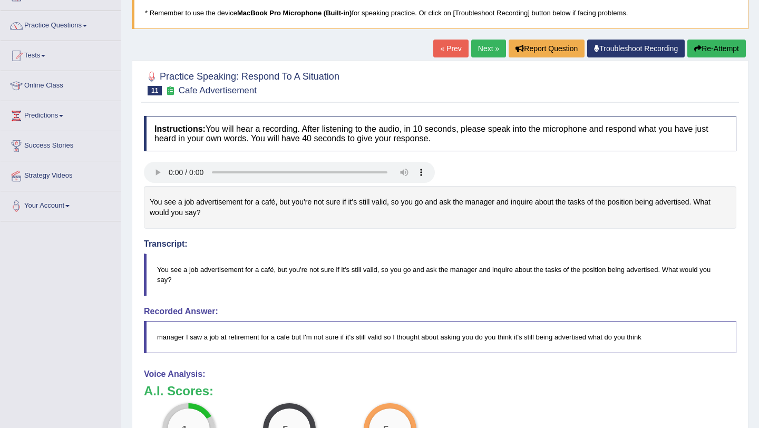
click at [720, 54] on button "Re-Attempt" at bounding box center [716, 49] width 59 height 18
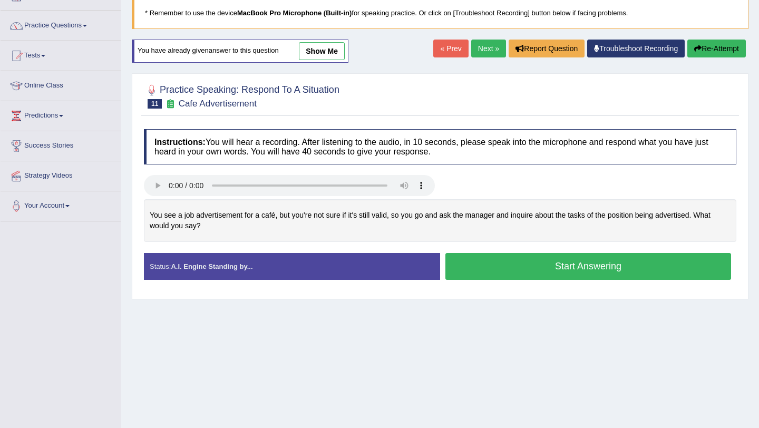
scroll to position [71, 0]
click at [549, 266] on button "Start Answering" at bounding box center [588, 266] width 286 height 27
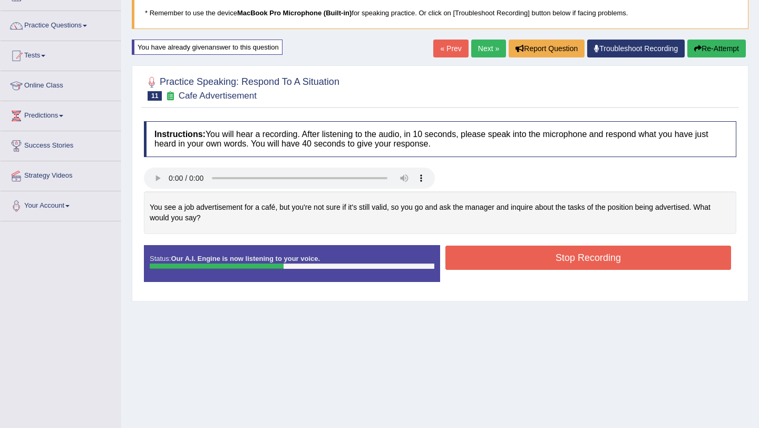
click at [549, 266] on button "Stop Recording" at bounding box center [588, 258] width 286 height 24
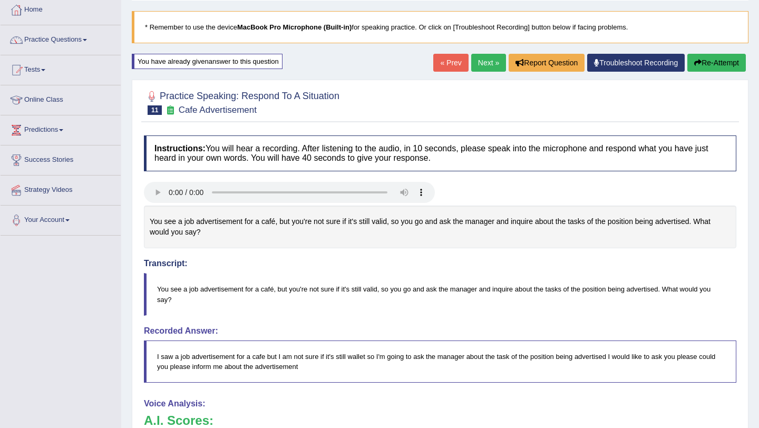
scroll to position [0, 0]
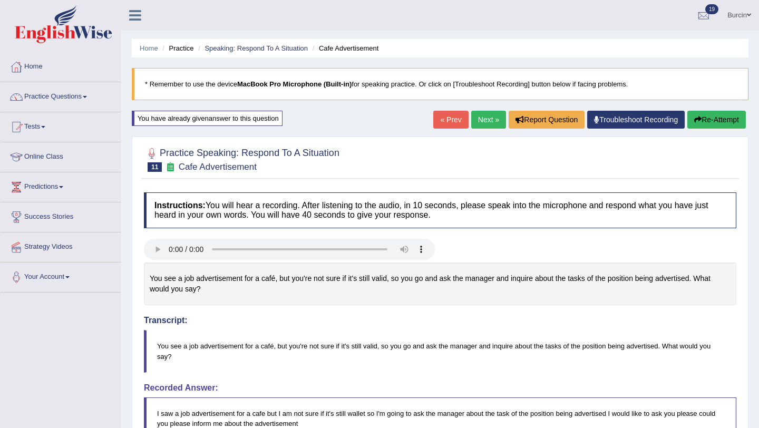
click at [729, 115] on button "Re-Attempt" at bounding box center [716, 120] width 59 height 18
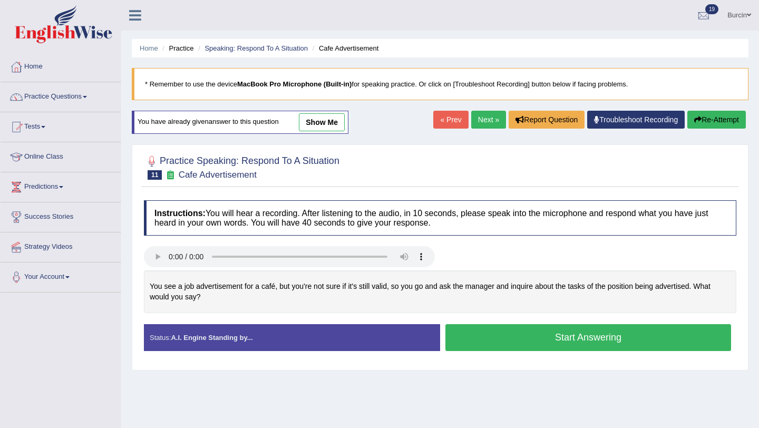
click at [510, 331] on button "Start Answering" at bounding box center [588, 337] width 286 height 27
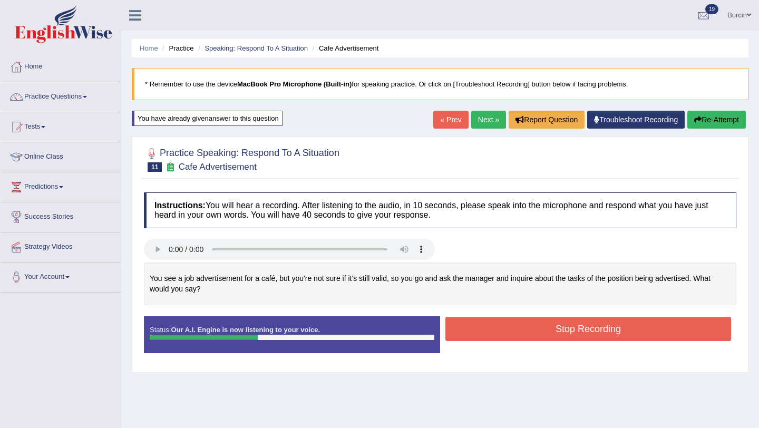
click at [509, 329] on button "Stop Recording" at bounding box center [588, 329] width 286 height 24
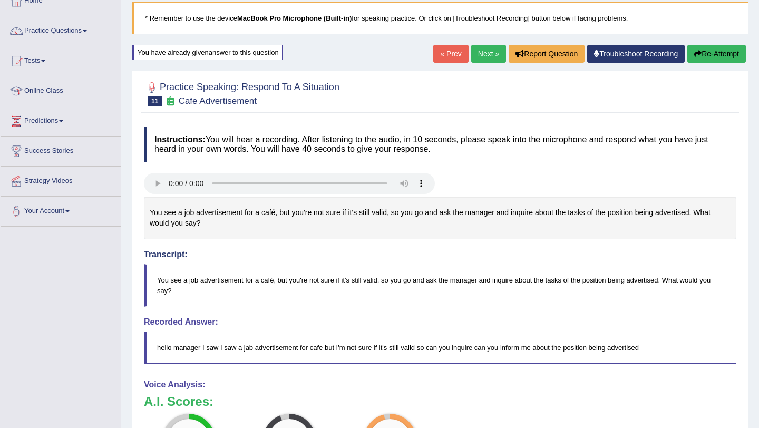
scroll to position [58, 0]
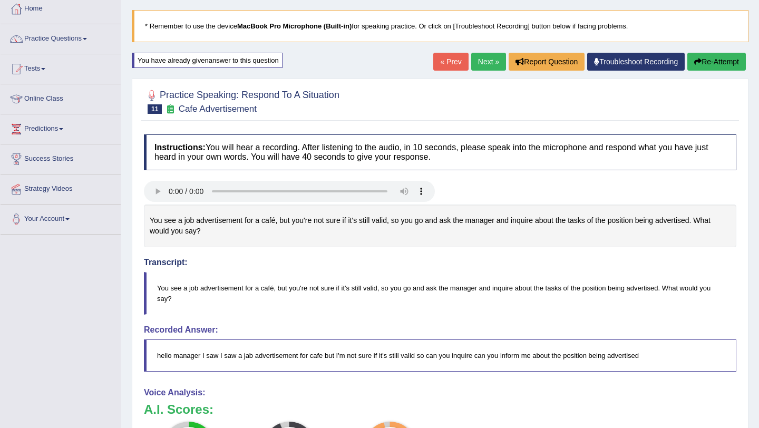
click at [725, 64] on button "Re-Attempt" at bounding box center [716, 62] width 59 height 18
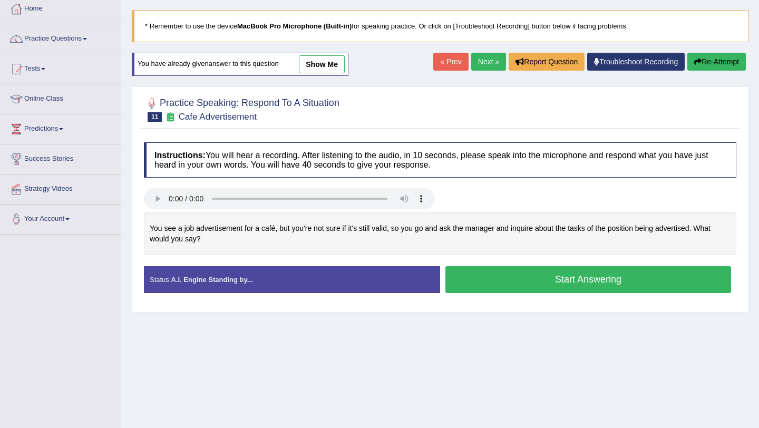
click at [501, 271] on button "Start Answering" at bounding box center [588, 279] width 286 height 27
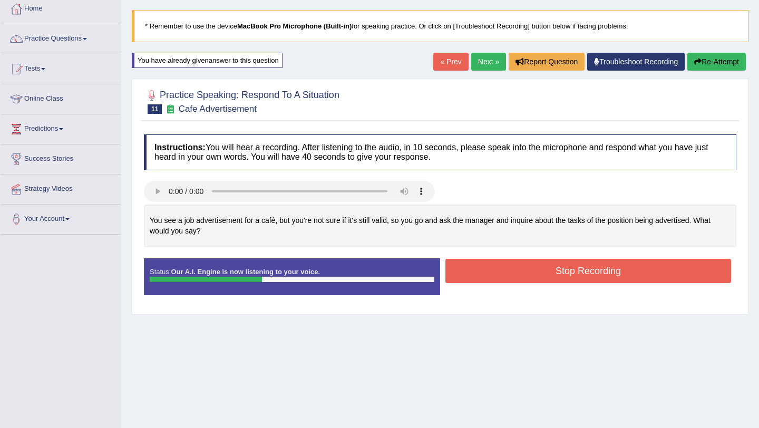
click at [518, 263] on button "Stop Recording" at bounding box center [588, 271] width 286 height 24
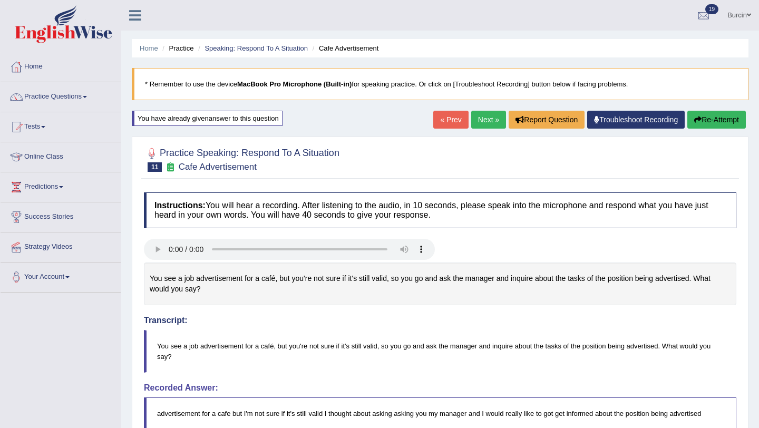
click at [702, 118] on button "Re-Attempt" at bounding box center [716, 120] width 59 height 18
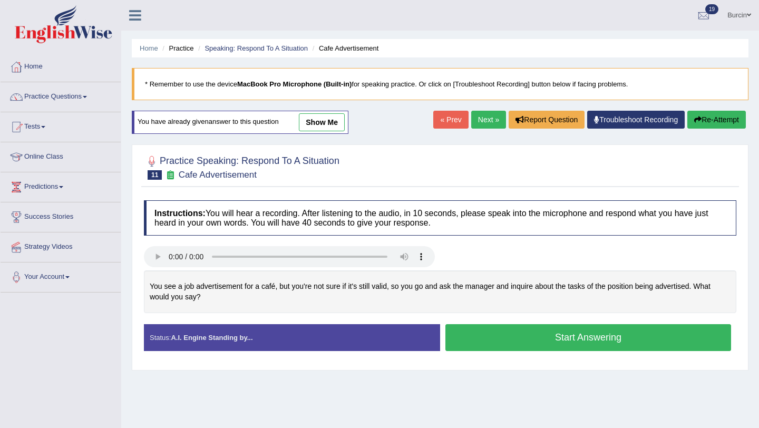
click at [590, 335] on button "Start Answering" at bounding box center [588, 337] width 286 height 27
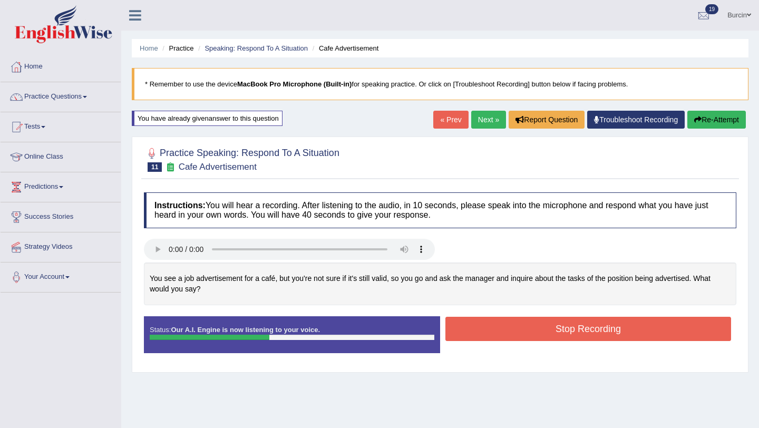
click at [590, 335] on button "Stop Recording" at bounding box center [588, 329] width 286 height 24
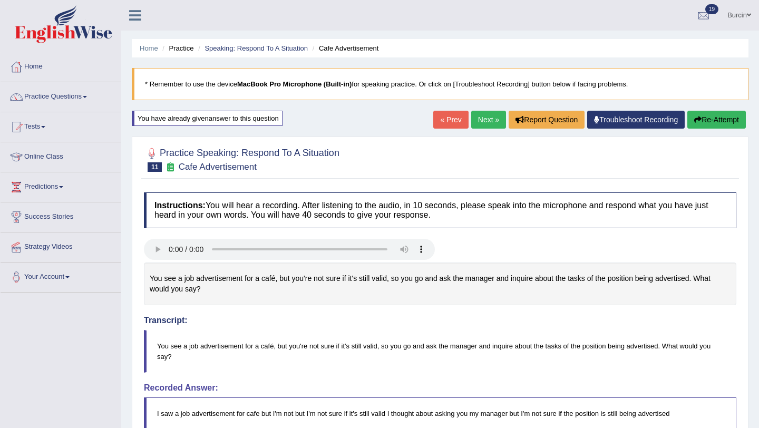
click at [700, 112] on button "Re-Attempt" at bounding box center [716, 120] width 59 height 18
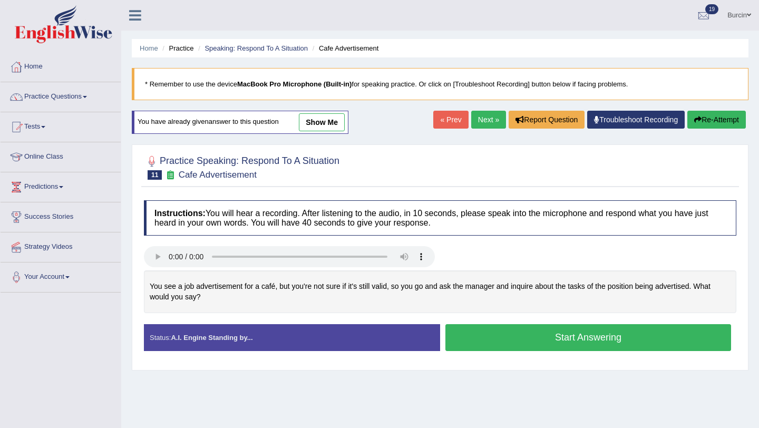
click at [503, 328] on button "Start Answering" at bounding box center [588, 337] width 286 height 27
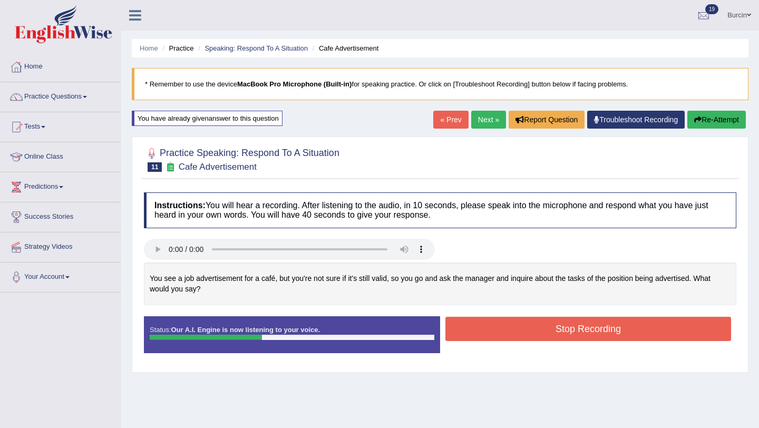
click at [529, 336] on button "Stop Recording" at bounding box center [588, 329] width 286 height 24
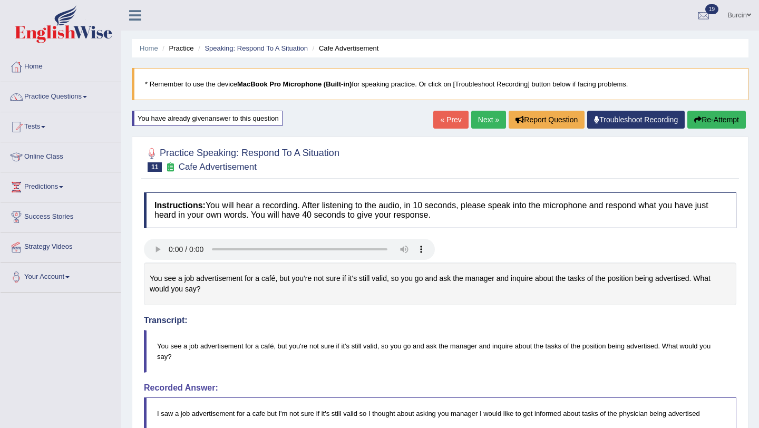
click at [725, 119] on button "Re-Attempt" at bounding box center [716, 120] width 59 height 18
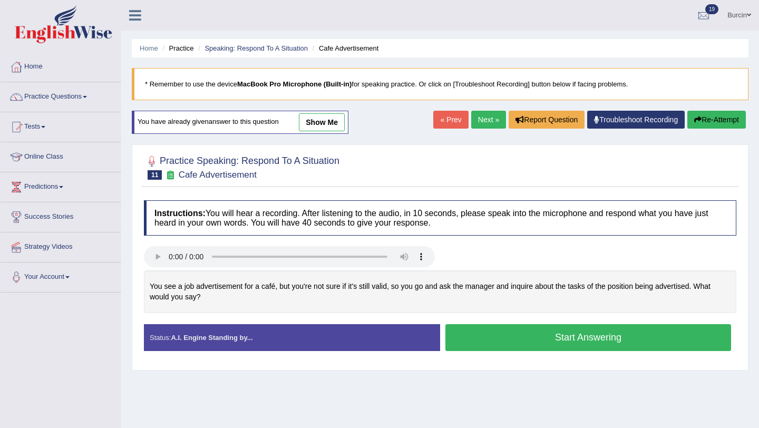
click at [581, 339] on button "Start Answering" at bounding box center [588, 337] width 286 height 27
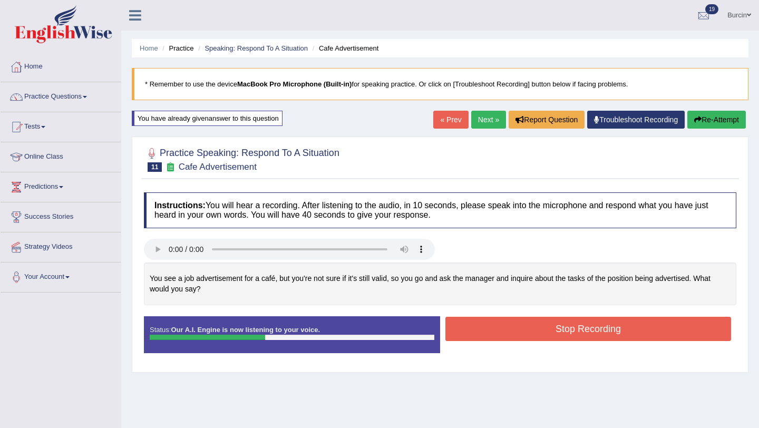
click at [574, 325] on button "Stop Recording" at bounding box center [588, 329] width 286 height 24
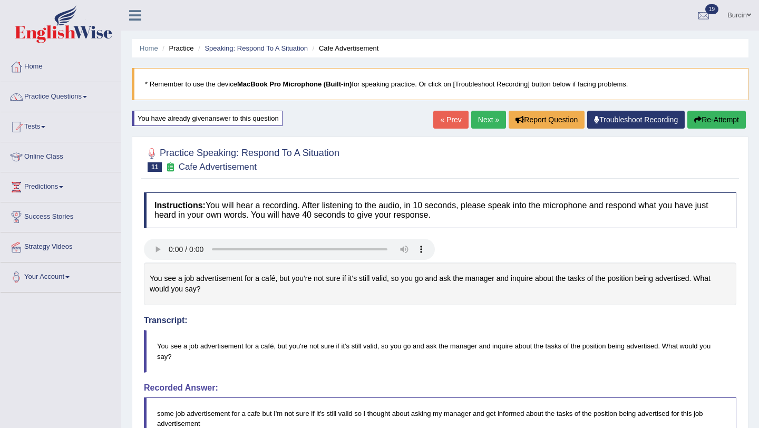
click at [717, 115] on button "Re-Attempt" at bounding box center [716, 120] width 59 height 18
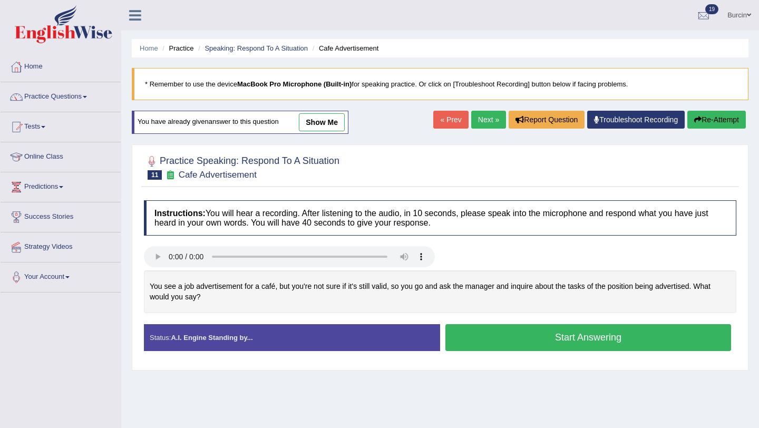
click at [485, 332] on button "Start Answering" at bounding box center [588, 337] width 286 height 27
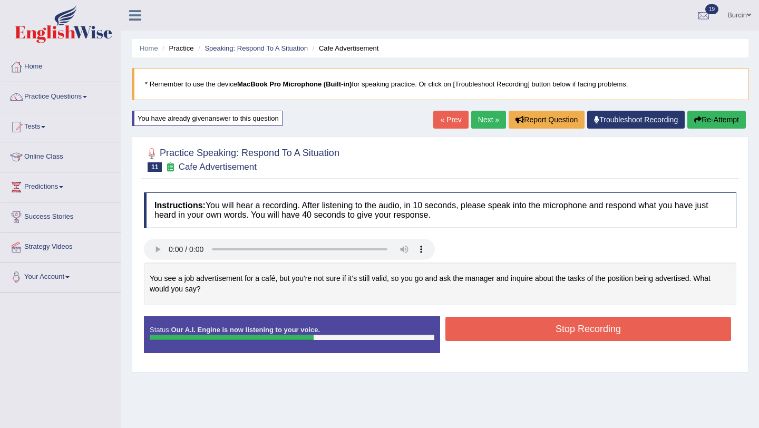
click at [494, 334] on button "Stop Recording" at bounding box center [588, 329] width 286 height 24
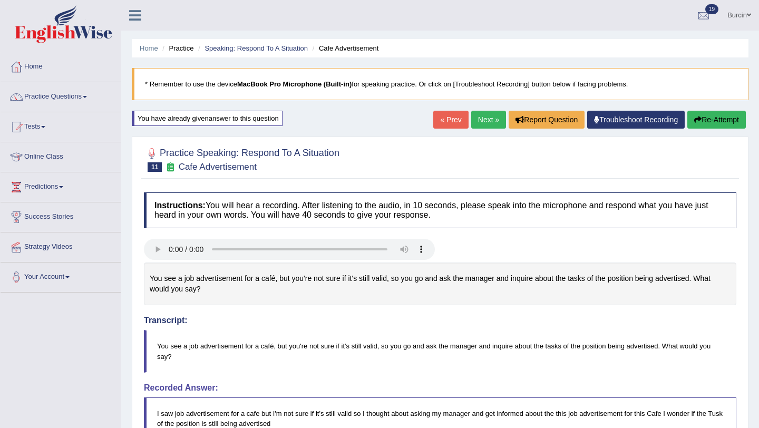
click at [707, 119] on button "Re-Attempt" at bounding box center [716, 120] width 59 height 18
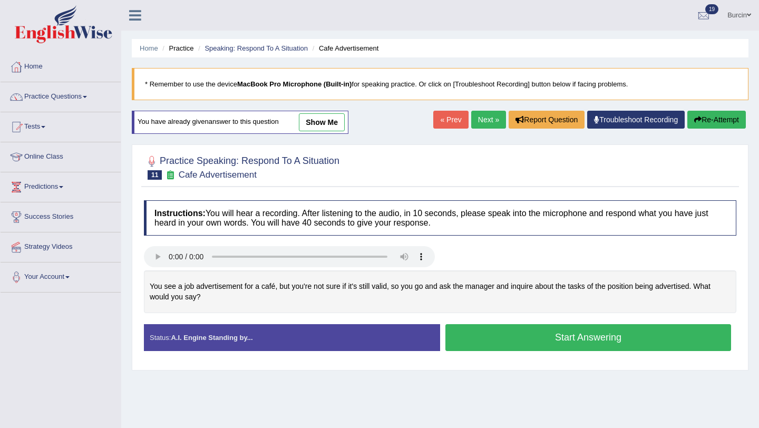
click at [594, 338] on button "Start Answering" at bounding box center [588, 337] width 286 height 27
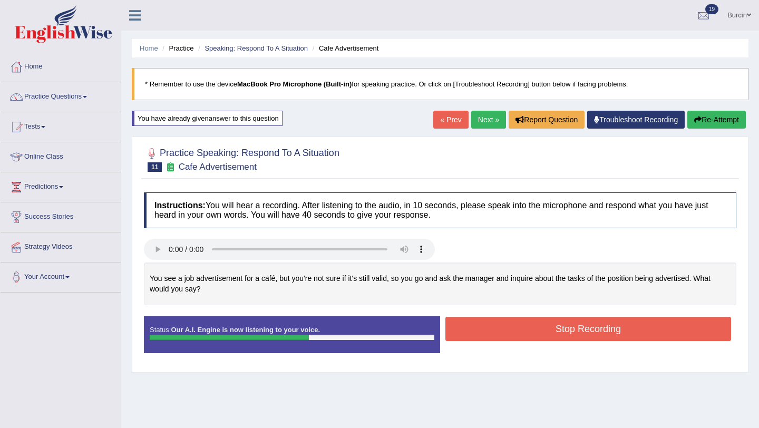
click at [622, 325] on button "Stop Recording" at bounding box center [588, 329] width 286 height 24
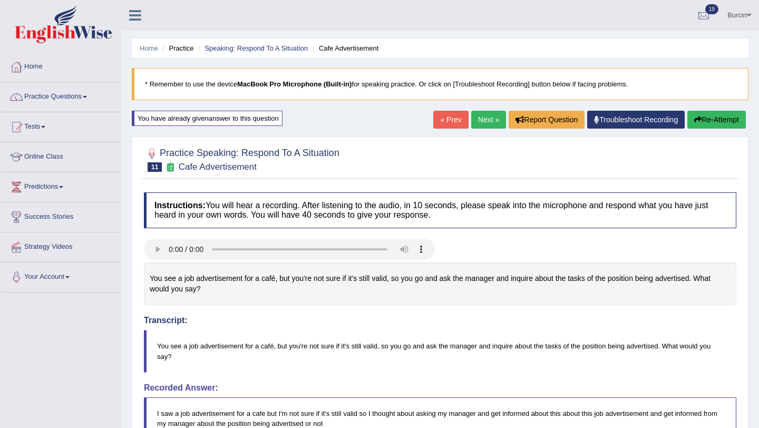
click at [721, 112] on button "Re-Attempt" at bounding box center [716, 120] width 59 height 18
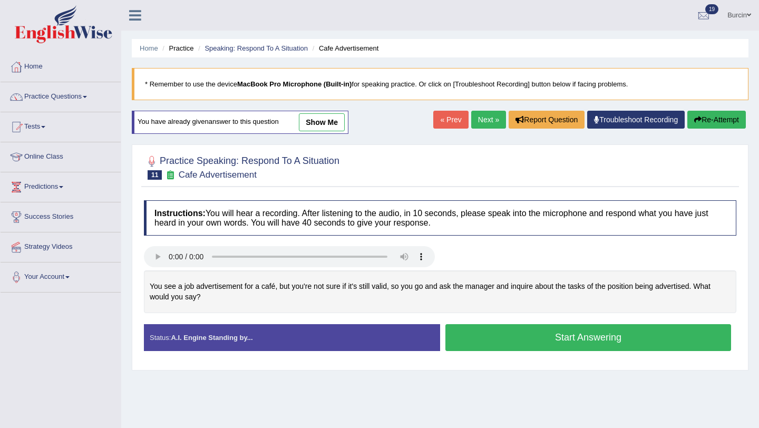
click at [527, 340] on button "Start Answering" at bounding box center [588, 337] width 286 height 27
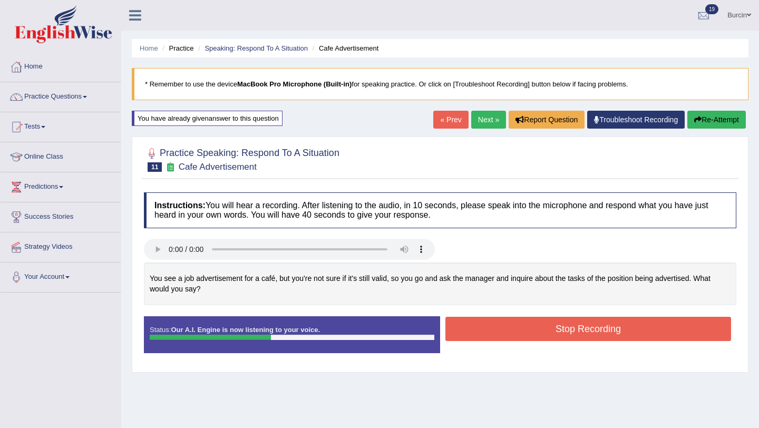
click at [577, 325] on button "Stop Recording" at bounding box center [588, 329] width 286 height 24
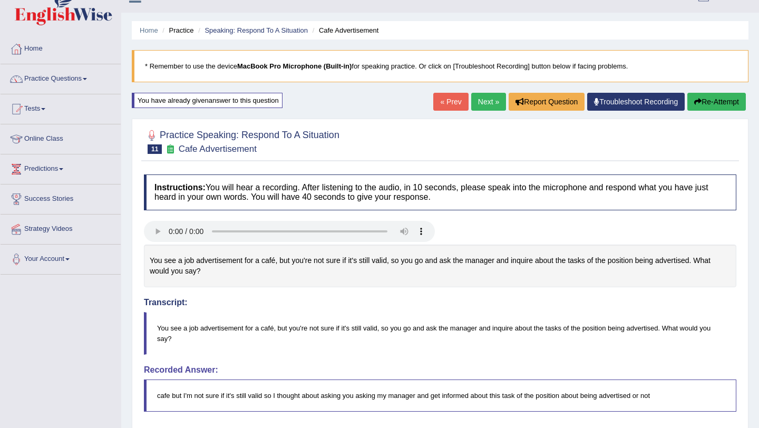
scroll to position [15, 0]
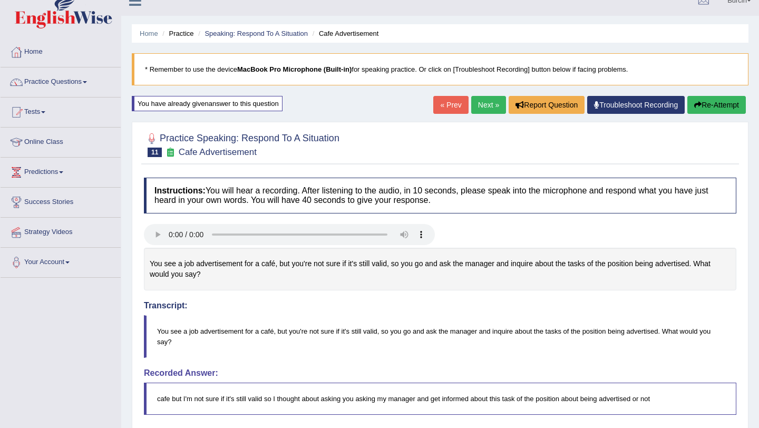
click at [478, 100] on link "Next »" at bounding box center [488, 105] width 35 height 18
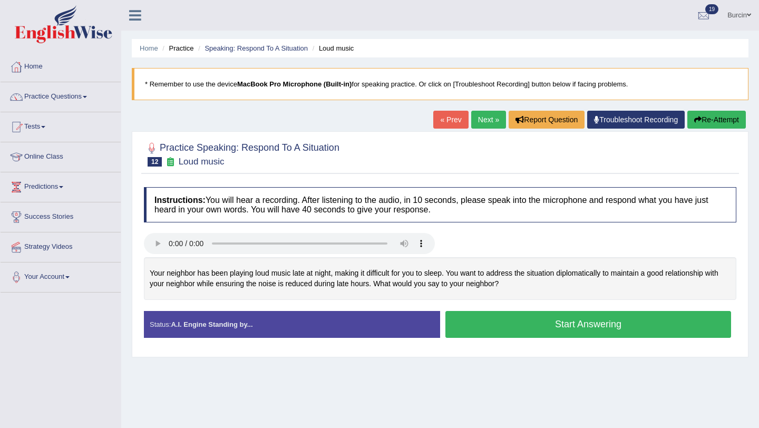
click at [494, 322] on button "Start Answering" at bounding box center [588, 324] width 286 height 27
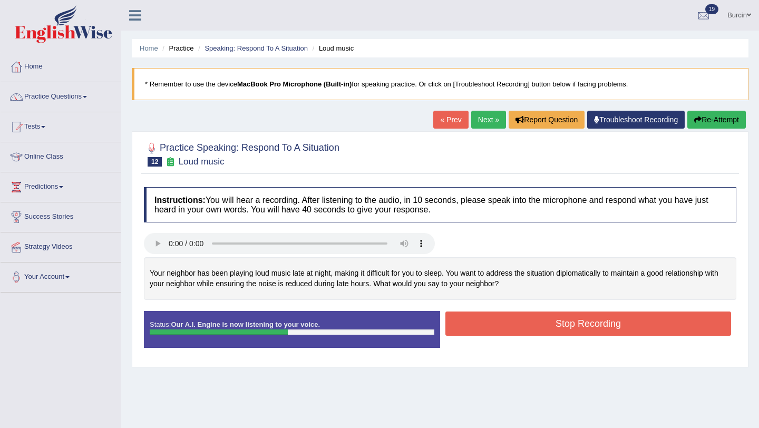
click at [494, 322] on button "Stop Recording" at bounding box center [588, 324] width 286 height 24
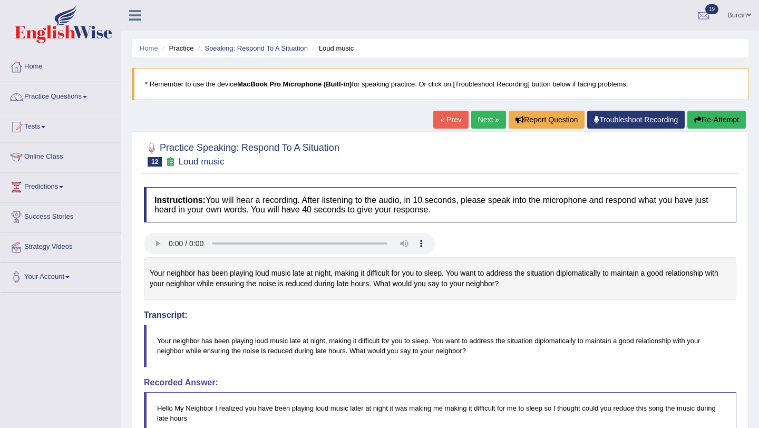
click at [714, 122] on button "Re-Attempt" at bounding box center [716, 120] width 59 height 18
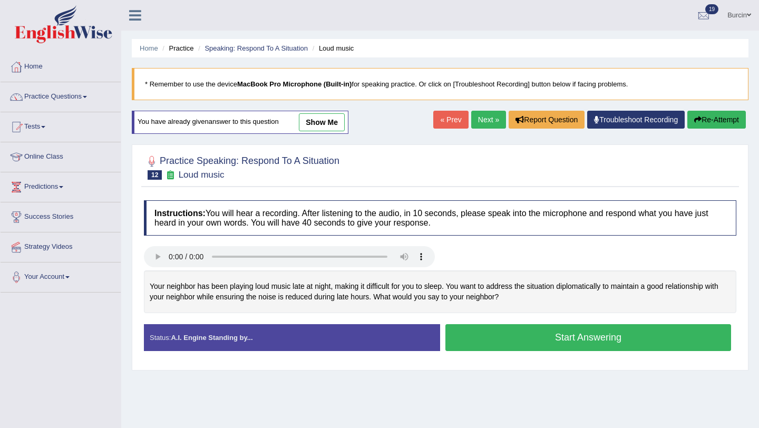
click at [514, 343] on button "Start Answering" at bounding box center [588, 337] width 286 height 27
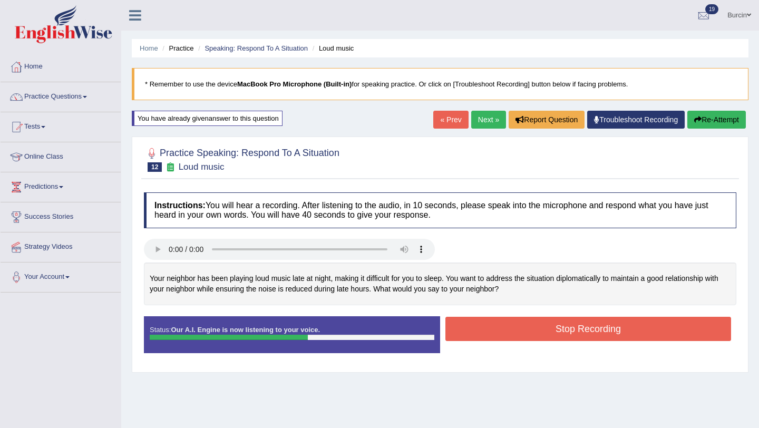
click at [521, 338] on button "Stop Recording" at bounding box center [588, 329] width 286 height 24
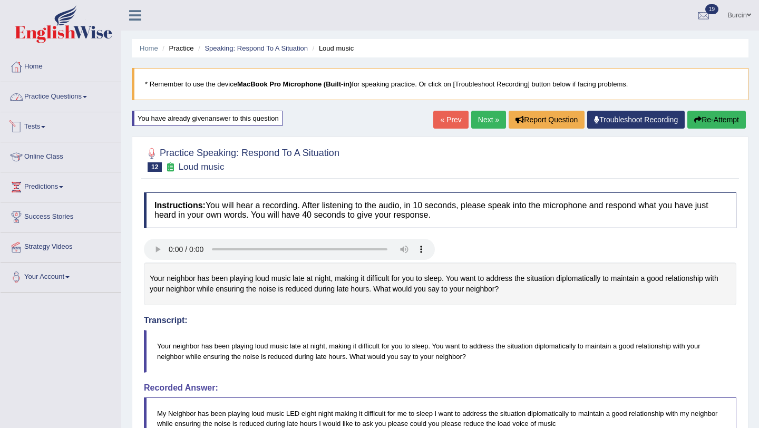
click at [76, 95] on link "Practice Questions" at bounding box center [61, 95] width 120 height 26
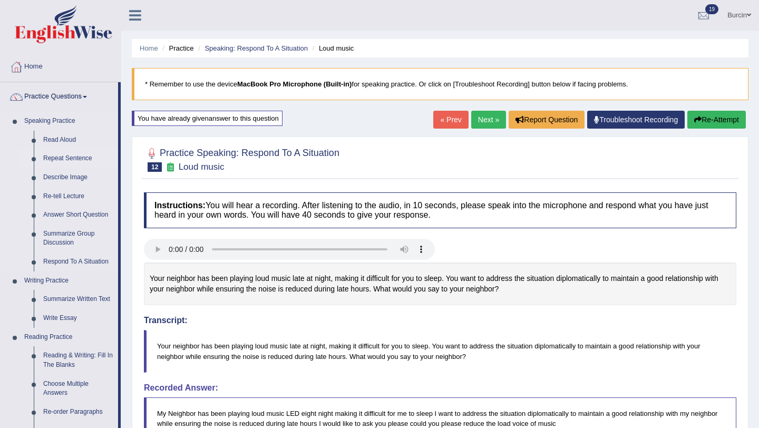
click at [85, 152] on link "Repeat Sentence" at bounding box center [78, 158] width 80 height 19
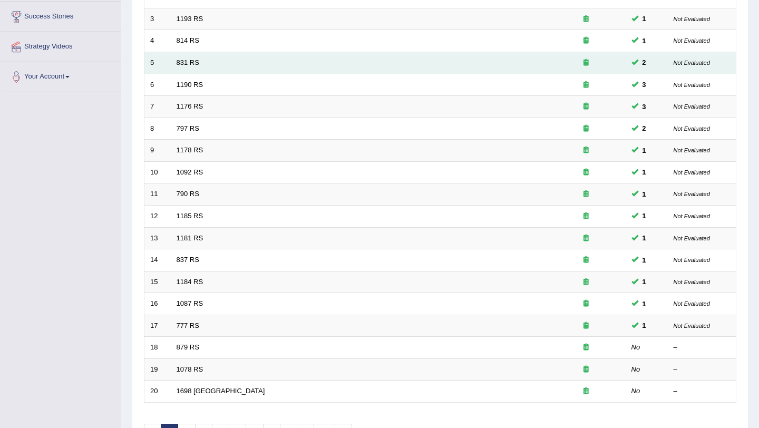
scroll to position [270, 0]
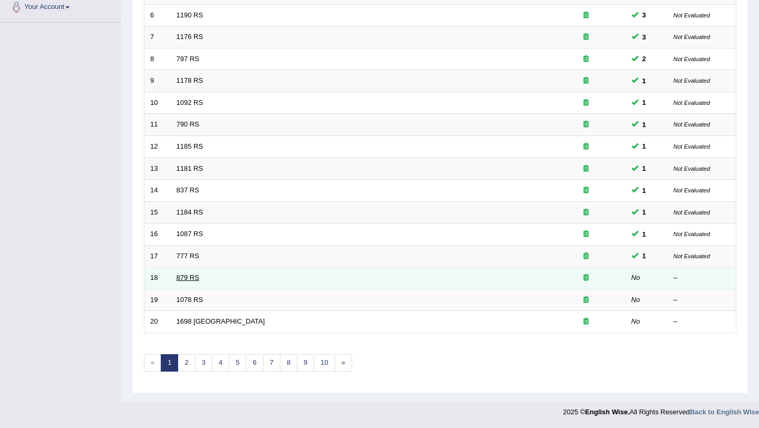
click at [192, 276] on link "879 RS" at bounding box center [188, 278] width 23 height 8
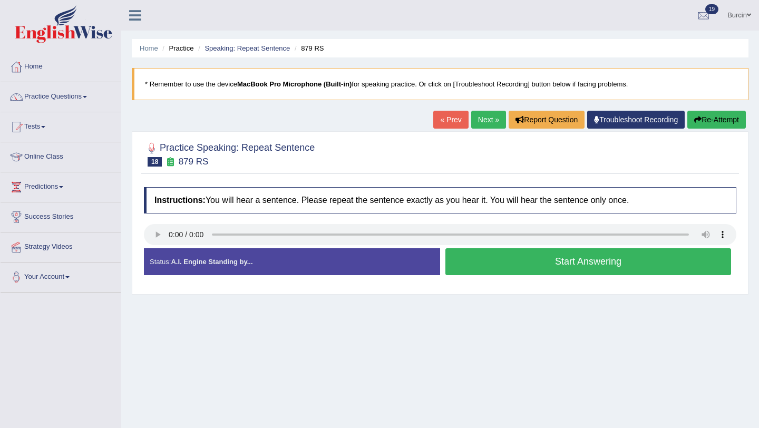
click at [612, 271] on button "Start Answering" at bounding box center [588, 261] width 286 height 27
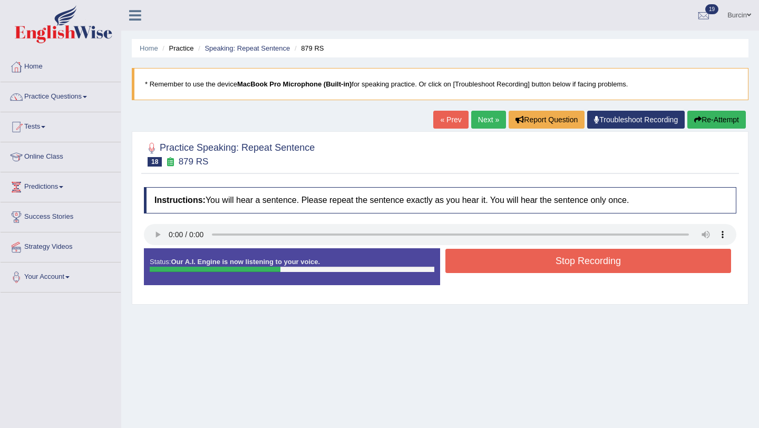
click at [623, 262] on button "Stop Recording" at bounding box center [588, 261] width 286 height 24
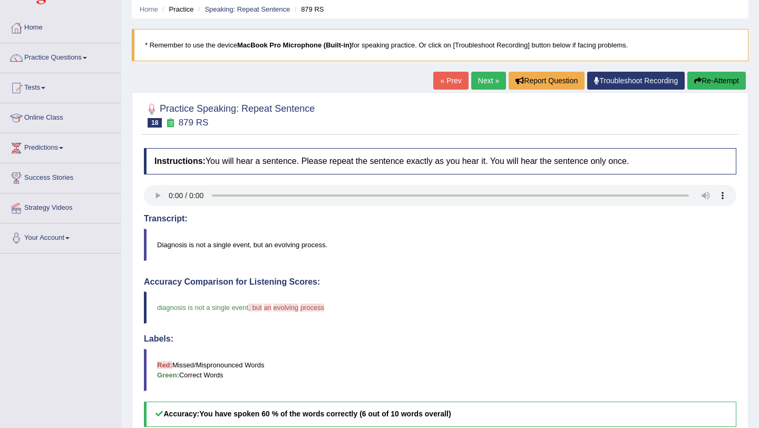
scroll to position [38, 0]
click at [729, 81] on button "Re-Attempt" at bounding box center [716, 81] width 59 height 18
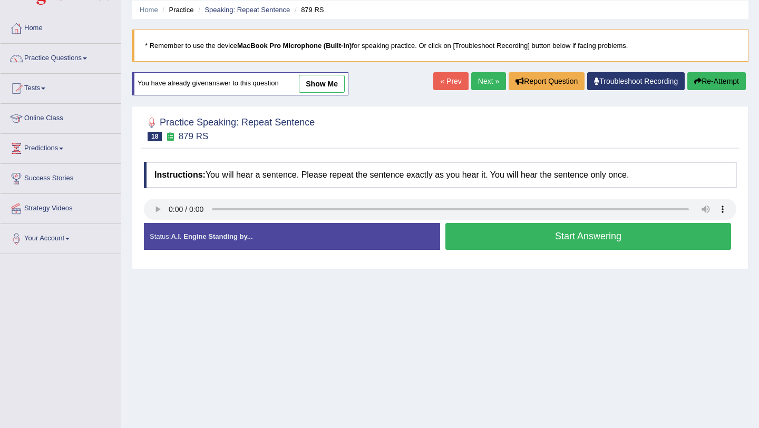
click at [545, 231] on button "Start Answering" at bounding box center [588, 236] width 286 height 27
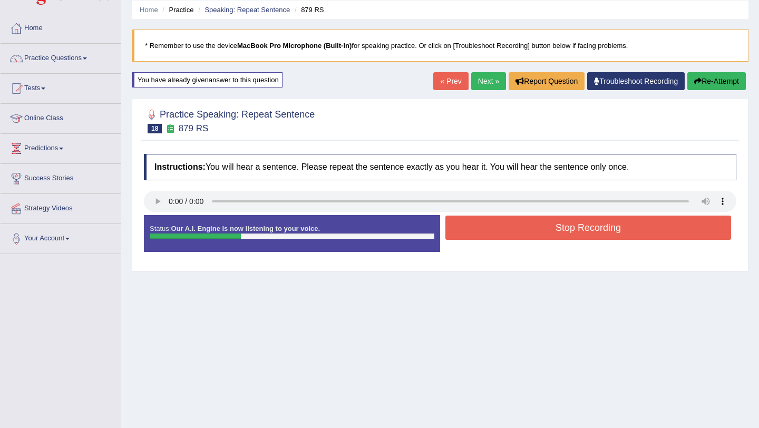
click at [547, 227] on button "Stop Recording" at bounding box center [588, 228] width 286 height 24
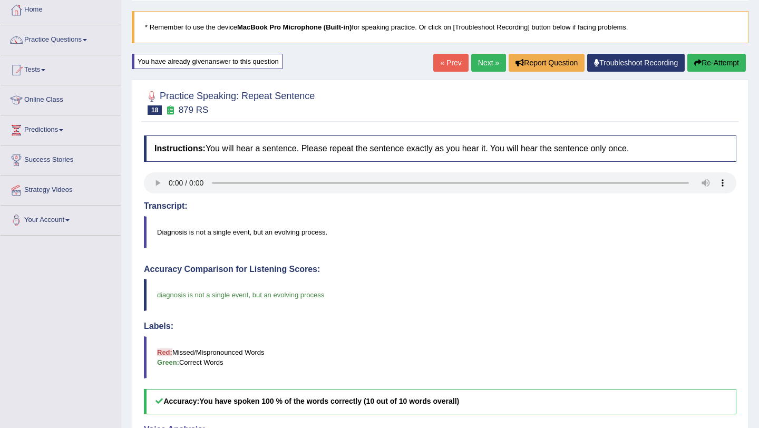
scroll to position [68, 0]
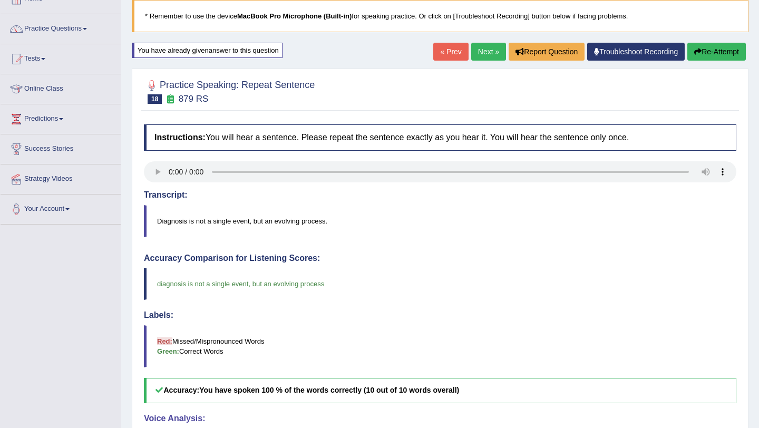
click at [482, 48] on link "Next »" at bounding box center [488, 52] width 35 height 18
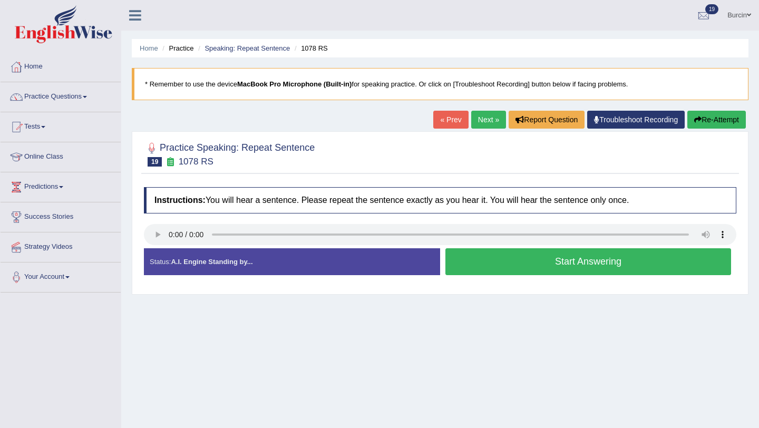
click at [560, 261] on button "Start Answering" at bounding box center [588, 261] width 286 height 27
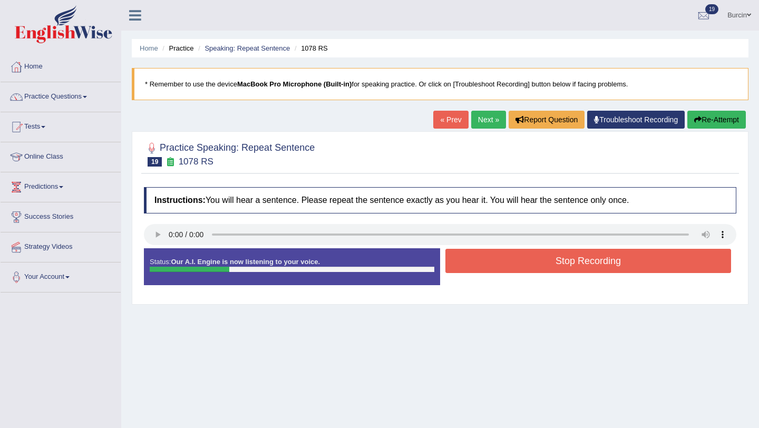
click at [560, 261] on button "Stop Recording" at bounding box center [588, 261] width 286 height 24
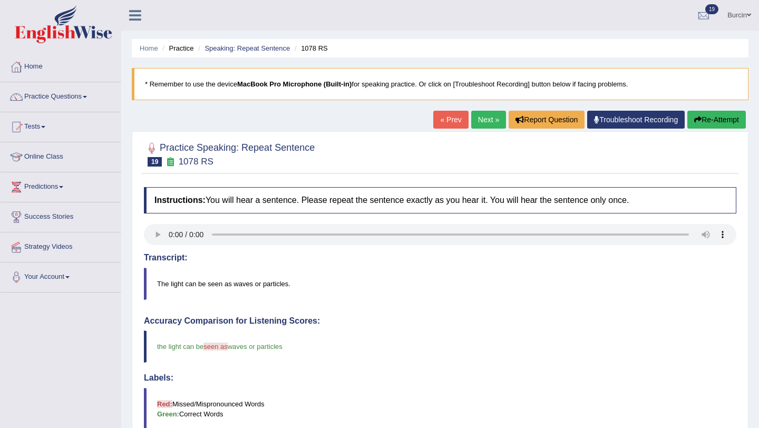
click at [717, 124] on button "Re-Attempt" at bounding box center [716, 120] width 59 height 18
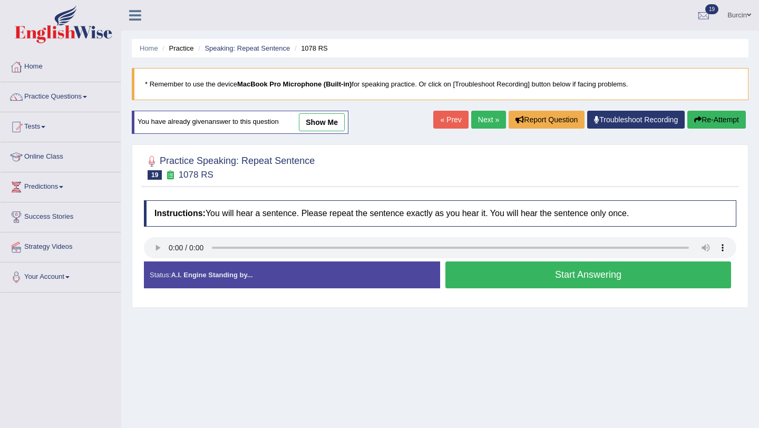
click at [481, 118] on link "Next »" at bounding box center [488, 120] width 35 height 18
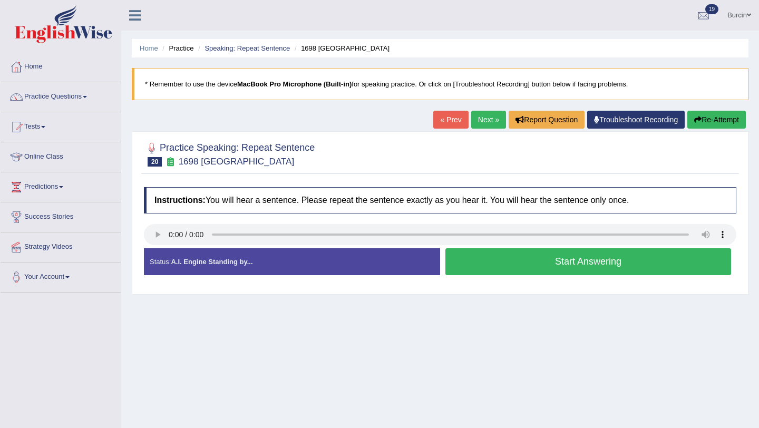
click at [494, 256] on button "Start Answering" at bounding box center [588, 261] width 286 height 27
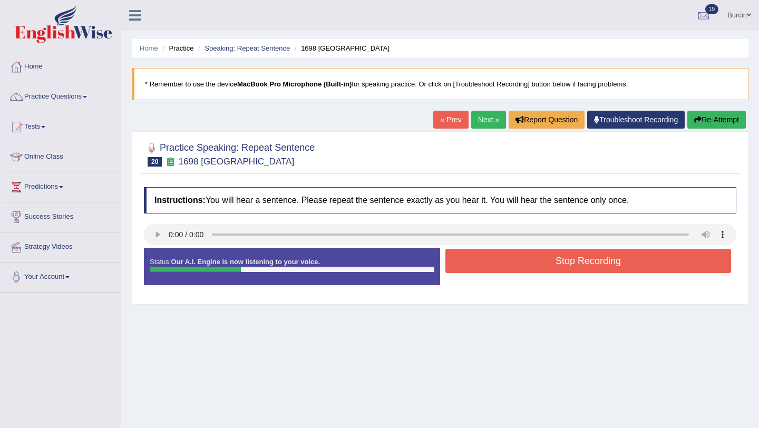
click at [494, 256] on button "Stop Recording" at bounding box center [588, 261] width 286 height 24
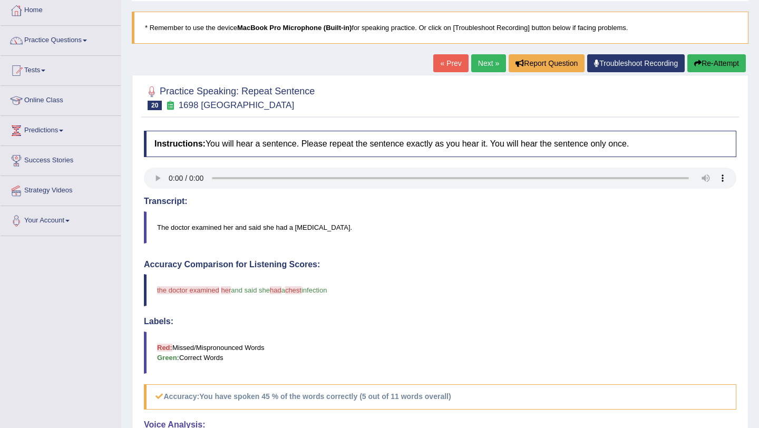
scroll to position [48, 0]
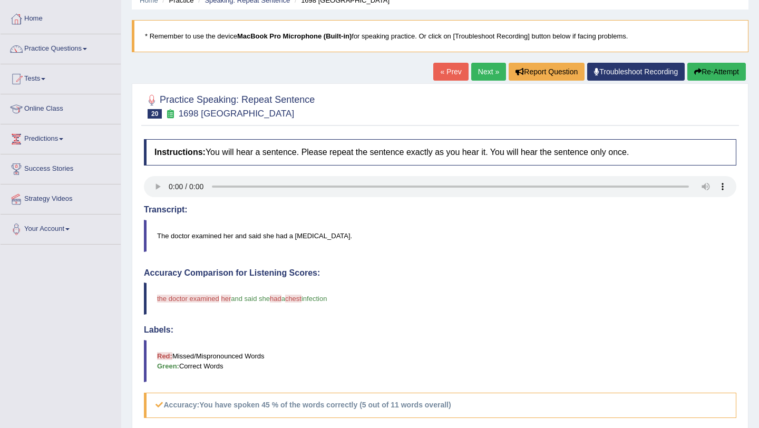
click at [714, 73] on button "Re-Attempt" at bounding box center [716, 72] width 59 height 18
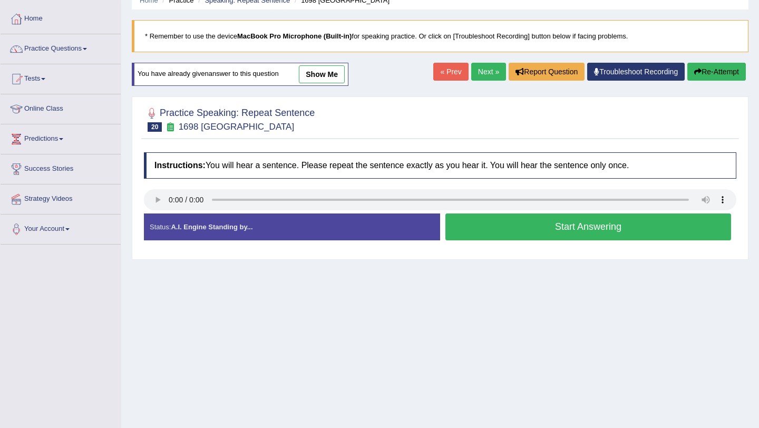
scroll to position [48, 0]
click at [529, 232] on button "Start Answering" at bounding box center [588, 226] width 286 height 27
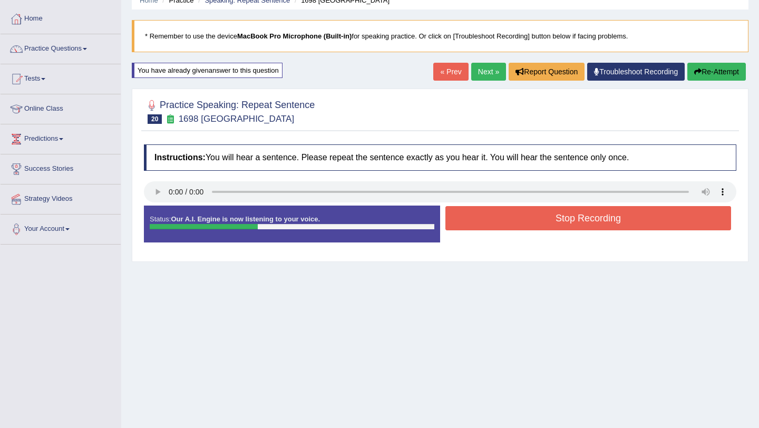
click at [532, 217] on button "Stop Recording" at bounding box center [588, 218] width 286 height 24
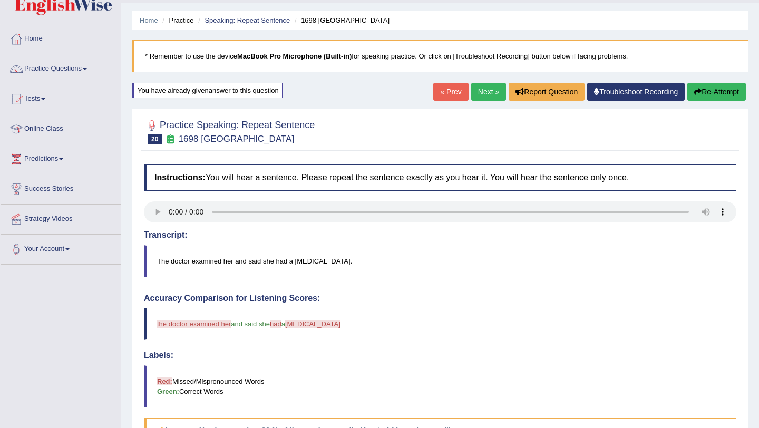
scroll to position [0, 0]
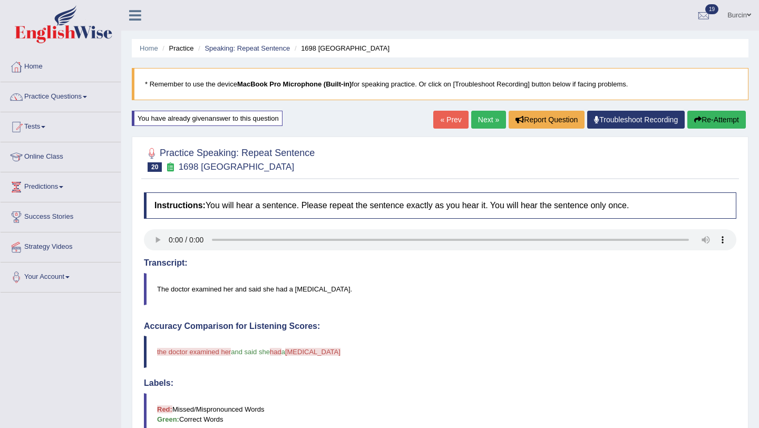
click at [695, 123] on icon "button" at bounding box center [697, 119] width 7 height 7
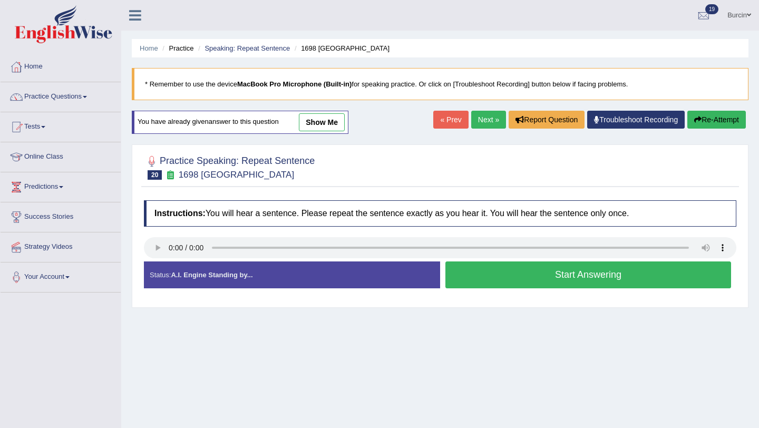
click at [537, 280] on button "Start Answering" at bounding box center [588, 274] width 286 height 27
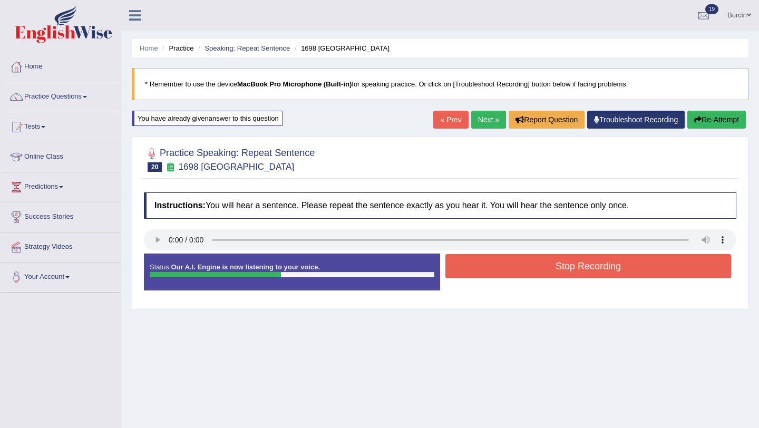
click at [541, 268] on button "Stop Recording" at bounding box center [588, 266] width 286 height 24
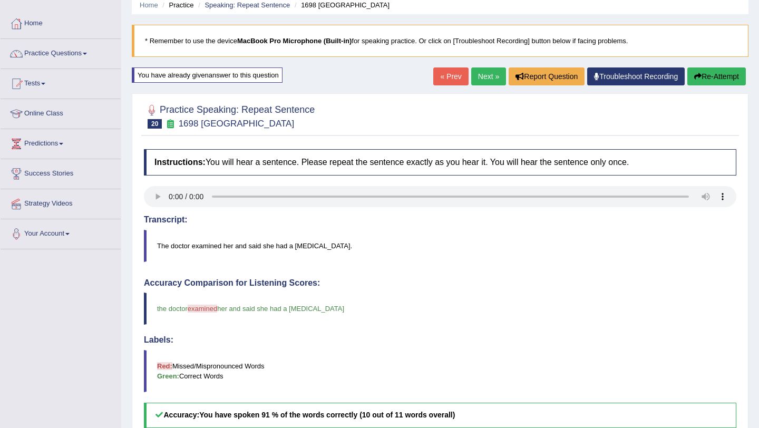
scroll to position [33, 0]
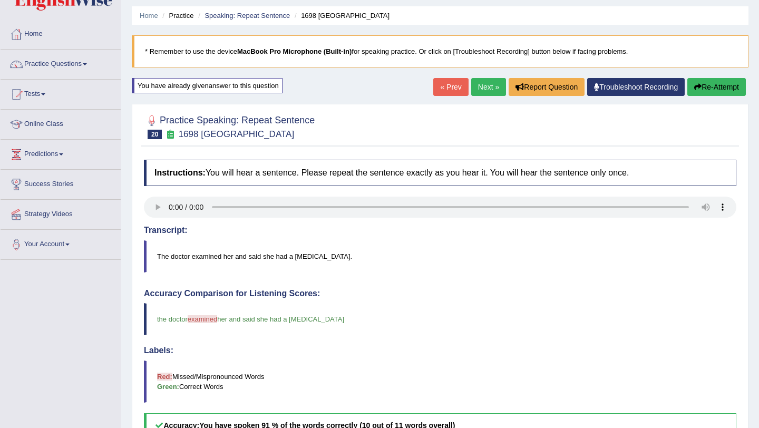
click at [487, 83] on link "Next »" at bounding box center [488, 87] width 35 height 18
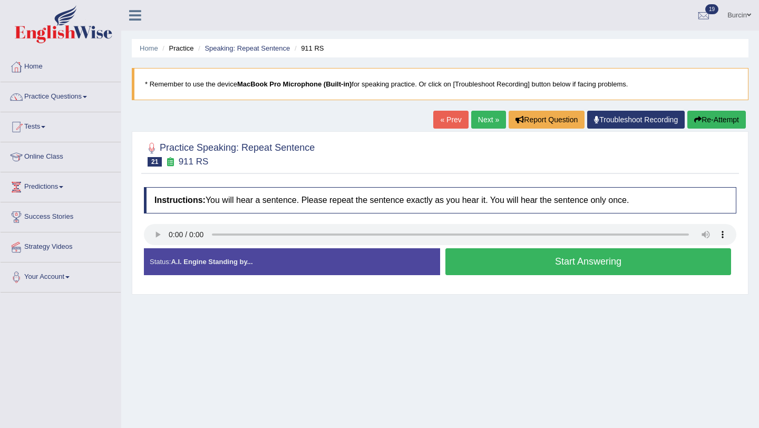
click at [581, 262] on button "Start Answering" at bounding box center [588, 261] width 286 height 27
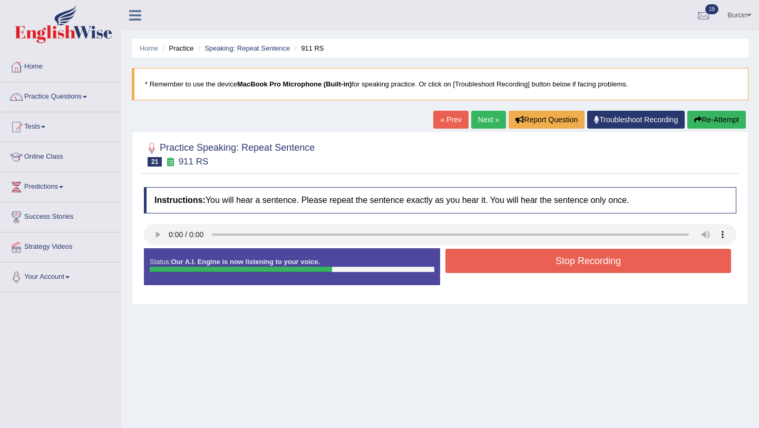
click at [581, 262] on button "Stop Recording" at bounding box center [588, 261] width 286 height 24
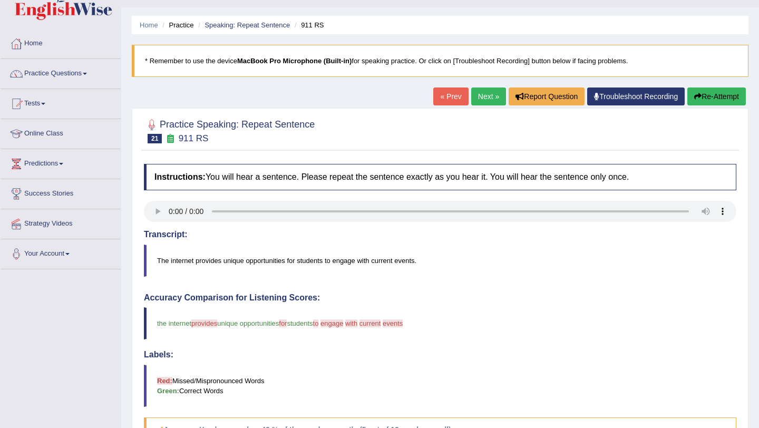
scroll to position [24, 0]
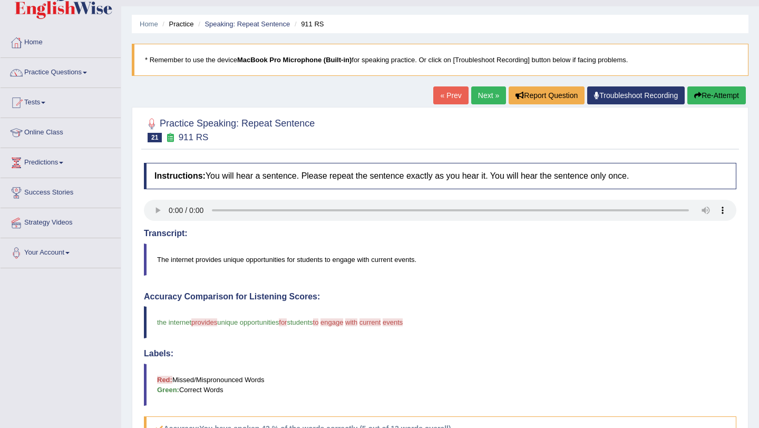
click at [705, 95] on button "Re-Attempt" at bounding box center [716, 95] width 59 height 18
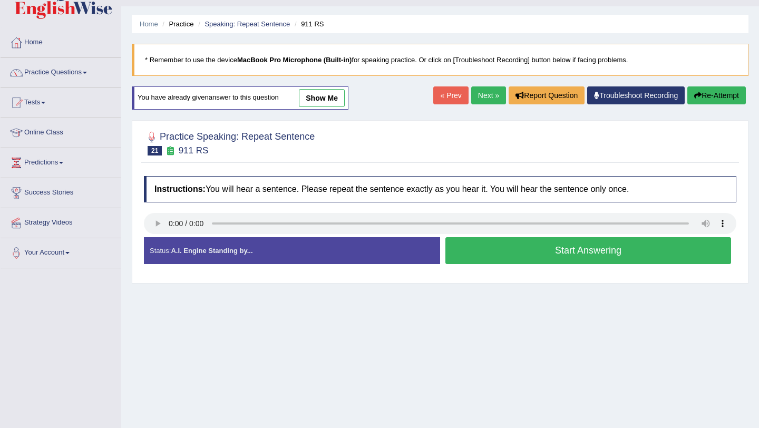
scroll to position [24, 0]
click at [555, 254] on button "Start Answering" at bounding box center [588, 250] width 286 height 27
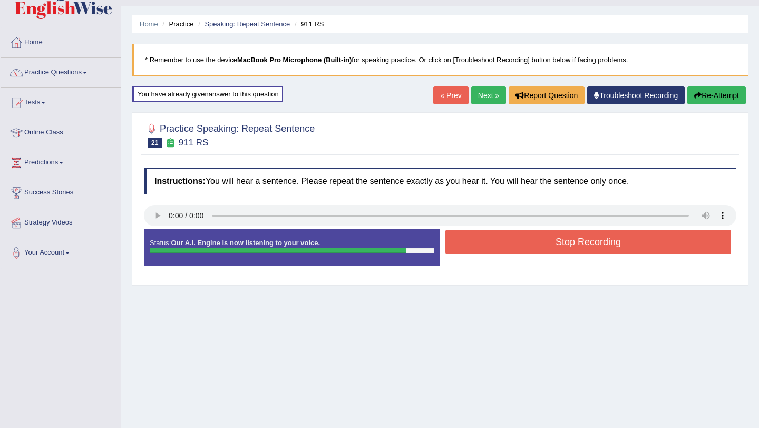
click at [562, 236] on button "Stop Recording" at bounding box center [588, 242] width 286 height 24
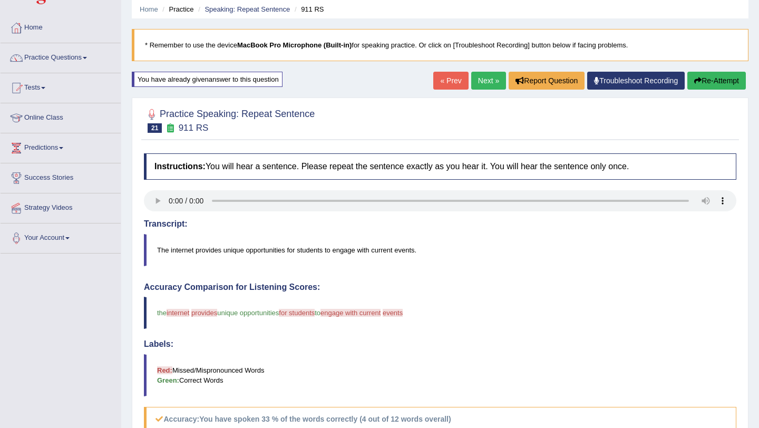
scroll to position [0, 0]
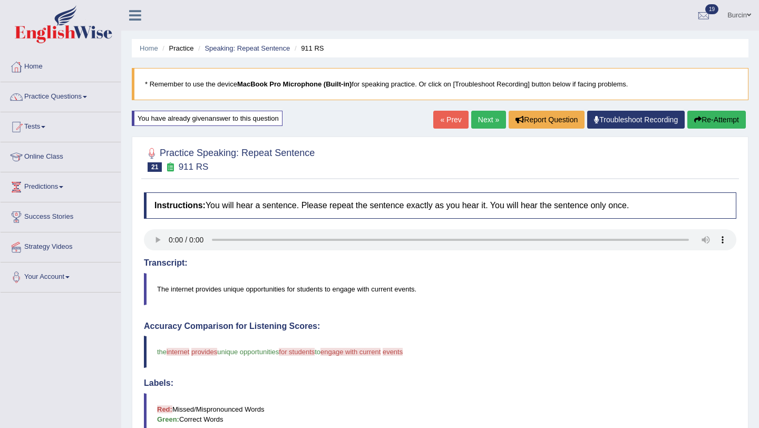
click at [722, 116] on button "Re-Attempt" at bounding box center [716, 120] width 59 height 18
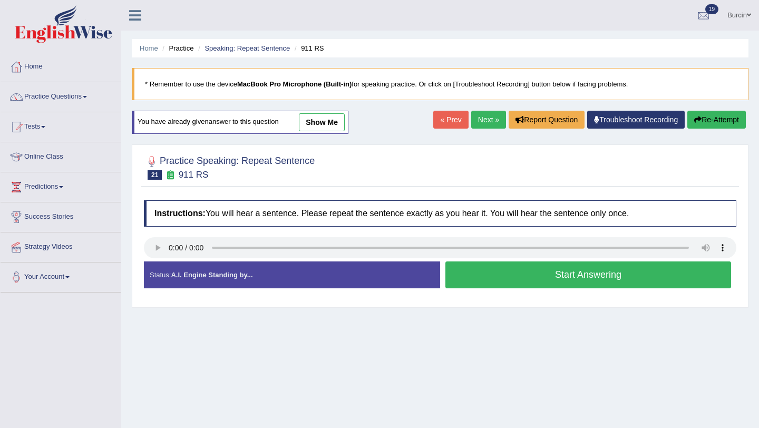
click at [502, 278] on button "Start Answering" at bounding box center [588, 274] width 286 height 27
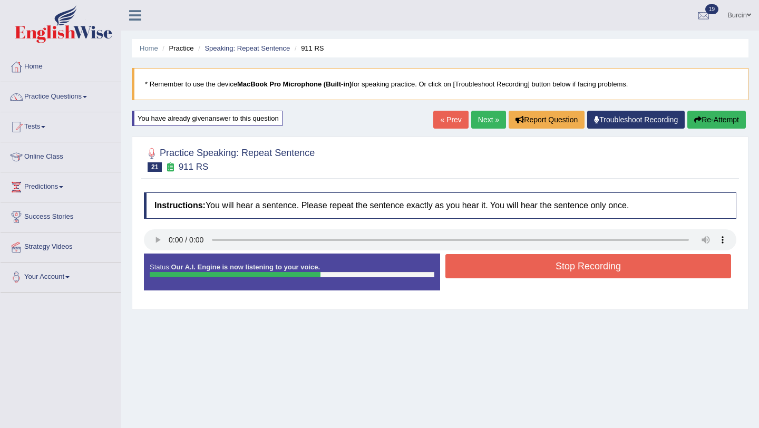
click at [511, 270] on button "Stop Recording" at bounding box center [588, 266] width 286 height 24
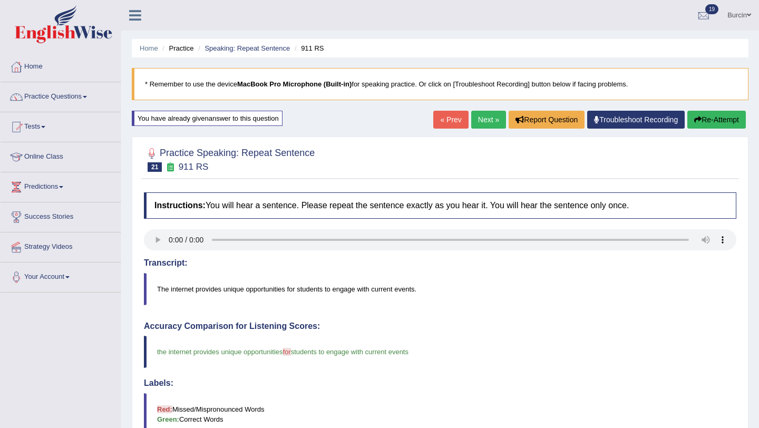
click at [480, 120] on link "Next »" at bounding box center [488, 120] width 35 height 18
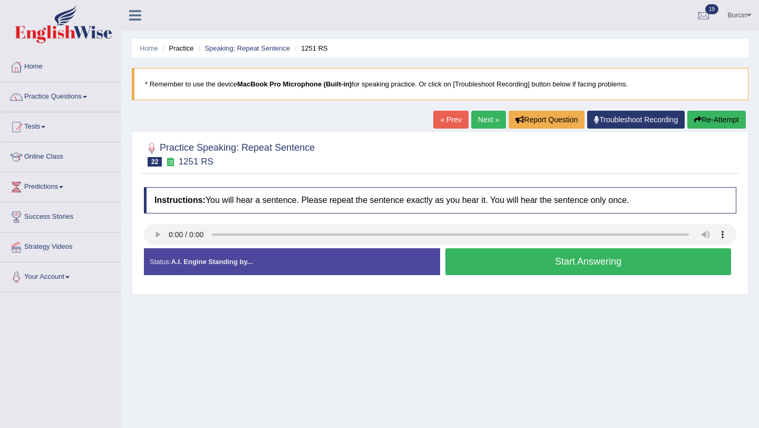
click at [519, 260] on button "Start Answering" at bounding box center [588, 261] width 286 height 27
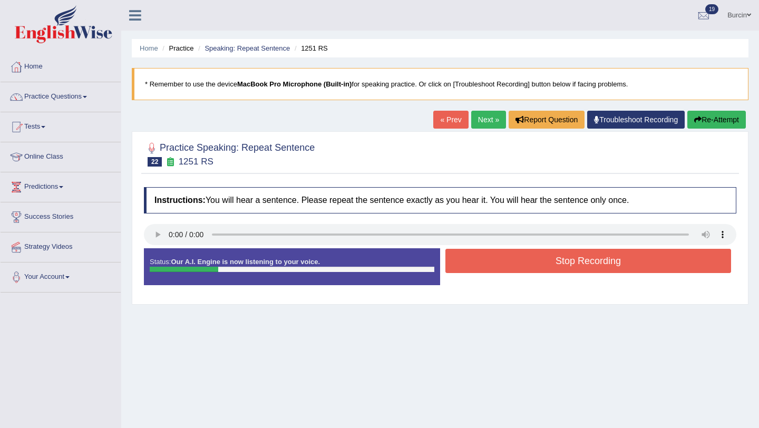
click at [519, 260] on button "Stop Recording" at bounding box center [588, 261] width 286 height 24
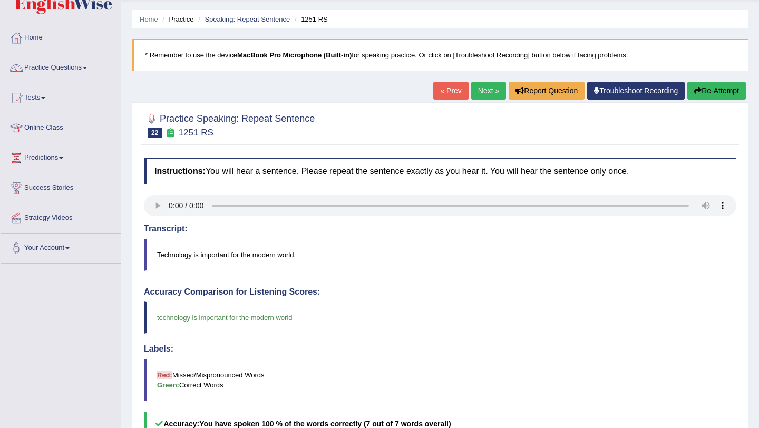
scroll to position [28, 0]
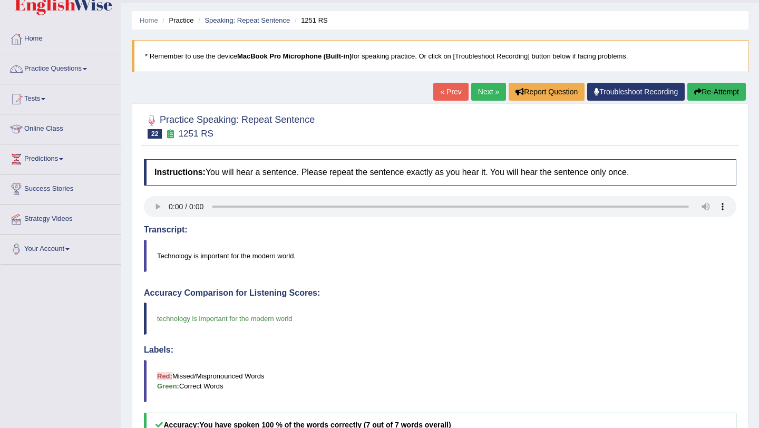
click at [480, 88] on link "Next »" at bounding box center [488, 92] width 35 height 18
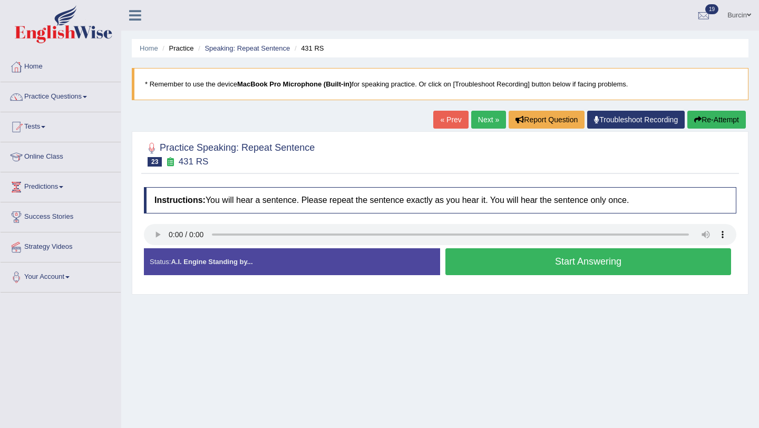
click at [529, 266] on button "Start Answering" at bounding box center [588, 261] width 286 height 27
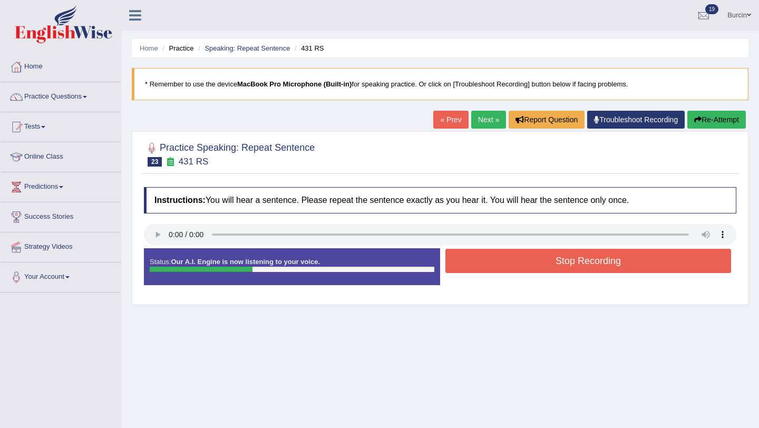
click at [529, 266] on button "Stop Recording" at bounding box center [588, 261] width 286 height 24
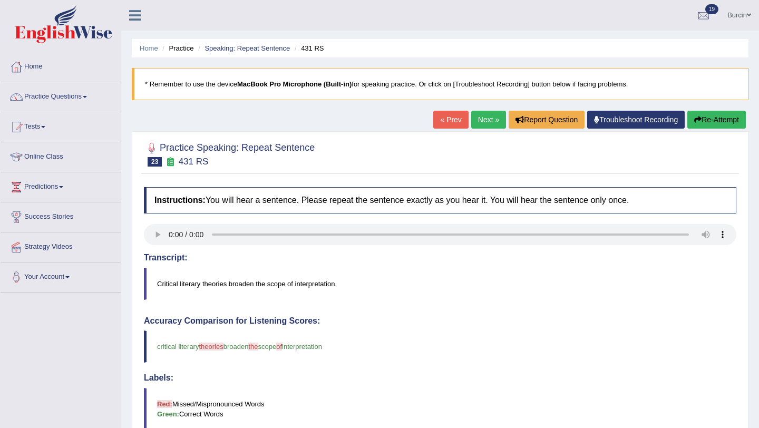
click at [716, 121] on button "Re-Attempt" at bounding box center [716, 120] width 59 height 18
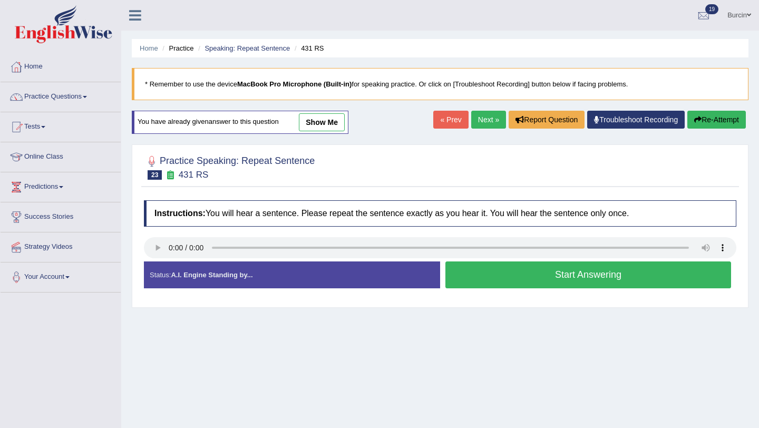
click at [513, 270] on button "Start Answering" at bounding box center [588, 274] width 286 height 27
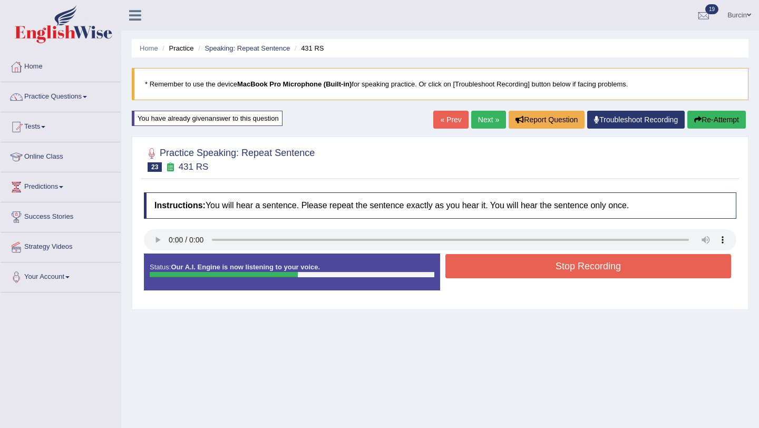
click at [513, 270] on button "Stop Recording" at bounding box center [588, 266] width 286 height 24
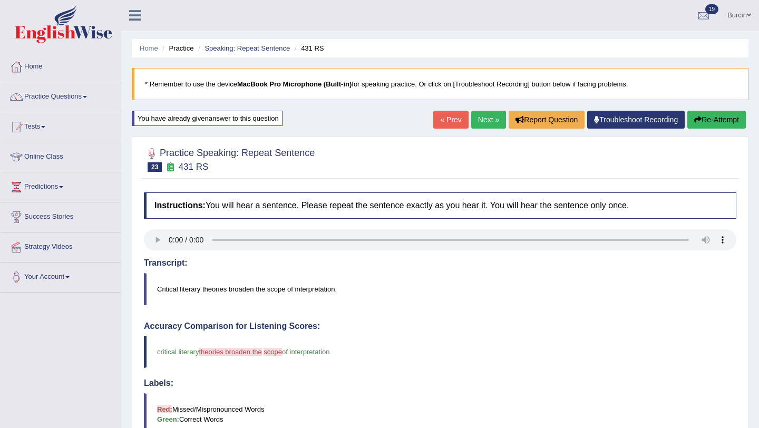
click at [704, 118] on button "Re-Attempt" at bounding box center [716, 120] width 59 height 18
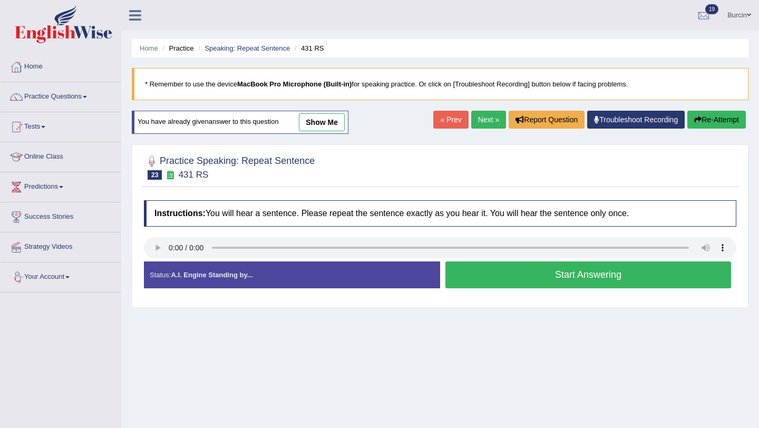
click at [489, 272] on button "Start Answering" at bounding box center [588, 274] width 286 height 27
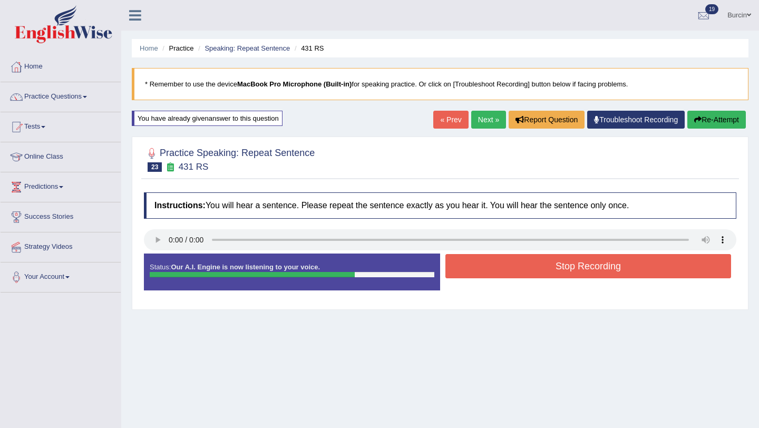
click at [489, 272] on button "Stop Recording" at bounding box center [588, 266] width 286 height 24
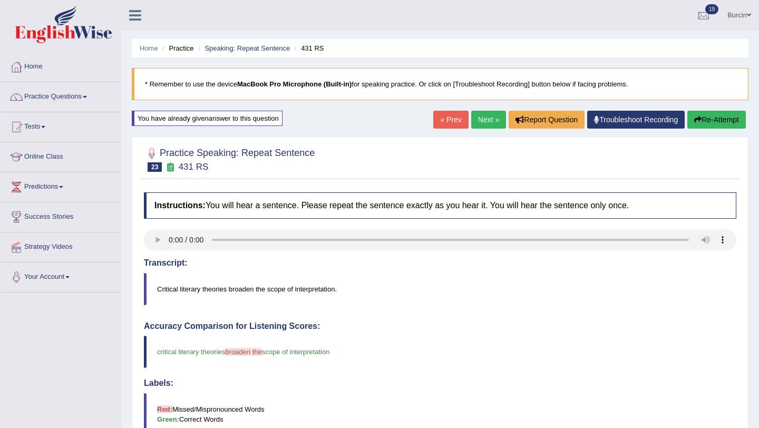
click at [715, 116] on button "Re-Attempt" at bounding box center [716, 120] width 59 height 18
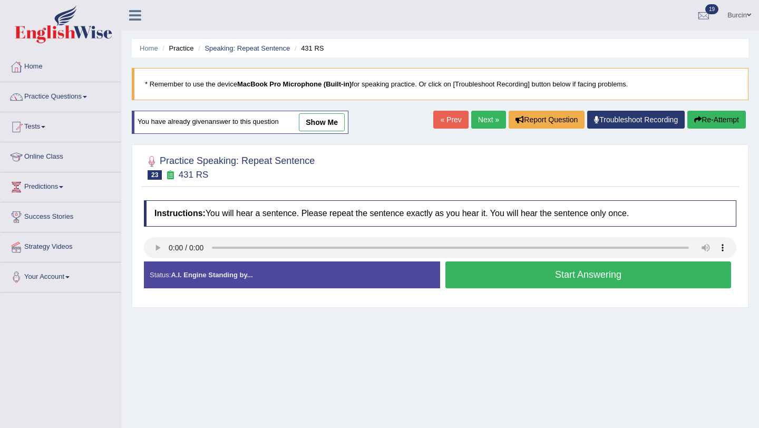
click at [561, 278] on button "Start Answering" at bounding box center [588, 274] width 286 height 27
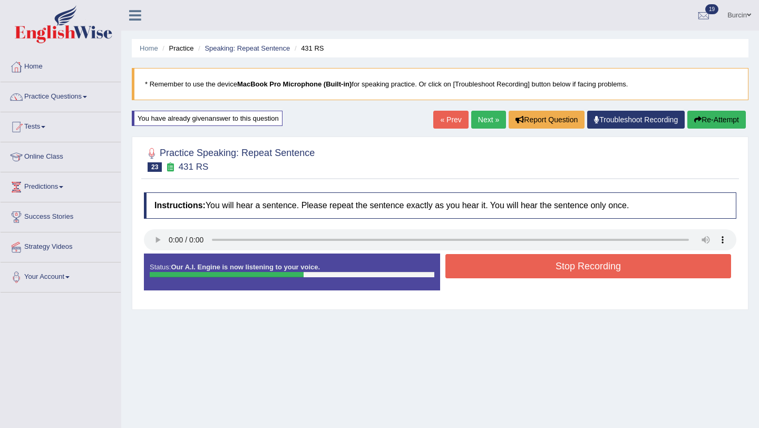
click at [584, 261] on button "Stop Recording" at bounding box center [588, 266] width 286 height 24
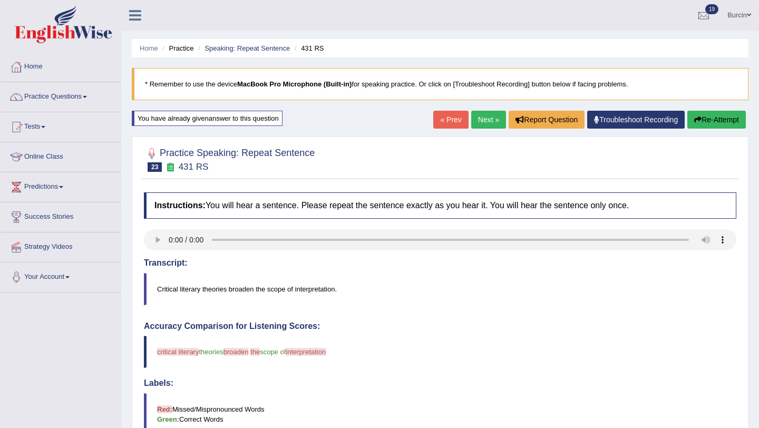
click at [694, 117] on icon "button" at bounding box center [697, 119] width 7 height 7
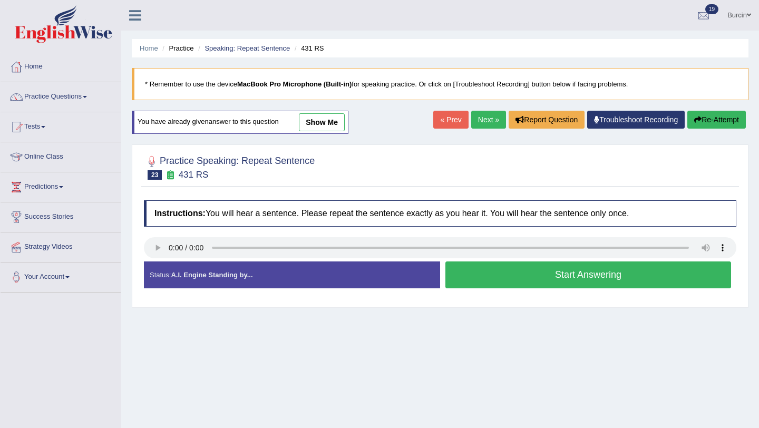
click at [557, 277] on button "Start Answering" at bounding box center [588, 274] width 286 height 27
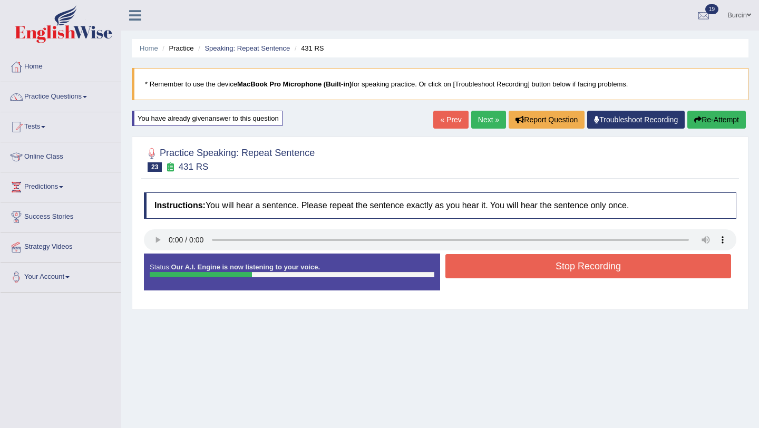
click at [569, 269] on button "Stop Recording" at bounding box center [588, 266] width 286 height 24
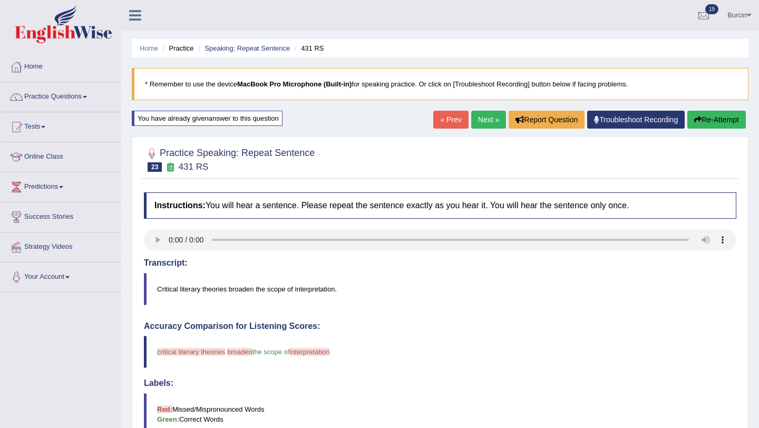
drag, startPoint x: 722, startPoint y: 119, endPoint x: 715, endPoint y: 124, distance: 8.8
click at [722, 119] on button "Re-Attempt" at bounding box center [716, 120] width 59 height 18
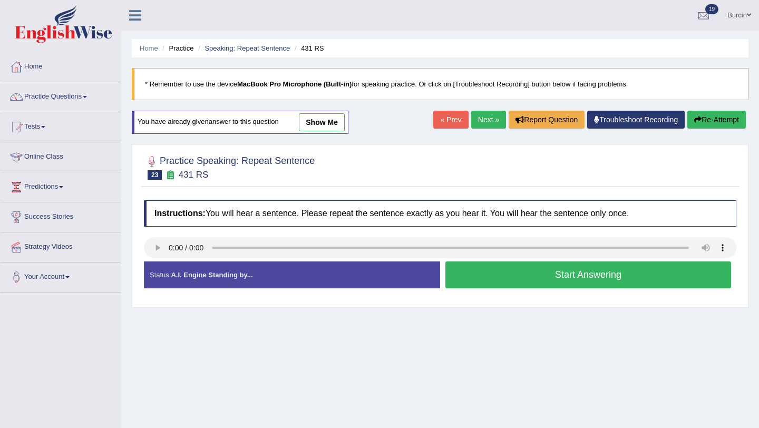
click at [539, 276] on button "Start Answering" at bounding box center [588, 274] width 286 height 27
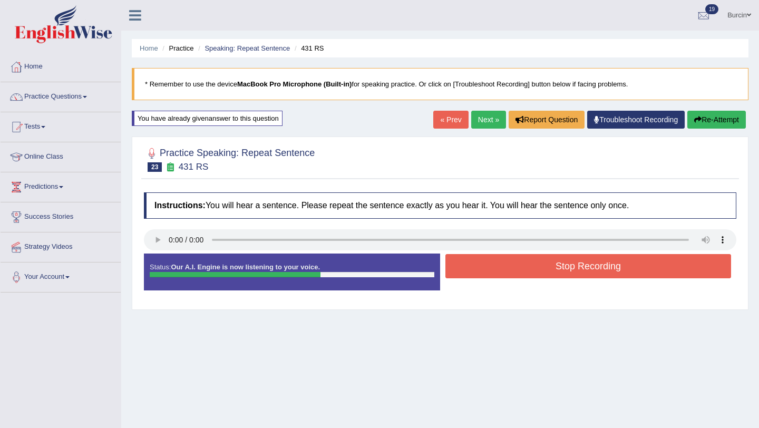
click at [542, 270] on button "Stop Recording" at bounding box center [588, 266] width 286 height 24
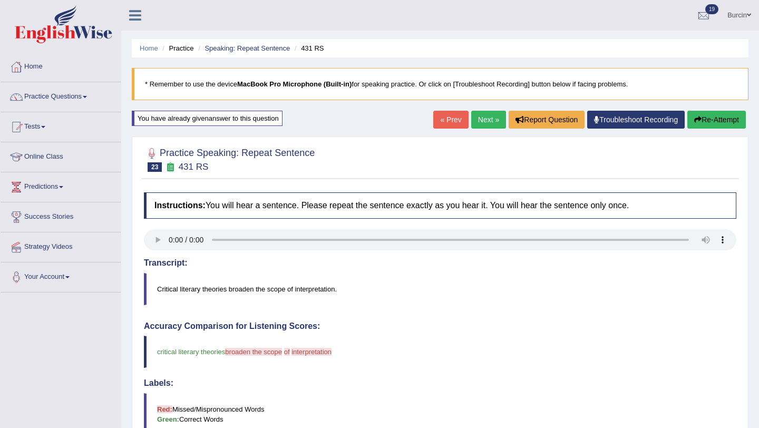
scroll to position [1, 0]
click at [722, 117] on button "Re-Attempt" at bounding box center [716, 119] width 59 height 18
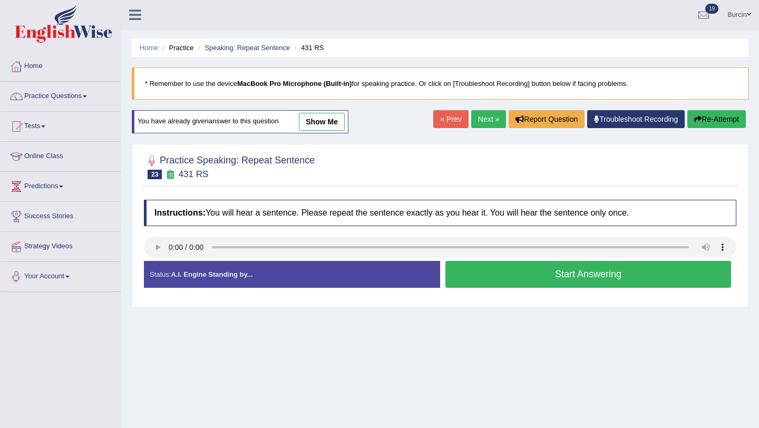
click at [498, 278] on button "Start Answering" at bounding box center [588, 274] width 286 height 27
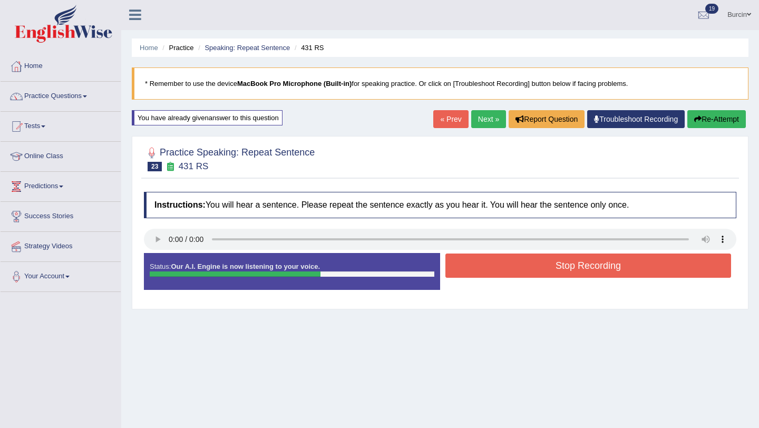
click at [511, 270] on button "Stop Recording" at bounding box center [588, 266] width 286 height 24
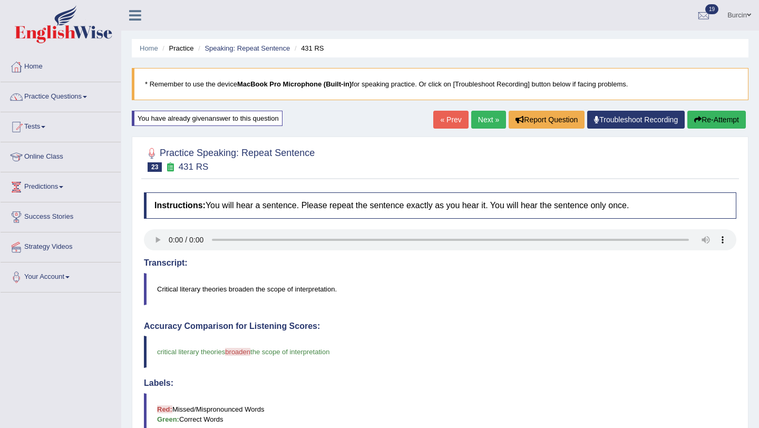
click at [707, 115] on button "Re-Attempt" at bounding box center [716, 120] width 59 height 18
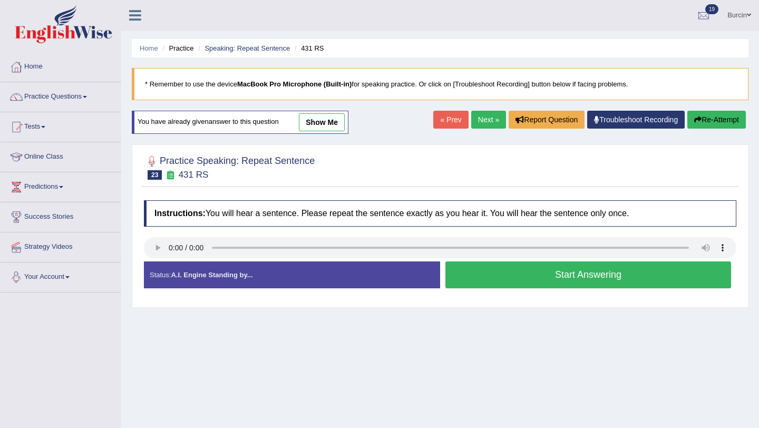
click at [471, 280] on button "Start Answering" at bounding box center [588, 274] width 286 height 27
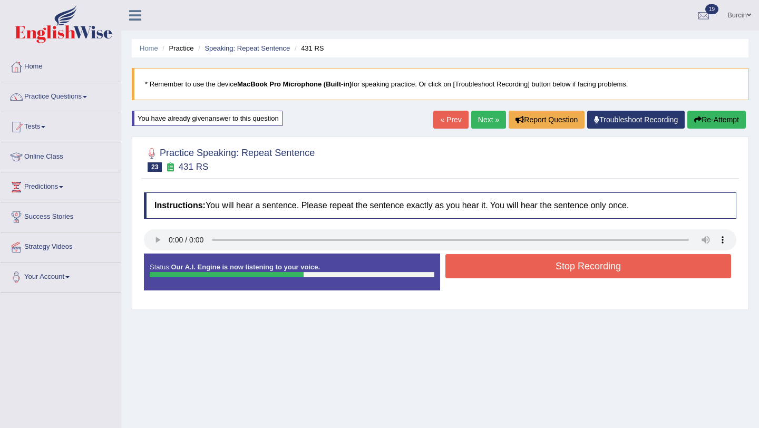
click at [478, 263] on button "Stop Recording" at bounding box center [588, 266] width 286 height 24
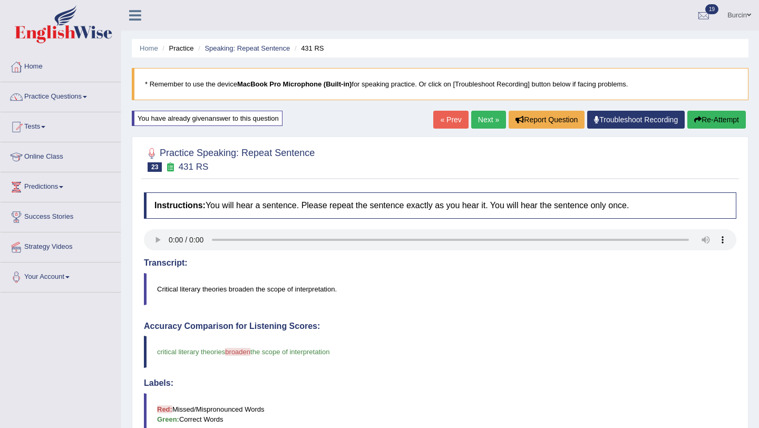
click at [724, 119] on button "Re-Attempt" at bounding box center [716, 120] width 59 height 18
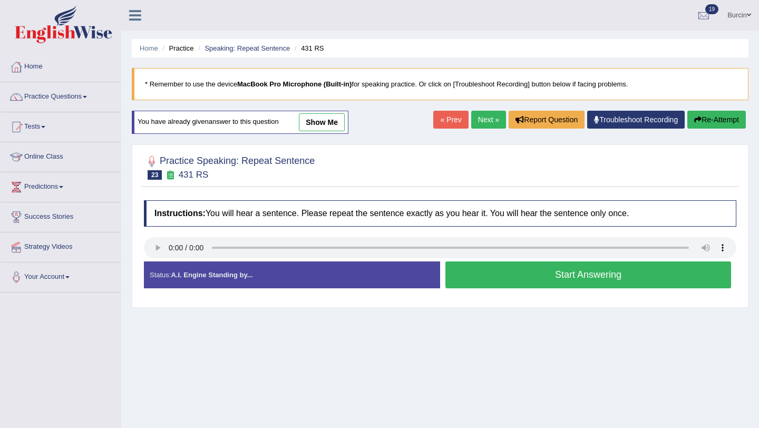
click at [472, 274] on button "Start Answering" at bounding box center [588, 274] width 286 height 27
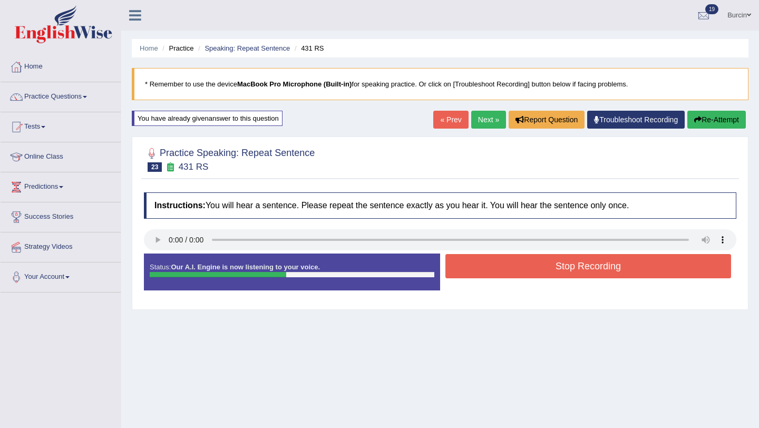
click at [479, 271] on button "Stop Recording" at bounding box center [588, 266] width 286 height 24
